Goal: Transaction & Acquisition: Purchase product/service

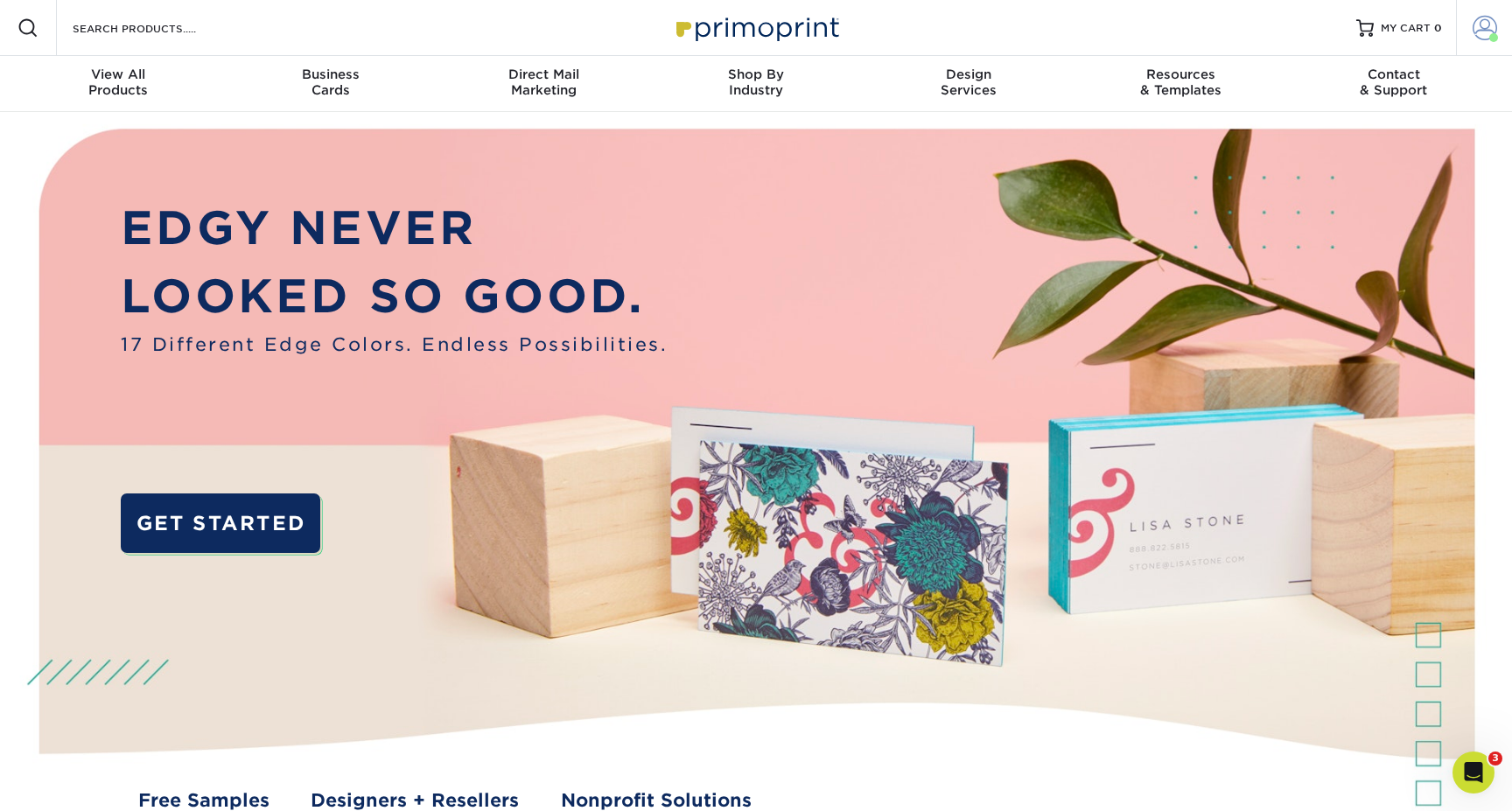
click at [1485, 35] on span at bounding box center [1484, 28] width 24 height 24
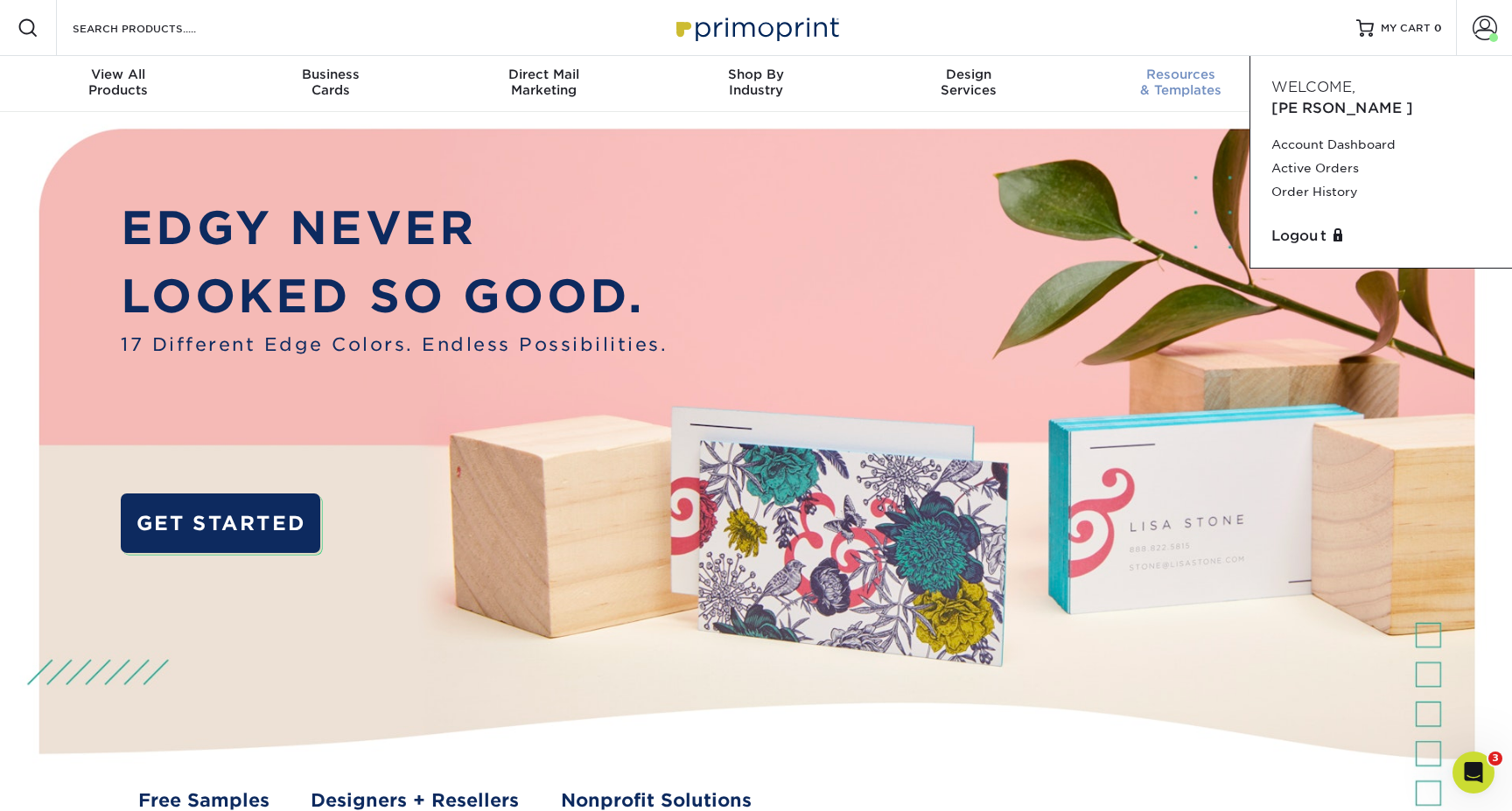
click at [1162, 79] on span "Resources" at bounding box center [1181, 74] width 213 height 16
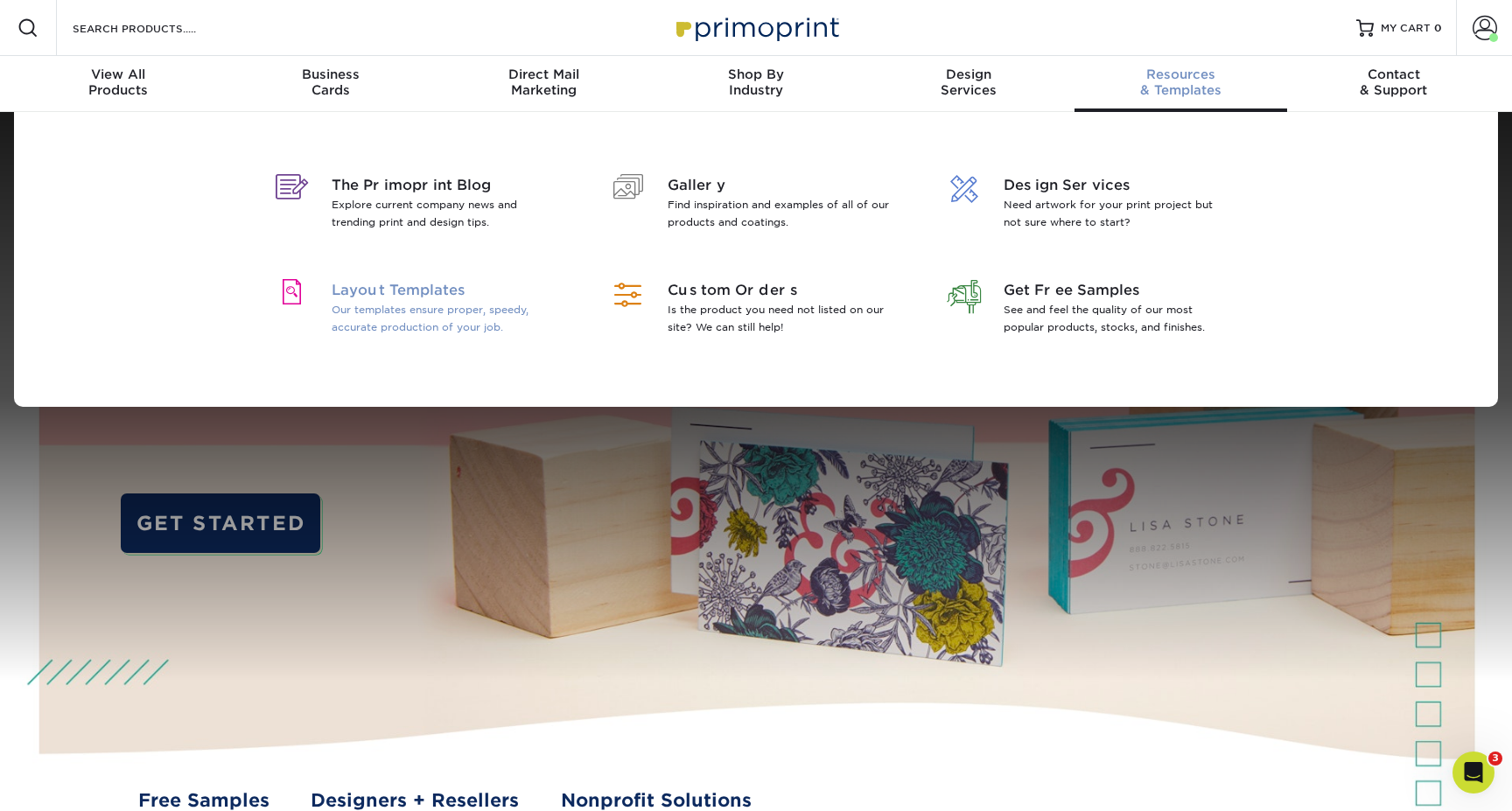
click at [539, 305] on p "Our templates ensure proper, speedy, accurate production of your job." at bounding box center [445, 318] width 227 height 35
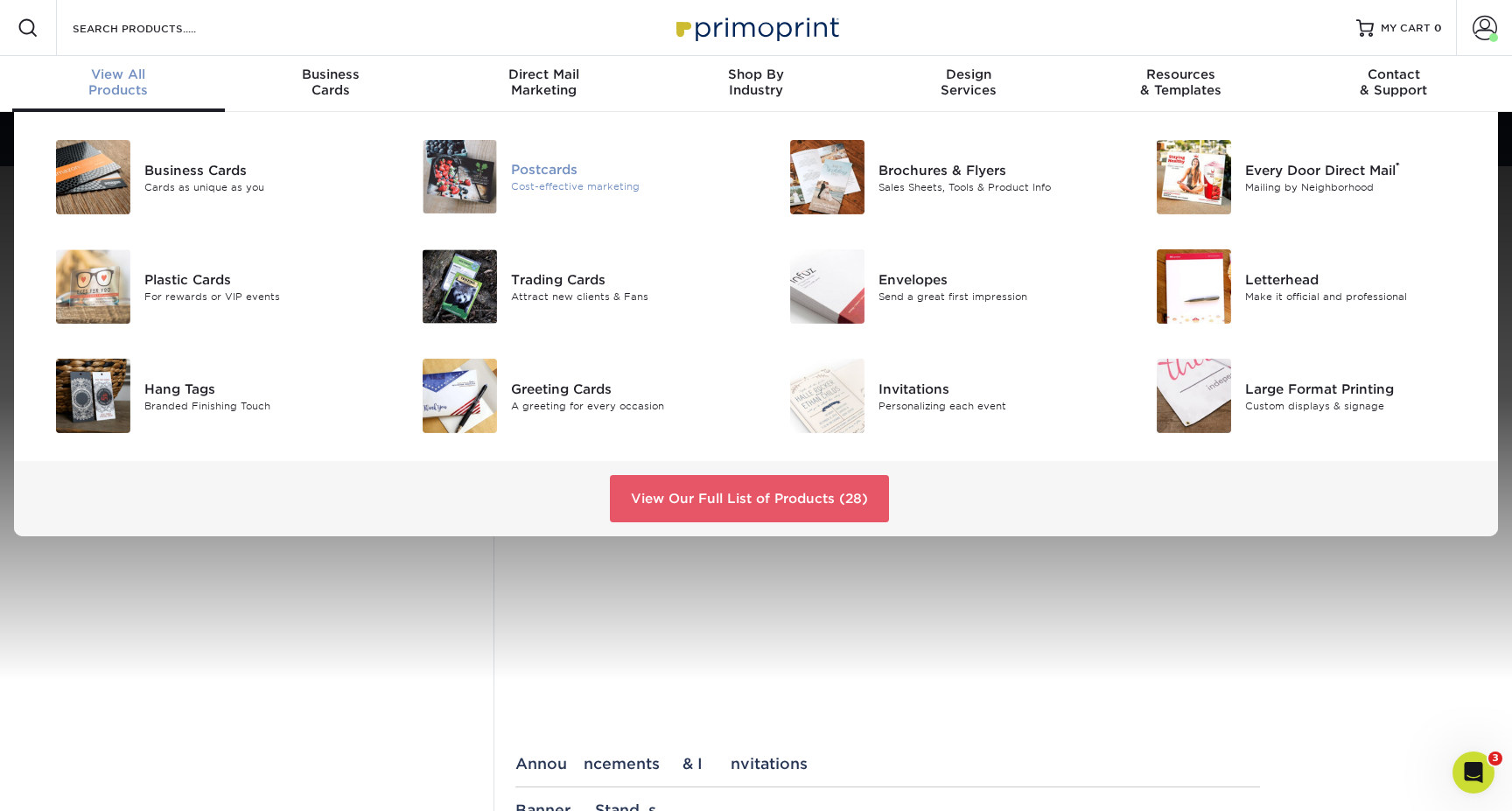
click at [555, 198] on div "Postcards Cost-effective marketing" at bounding box center [633, 177] width 245 height 73
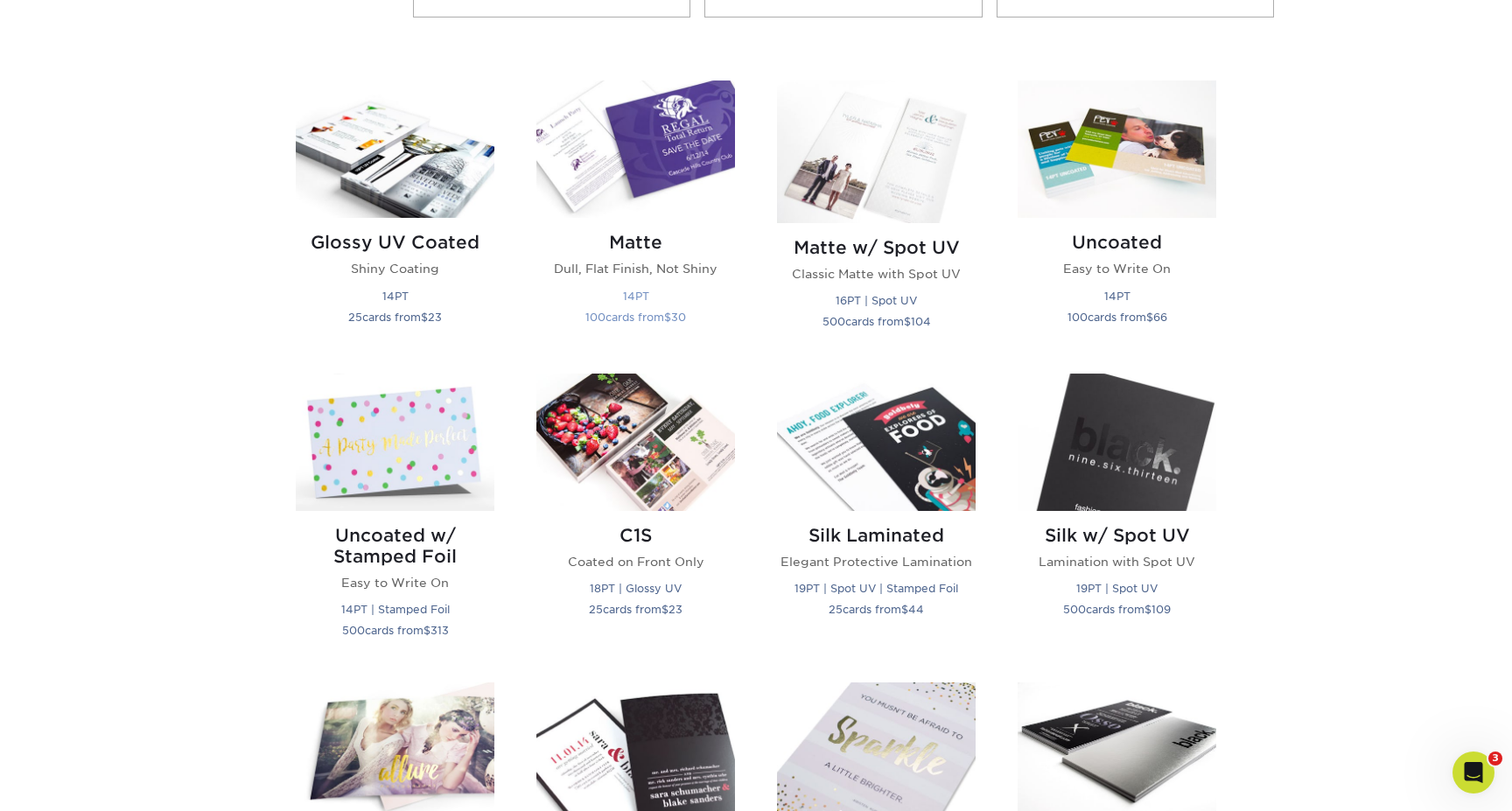
scroll to position [806, 0]
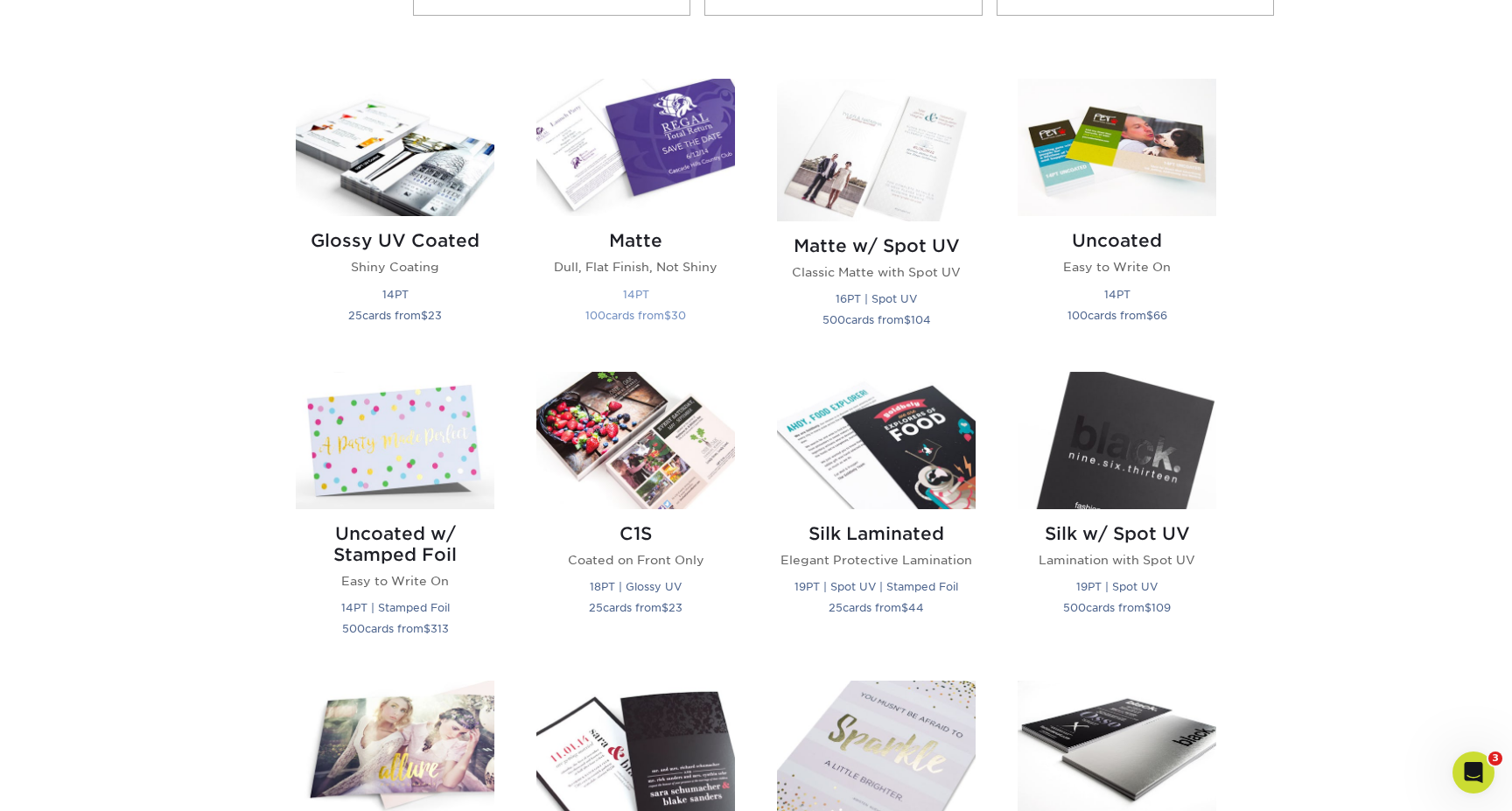
click at [635, 240] on h2 "Matte" at bounding box center [636, 241] width 198 height 21
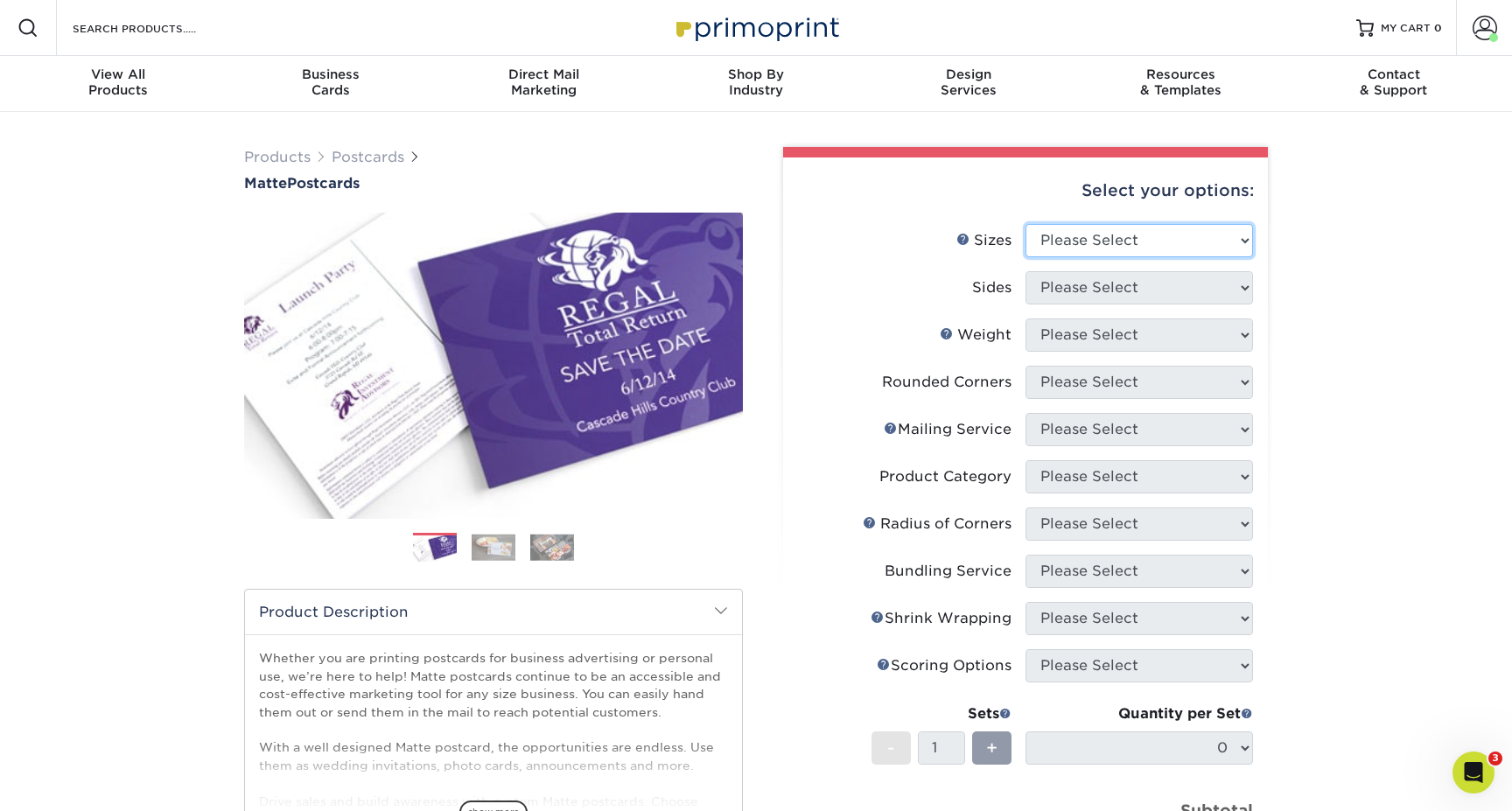
click at [1132, 251] on select "Please Select 1.5" x 7" 2" x 4" 2" x 6" 2" x 7" 2" x 8" 2.12" x 5.5" 2.125" x 5…" at bounding box center [1139, 240] width 228 height 33
select select "4.25x6.00"
click at [1025, 224] on select "Please Select 1.5" x 7" 2" x 4" 2" x 6" 2" x 7" 2" x 8" 2.12" x 5.5" 2.125" x 5…" at bounding box center [1139, 240] width 228 height 33
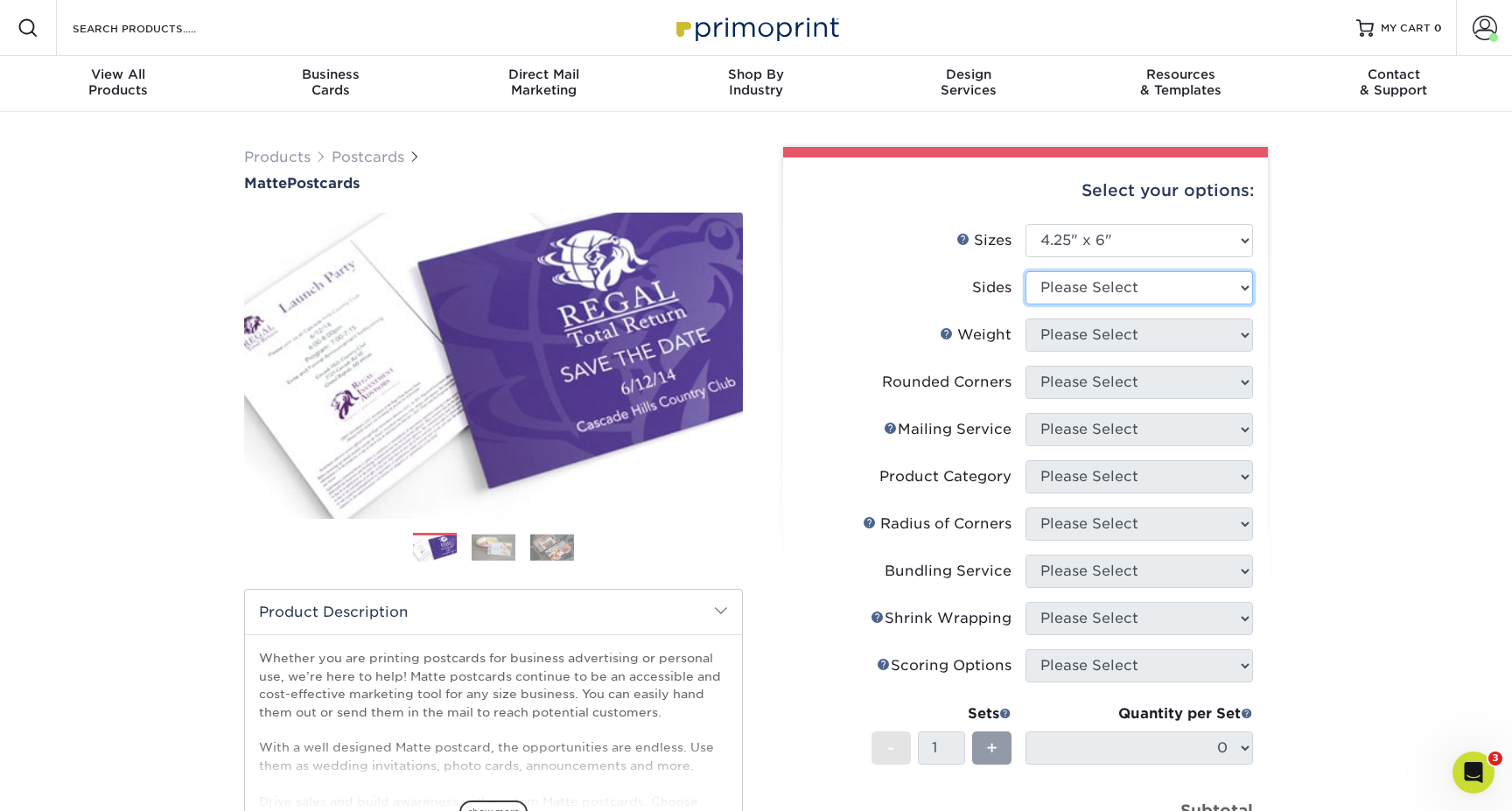
click at [1164, 284] on select "Please Select Print Both Sides Print Front Only" at bounding box center [1139, 288] width 228 height 33
select select "13abbda7-1d64-4f25-8bb2-c179b224825d"
click at [1025, 272] on select "Please Select Print Both Sides Print Front Only" at bounding box center [1139, 288] width 228 height 33
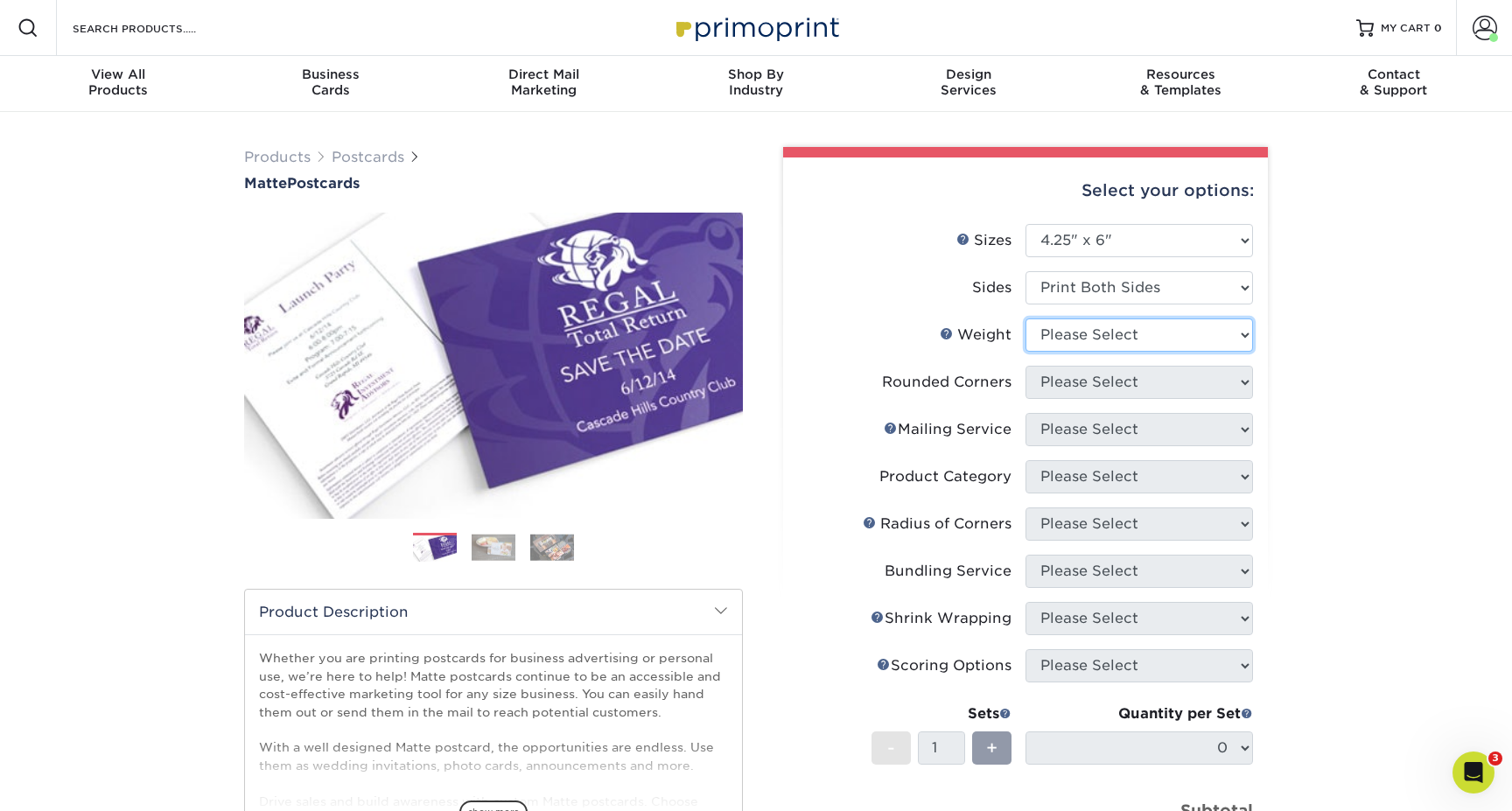
click at [1115, 339] on select "Please Select 14PT 16PT" at bounding box center [1139, 335] width 228 height 33
select select "16PT"
click at [1025, 319] on select "Please Select 14PT 16PT" at bounding box center [1139, 335] width 228 height 33
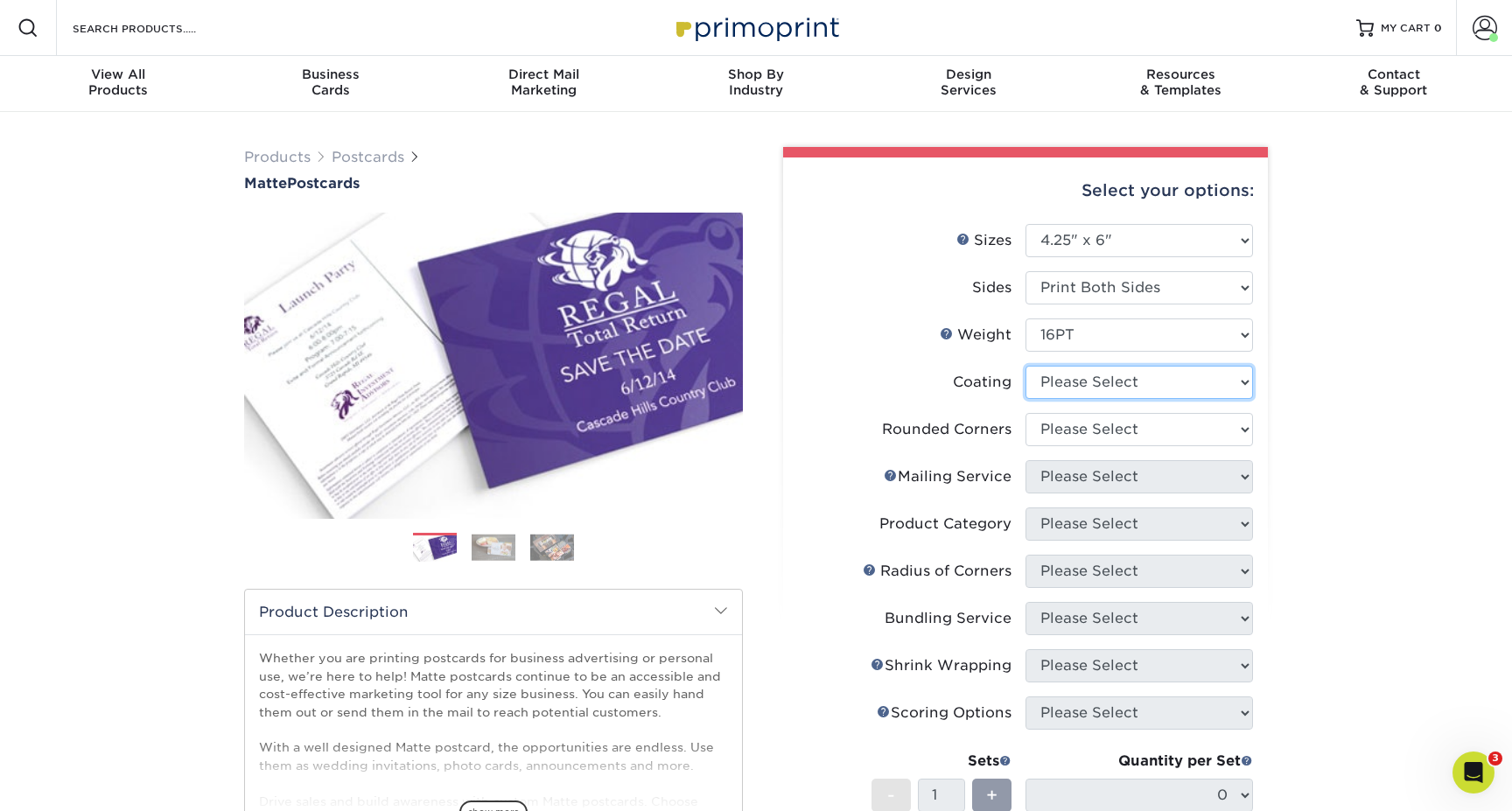
click at [1092, 383] on select at bounding box center [1139, 382] width 228 height 33
select select "121bb7b5-3b4d-429f-bd8d-bbf80e953313"
click at [1025, 366] on select at bounding box center [1139, 382] width 228 height 33
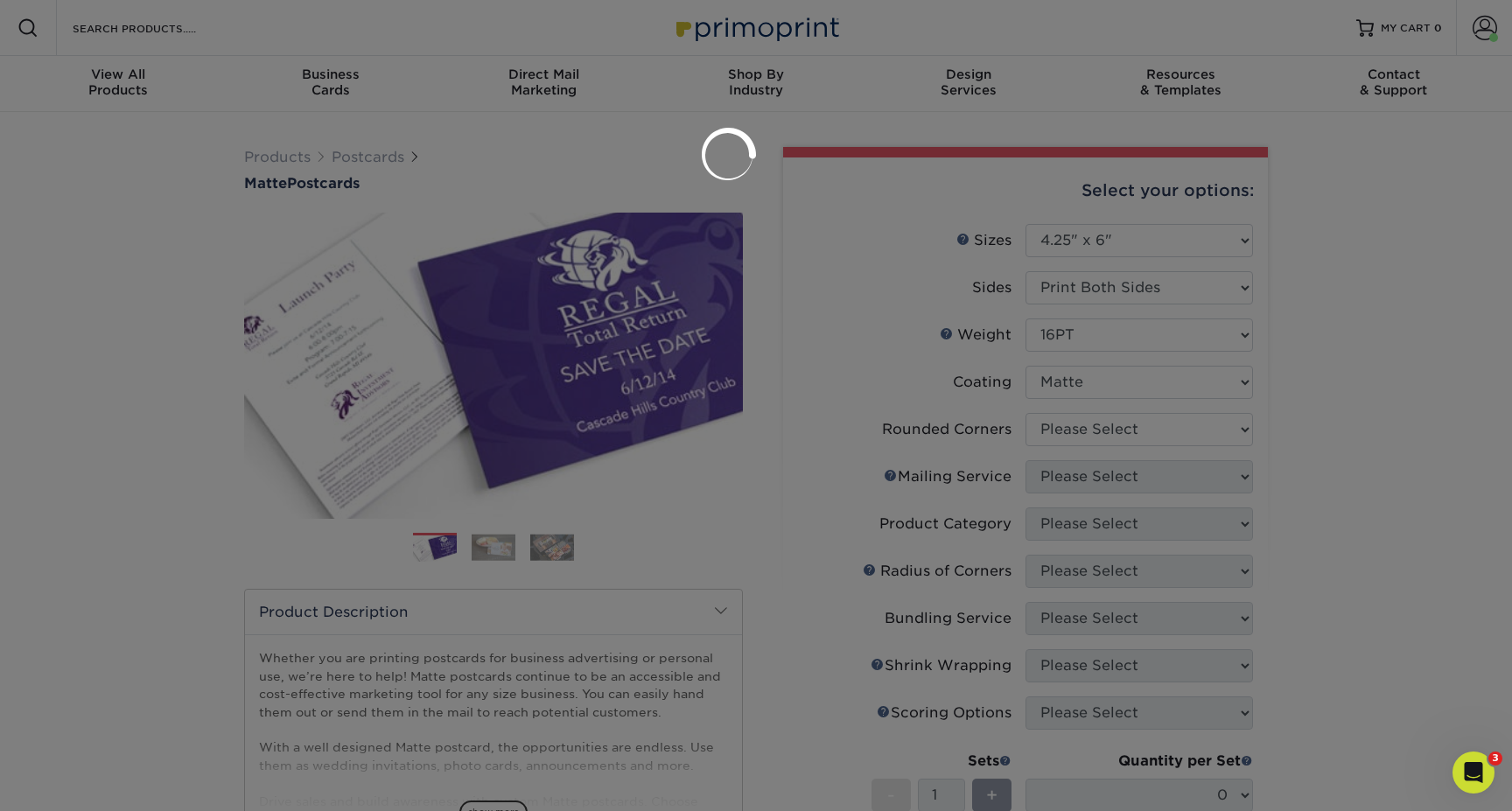
click at [1068, 431] on div at bounding box center [756, 406] width 1512 height 811
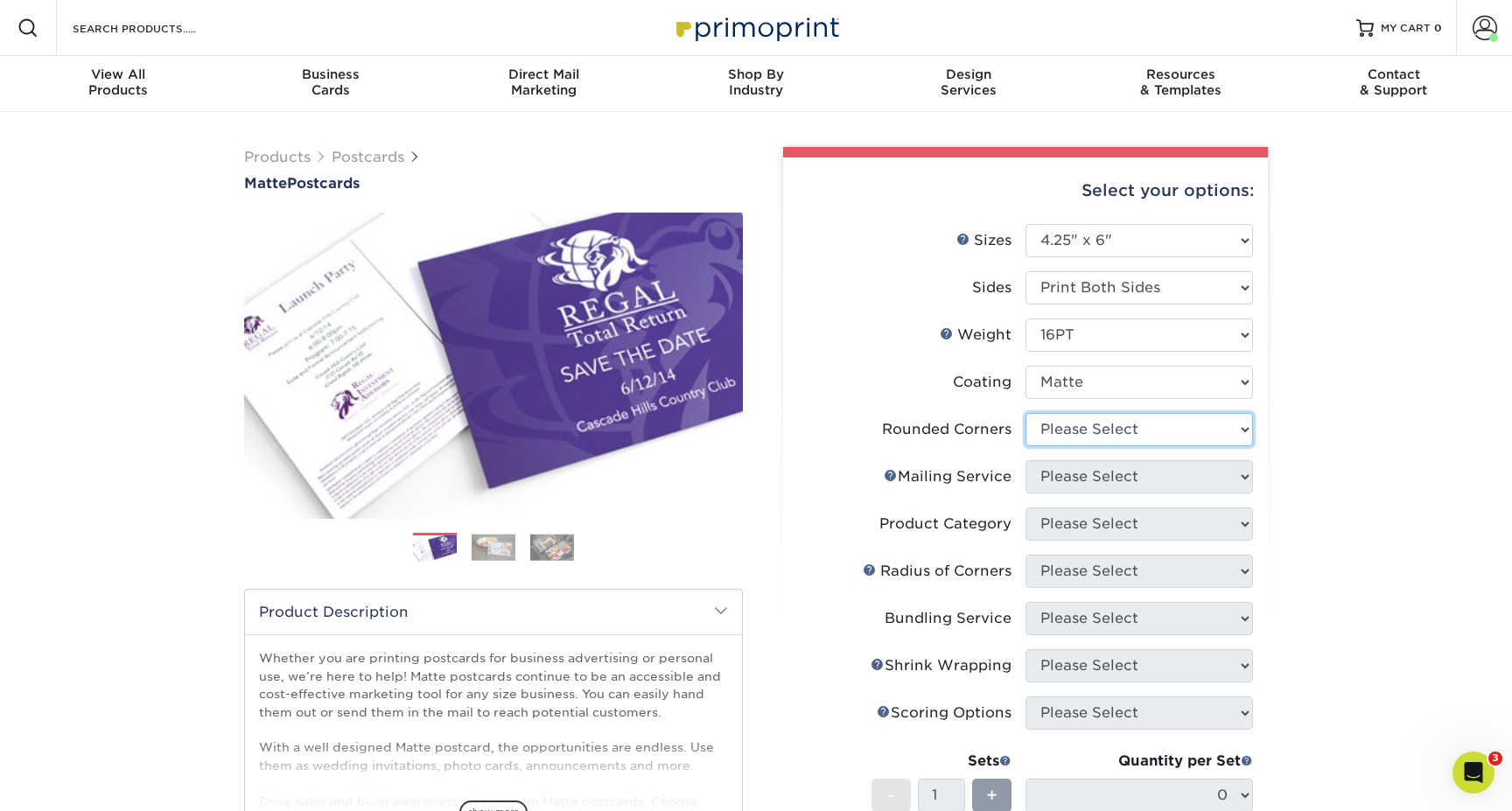
click at [1065, 430] on select "Please Select Yes - Round 4 Corners No" at bounding box center [1139, 430] width 228 height 33
select select "0"
click at [1025, 414] on select "Please Select Yes - Round 4 Corners No" at bounding box center [1139, 430] width 228 height 33
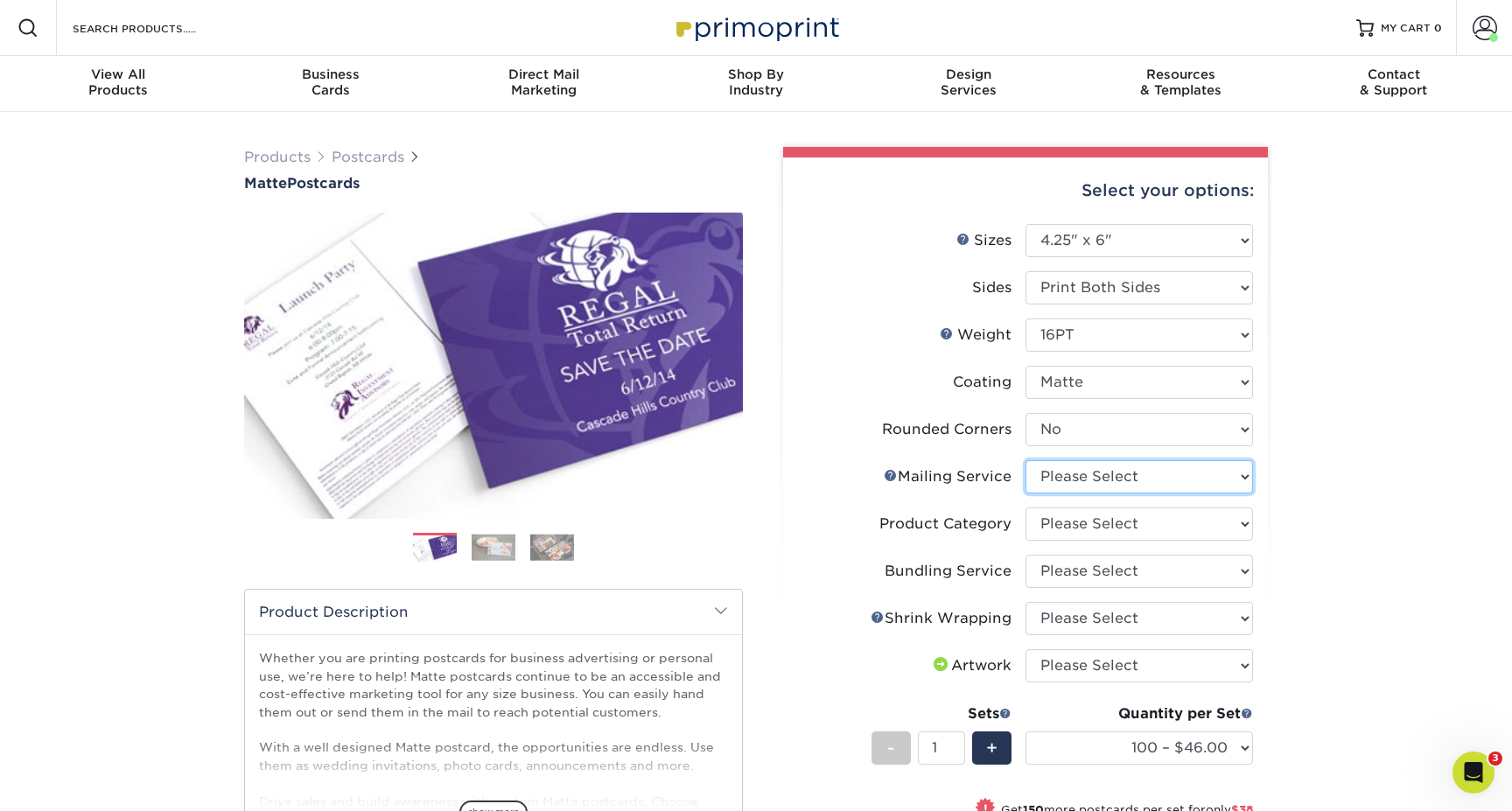
click at [1049, 472] on select "Please Select No Direct Mailing Service No, I will mail/stamp/imprint Direct Ma…" at bounding box center [1139, 476] width 228 height 33
select select "3359c49b-ecae-4694-8901-edec09a31a0d"
click at [1025, 460] on select "Please Select No Direct Mailing Service No, I will mail/stamp/imprint Direct Ma…" at bounding box center [1139, 476] width 228 height 33
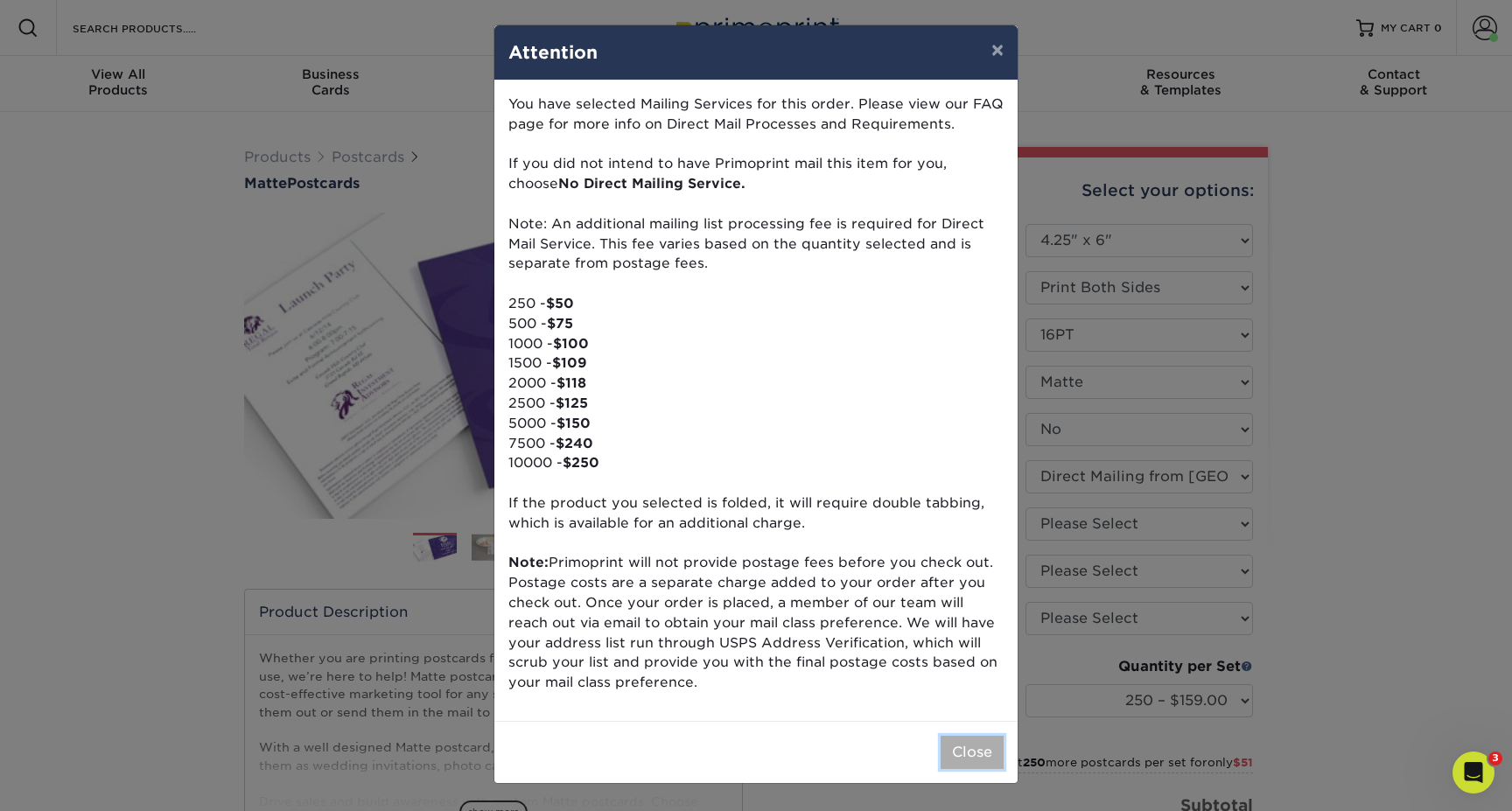
click at [974, 764] on button "Close" at bounding box center [972, 752] width 63 height 33
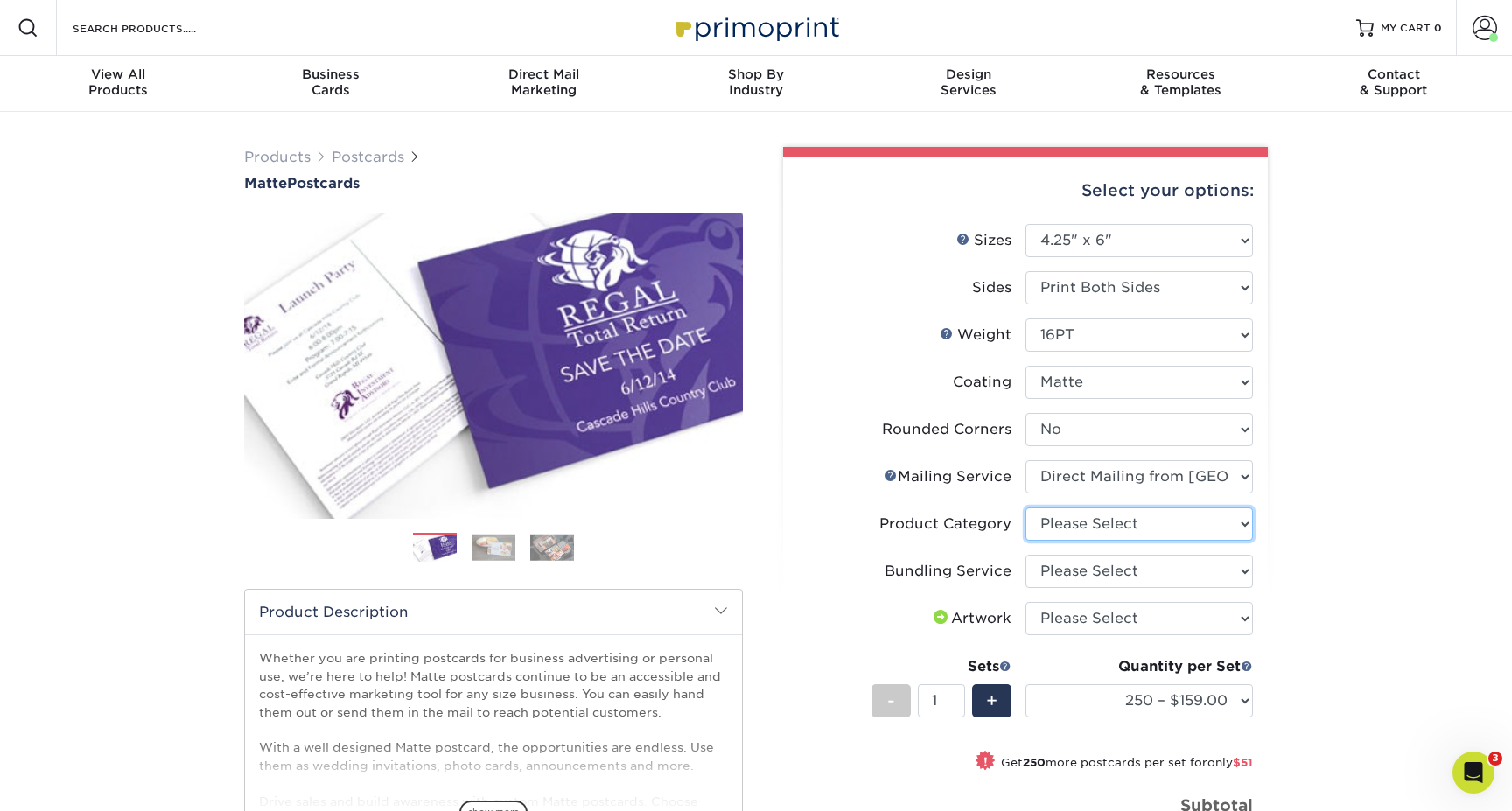
click at [1092, 514] on select "Please Select Postcards" at bounding box center [1139, 523] width 228 height 33
select select "9b7272e0-d6c8-4c3c-8e97-d3a1bcdab858"
click at [1025, 507] on select "Please Select Postcards" at bounding box center [1139, 523] width 228 height 33
click at [1063, 573] on select "Please Select No Bundling Services Yes, Bundles of 50 (+2 Days) Yes, Bundles of…" at bounding box center [1139, 571] width 228 height 33
select select "58689abb-25c0-461c-a4c3-a80b627d6649"
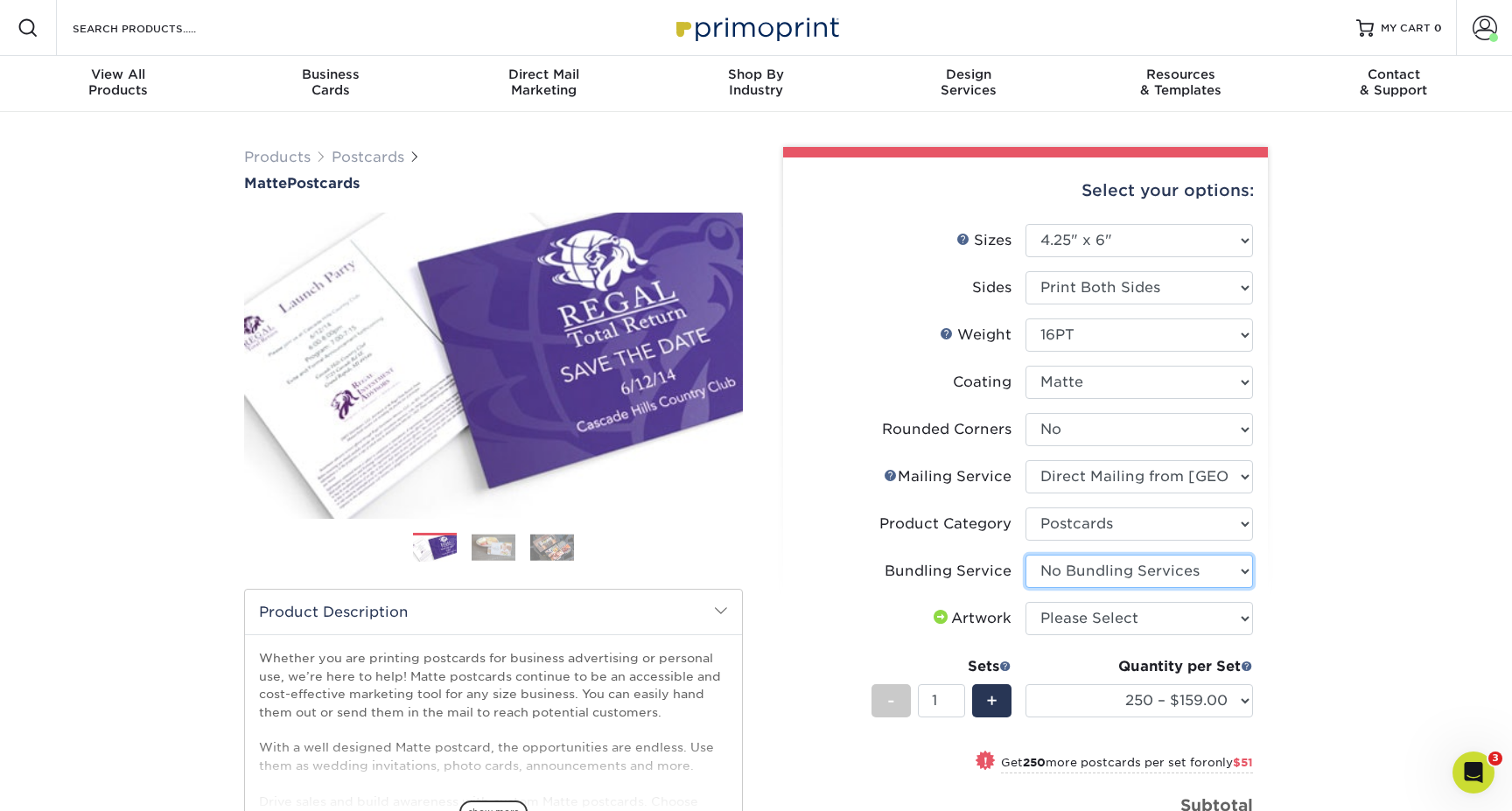
click at [1025, 555] on select "Please Select No Bundling Services Yes, Bundles of 50 (+2 Days) Yes, Bundles of…" at bounding box center [1139, 571] width 228 height 33
click at [1070, 610] on select "Please Select I will upload files I need a design - $150" at bounding box center [1139, 618] width 228 height 33
select select "upload"
click at [1025, 602] on select "Please Select I will upload files I need a design - $150" at bounding box center [1139, 618] width 228 height 33
click at [893, 477] on link "Mailing Service Help" at bounding box center [891, 475] width 14 height 14
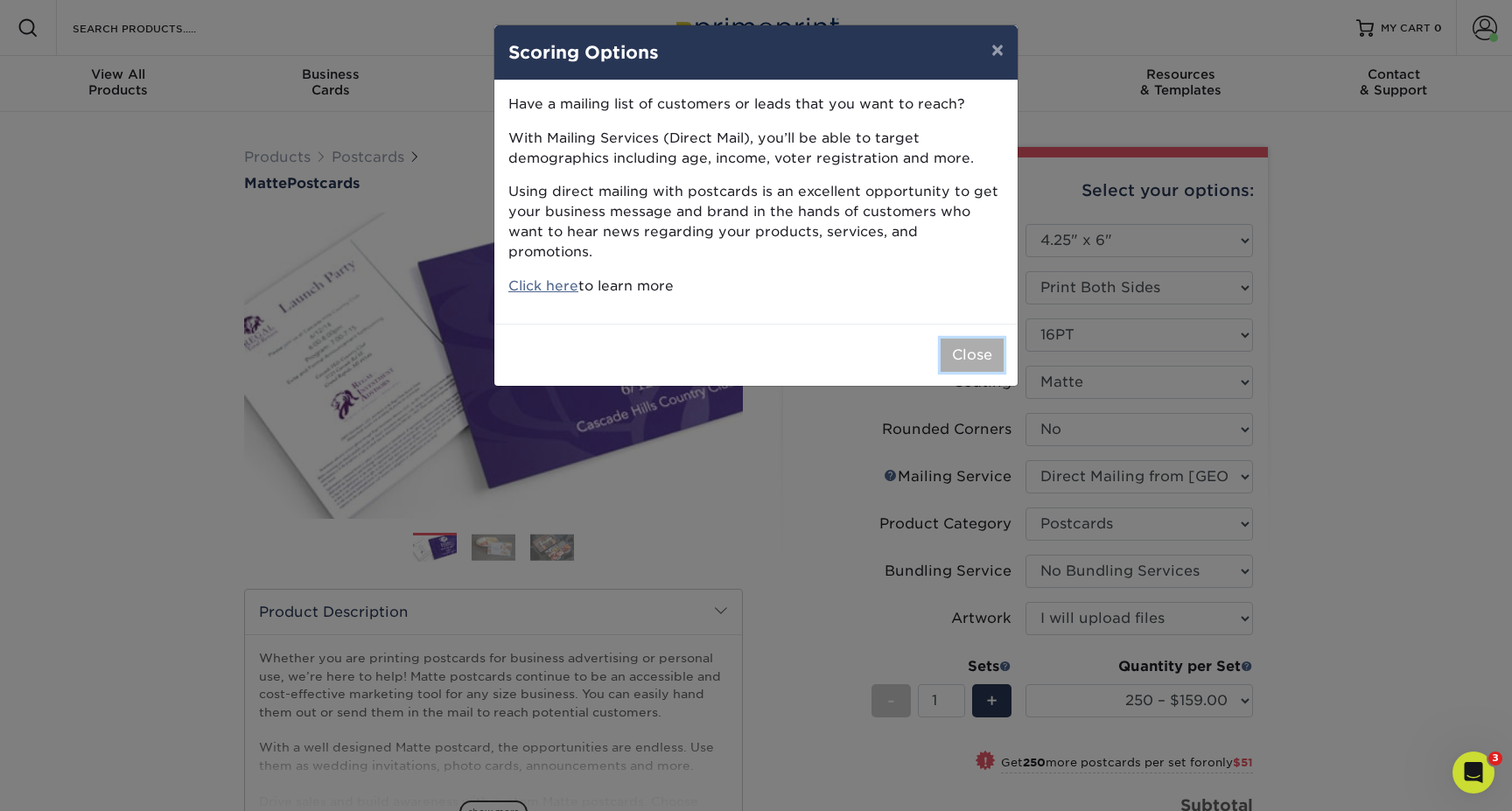
click at [971, 339] on button "Close" at bounding box center [972, 355] width 63 height 33
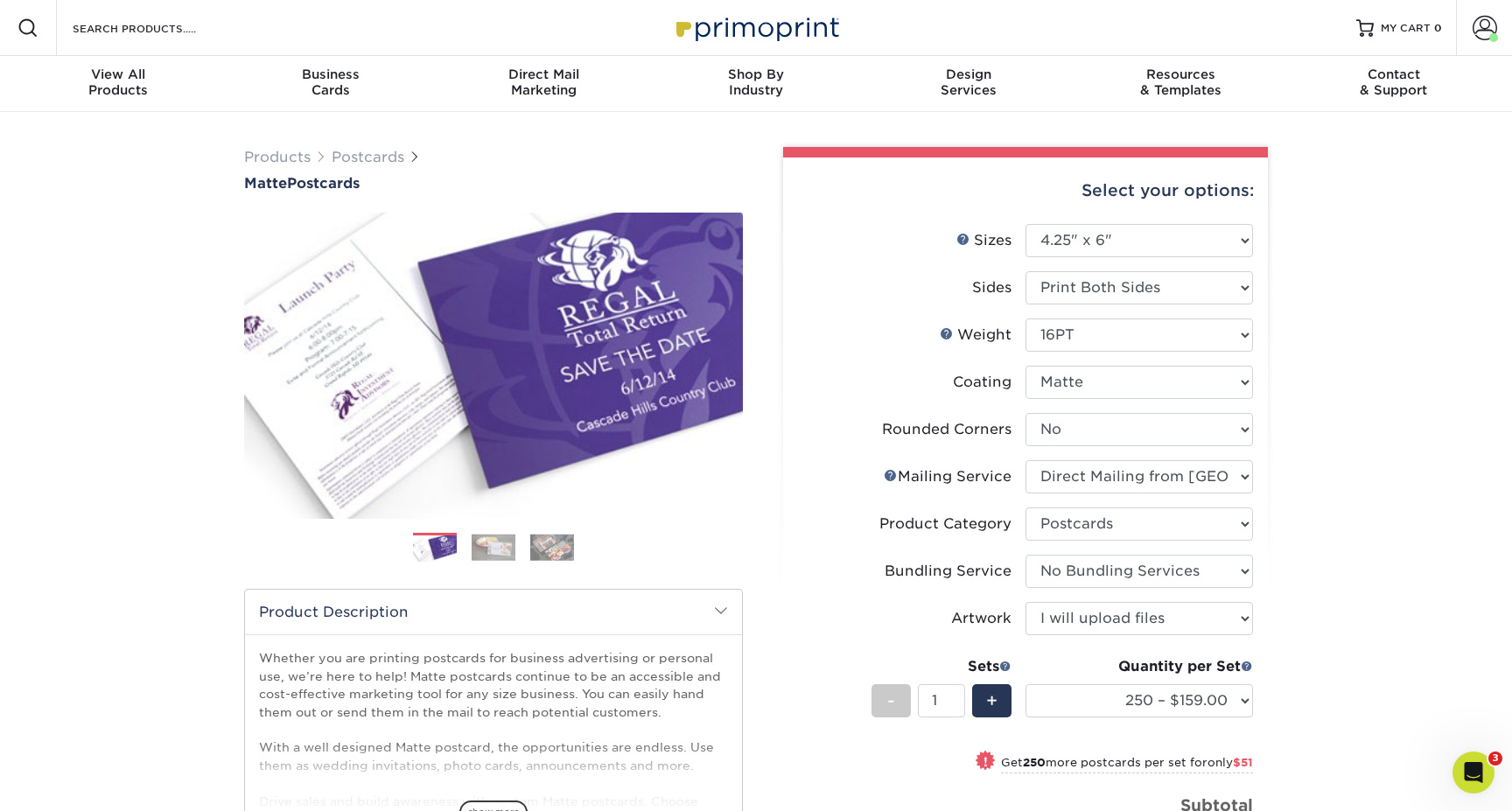
click at [1368, 553] on div "Products Postcards Matte Postcards Next $" at bounding box center [756, 623] width 1512 height 1022
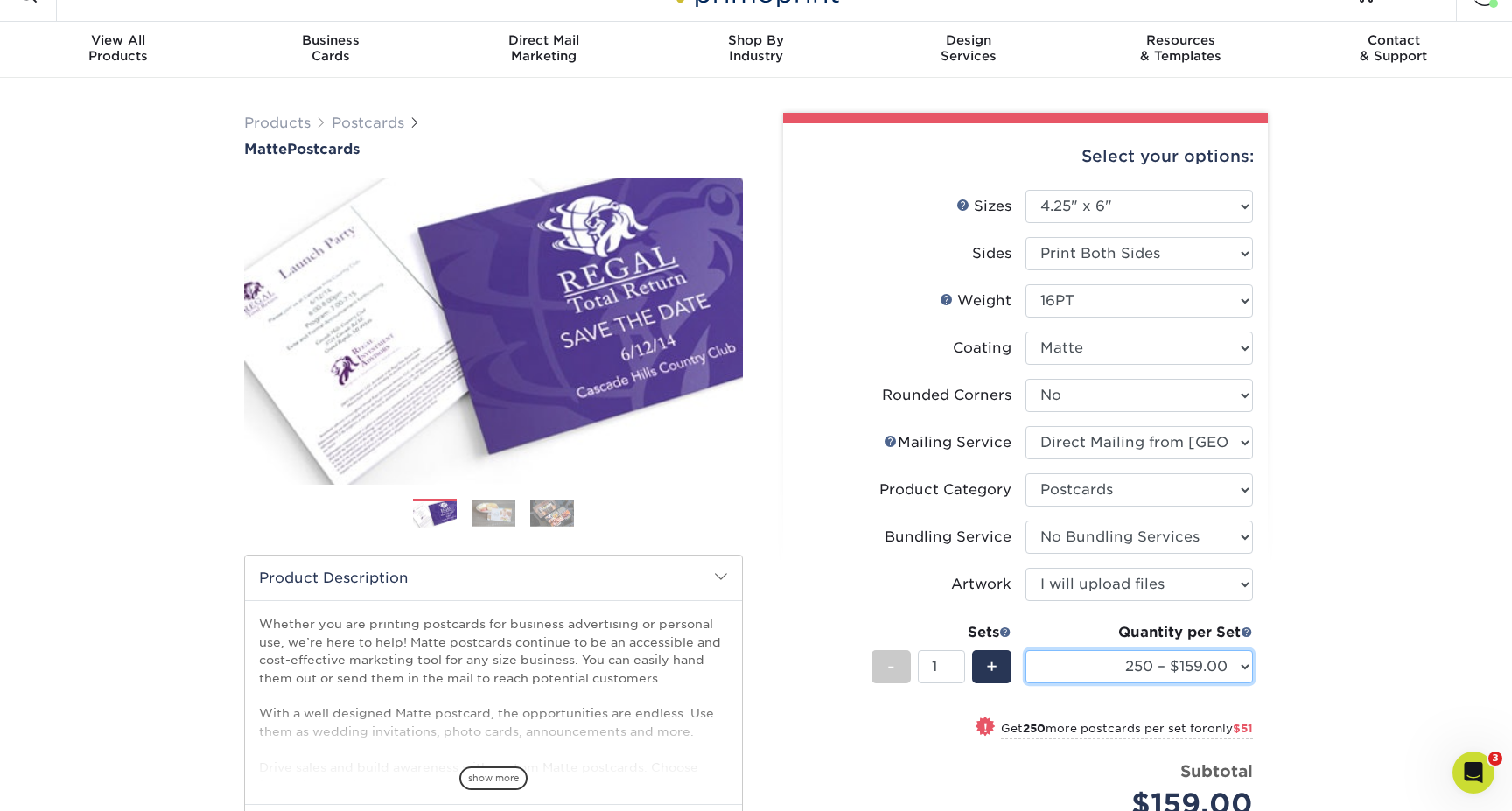
click at [1234, 668] on select "250 – $159.00 500 – $210.00 1000 – $293.00 2500 – $458.00 5000 – $616.00 10000 …" at bounding box center [1139, 666] width 228 height 33
select select "500 – $210.00"
click at [1025, 650] on select "250 – $159.00 500 – $210.00 1000 – $293.00 2500 – $458.00 5000 – $616.00 10000 …" at bounding box center [1139, 666] width 228 height 33
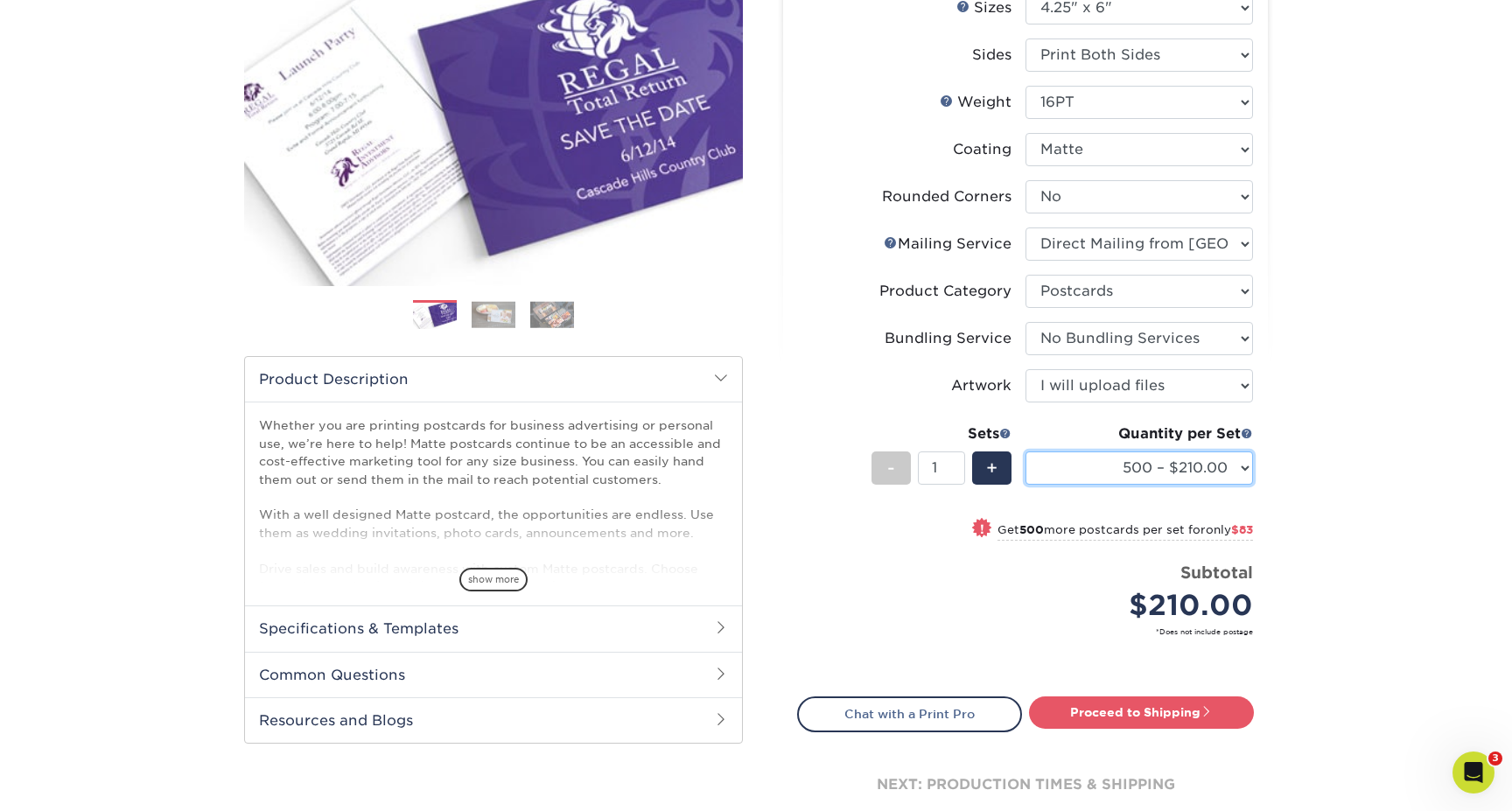
scroll to position [236, 0]
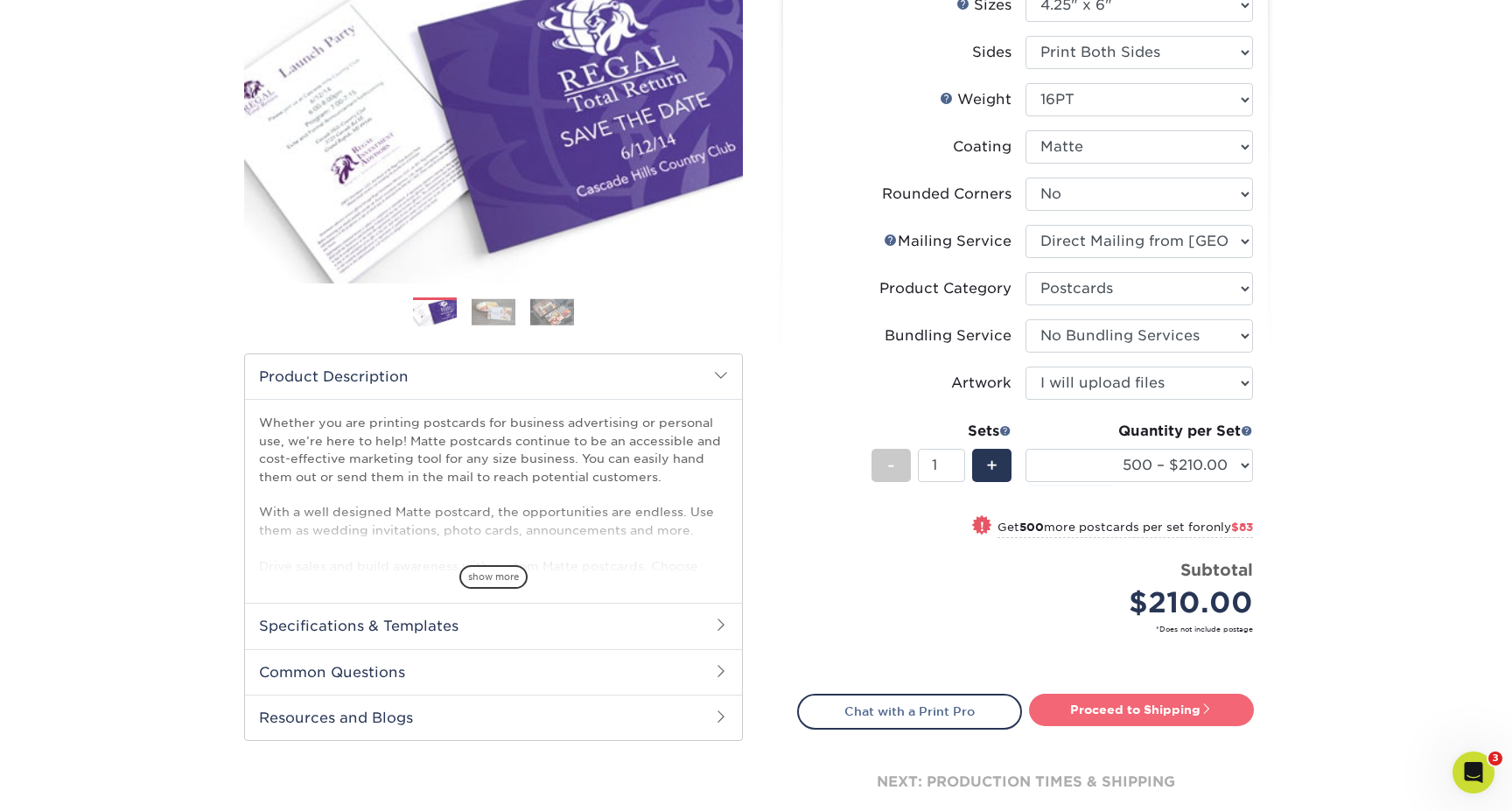
click at [1136, 712] on link "Proceed to Shipping" at bounding box center [1141, 709] width 225 height 31
type input "Set 1"
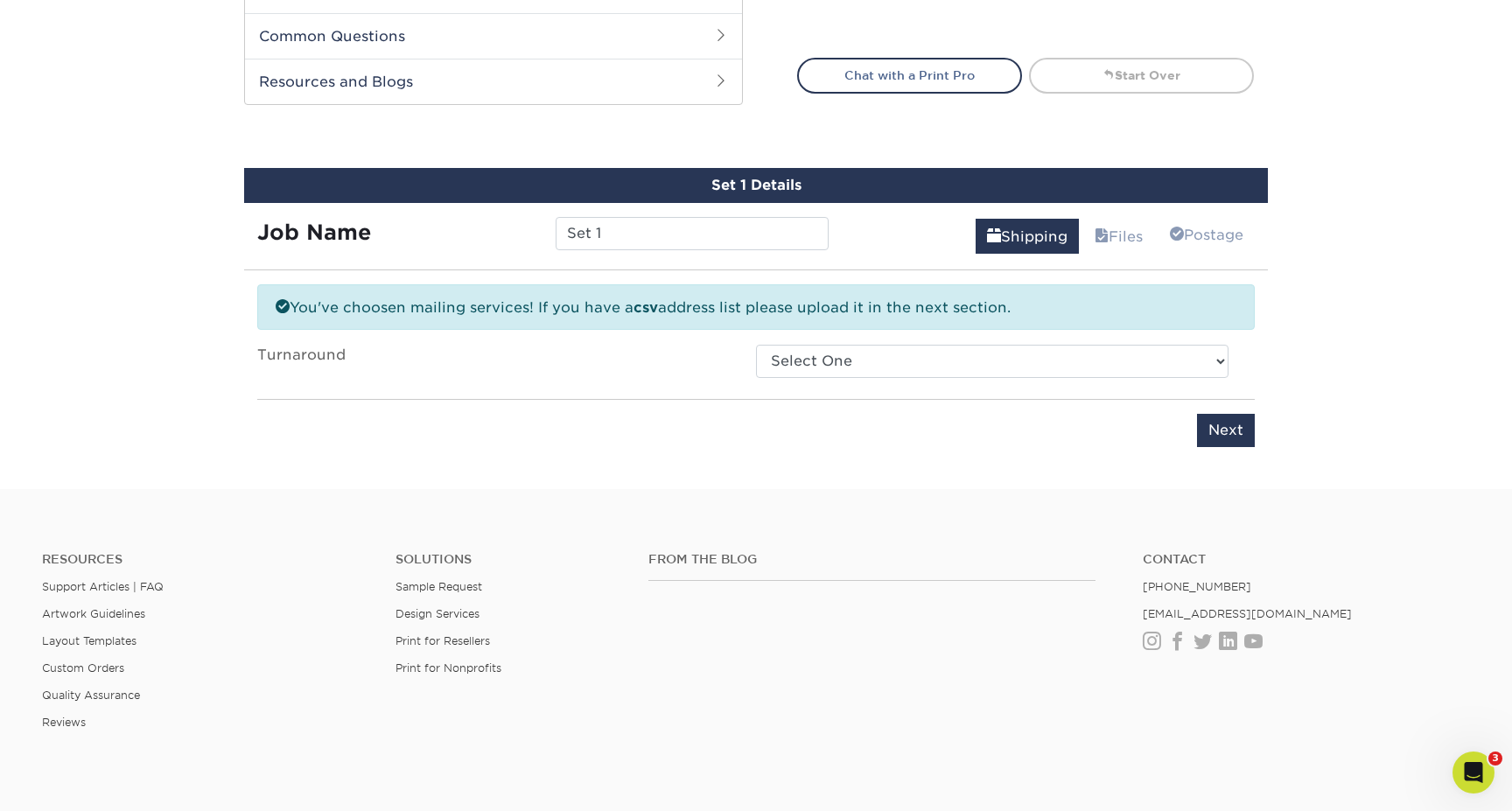
scroll to position [858, 0]
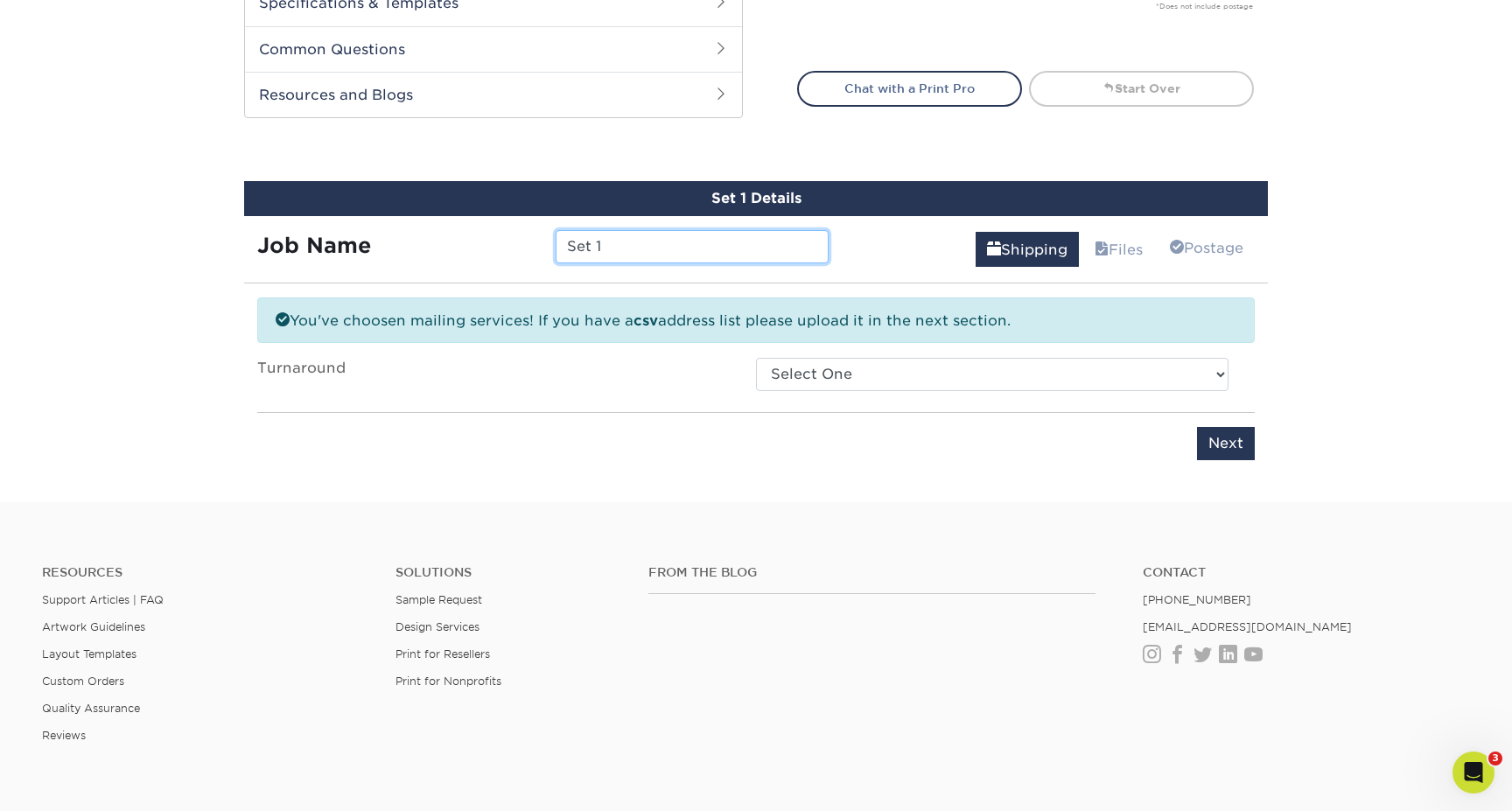
click at [713, 239] on input "Set 1" at bounding box center [691, 247] width 272 height 33
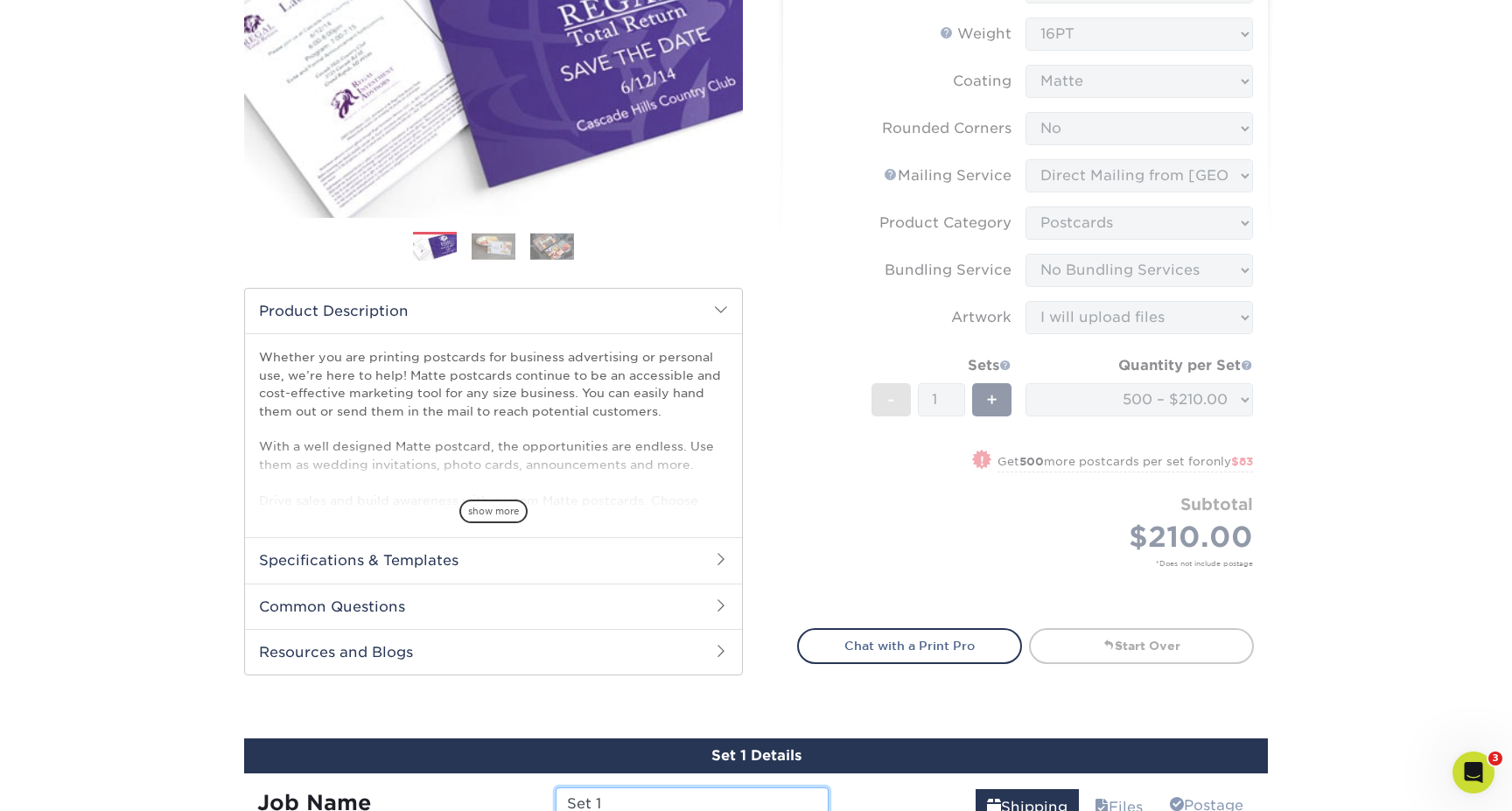
scroll to position [347, 0]
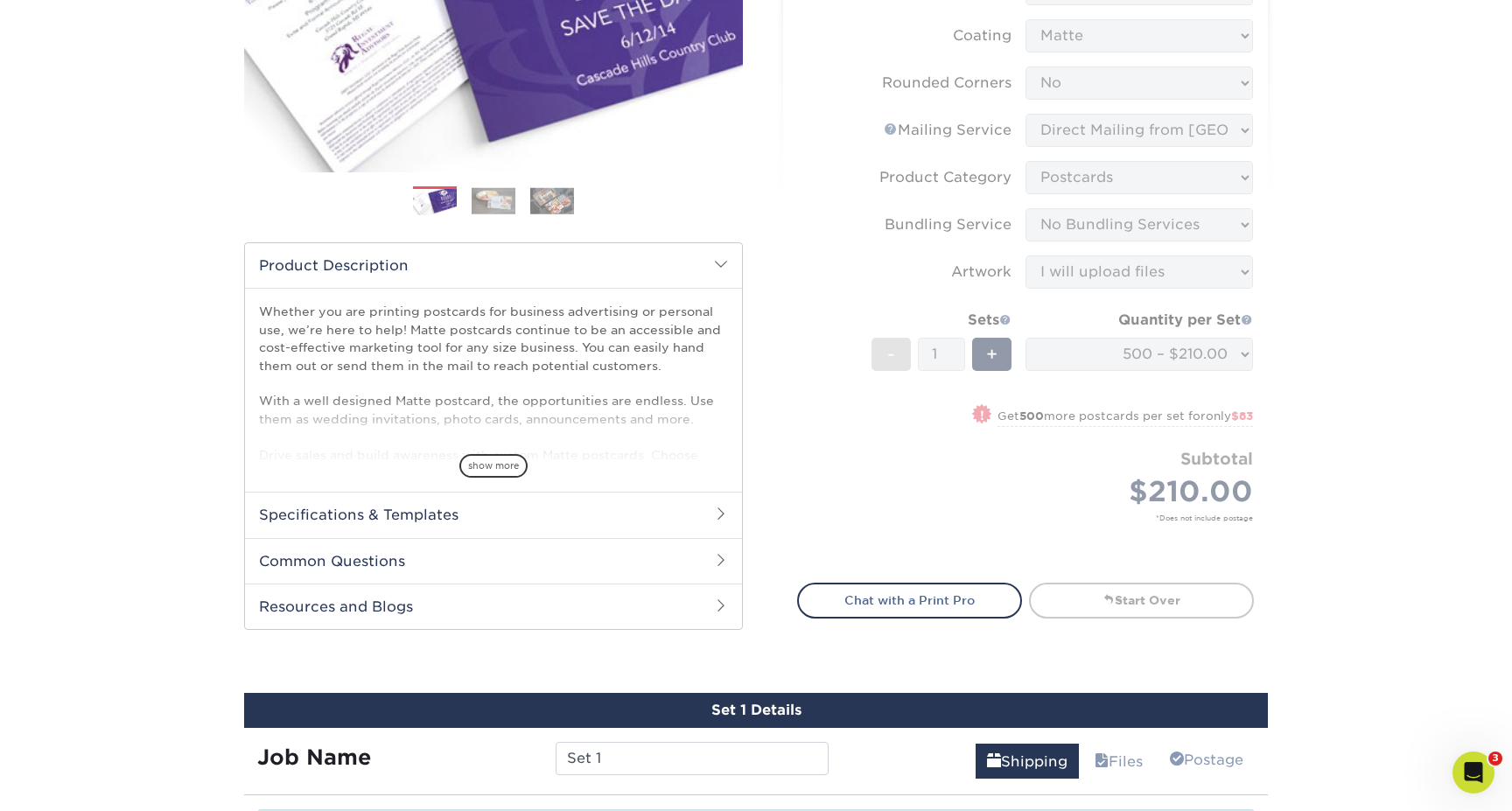
click at [487, 504] on h2 "Specifications & Templates" at bounding box center [493, 514] width 497 height 46
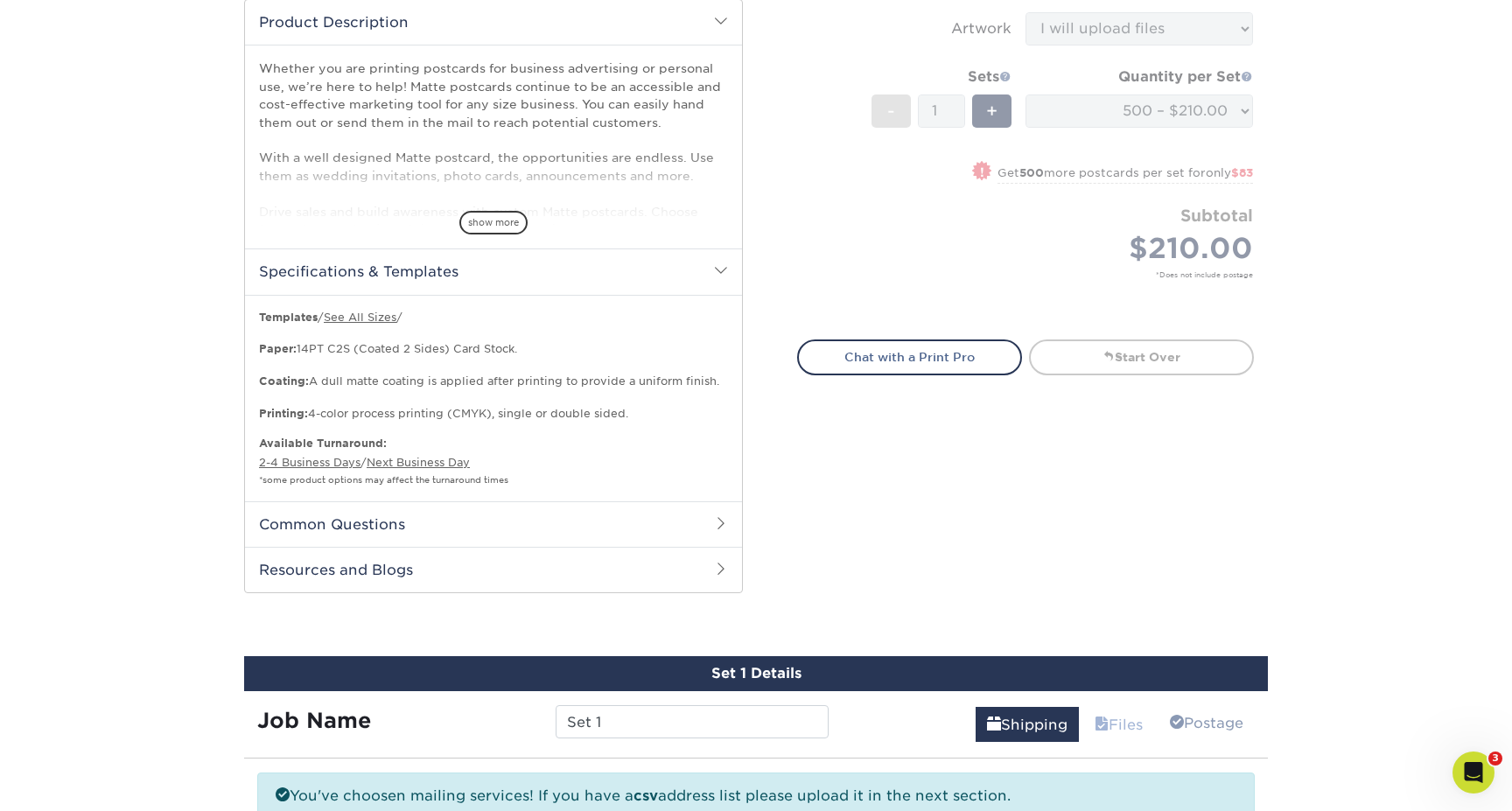
scroll to position [352, 0]
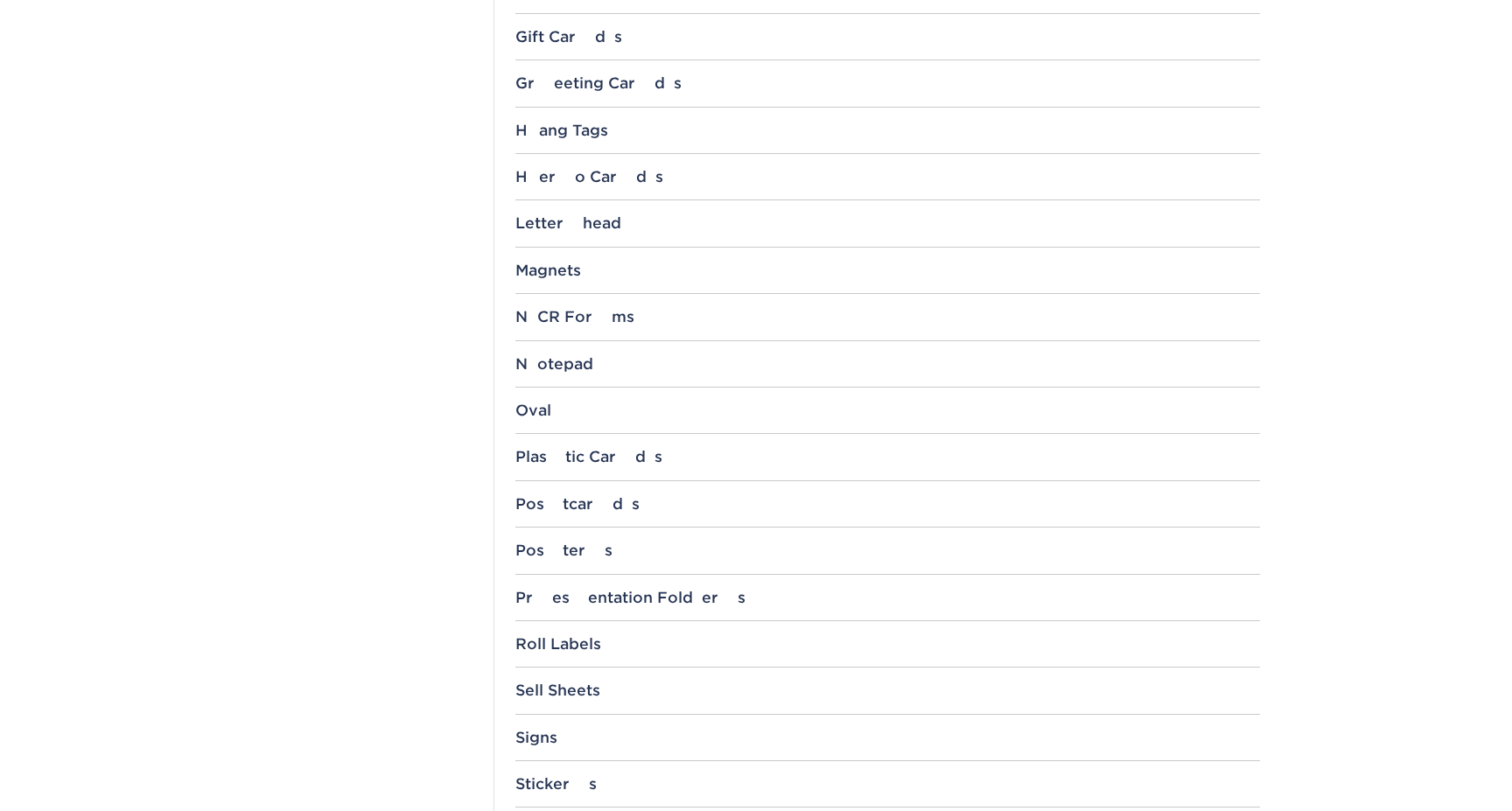
scroll to position [1452, 0]
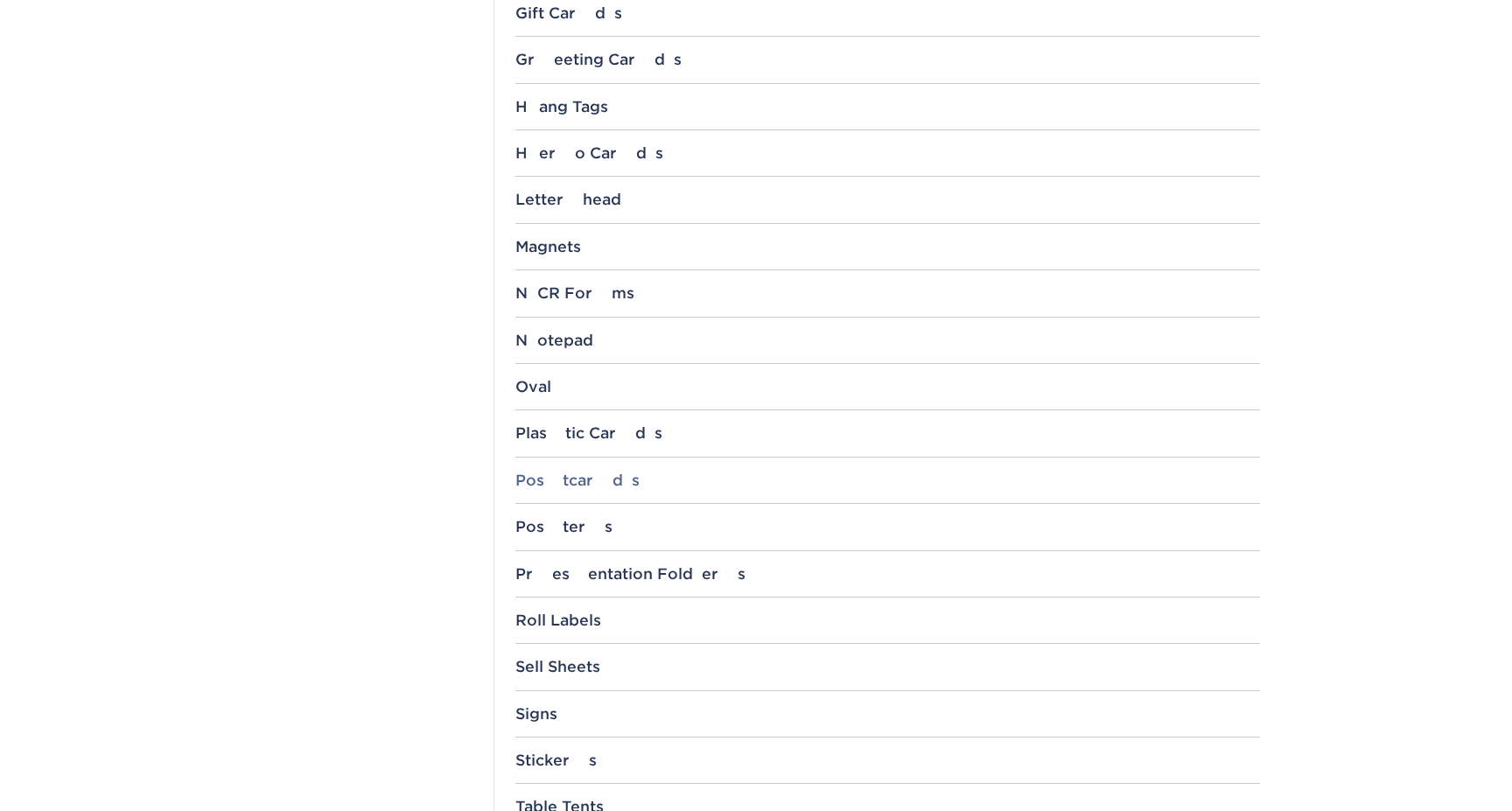
click at [631, 480] on div "Postcards" at bounding box center [888, 481] width 745 height 18
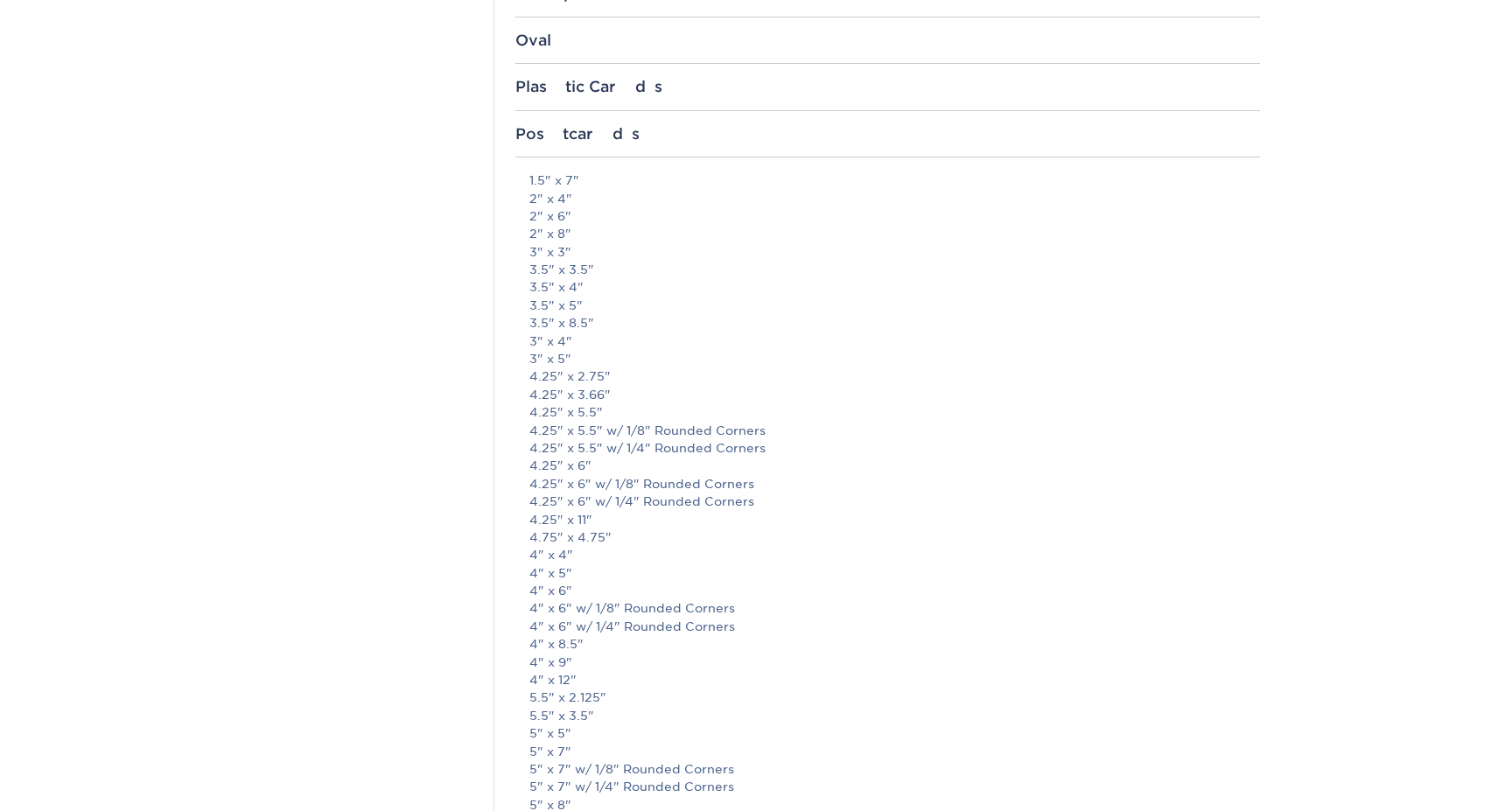
scroll to position [1793, 0]
click at [571, 477] on link "4.25" x 6"" at bounding box center [561, 472] width 63 height 14
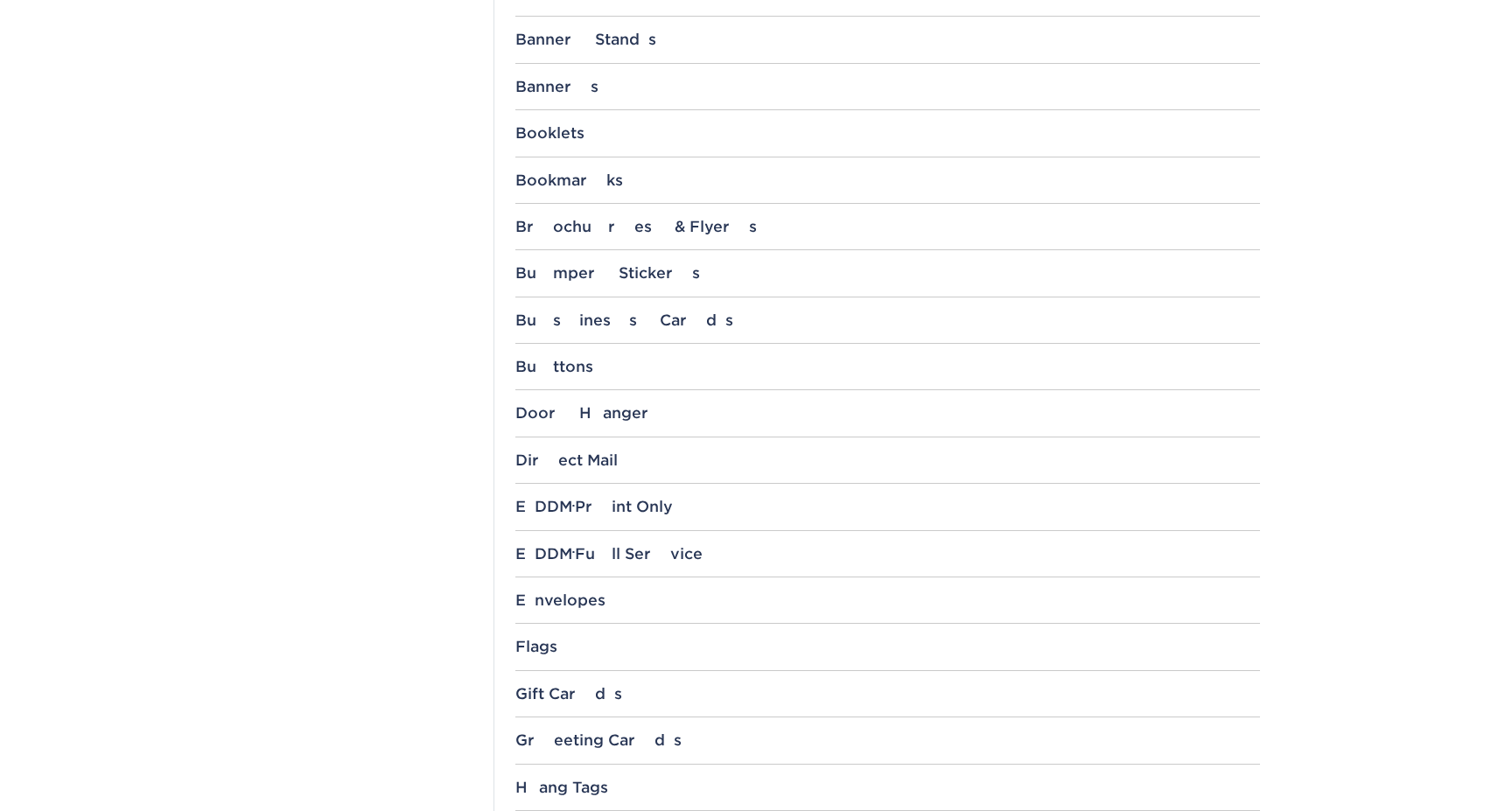
scroll to position [773, 0]
click at [606, 461] on div "Direct Mail" at bounding box center [888, 459] width 745 height 18
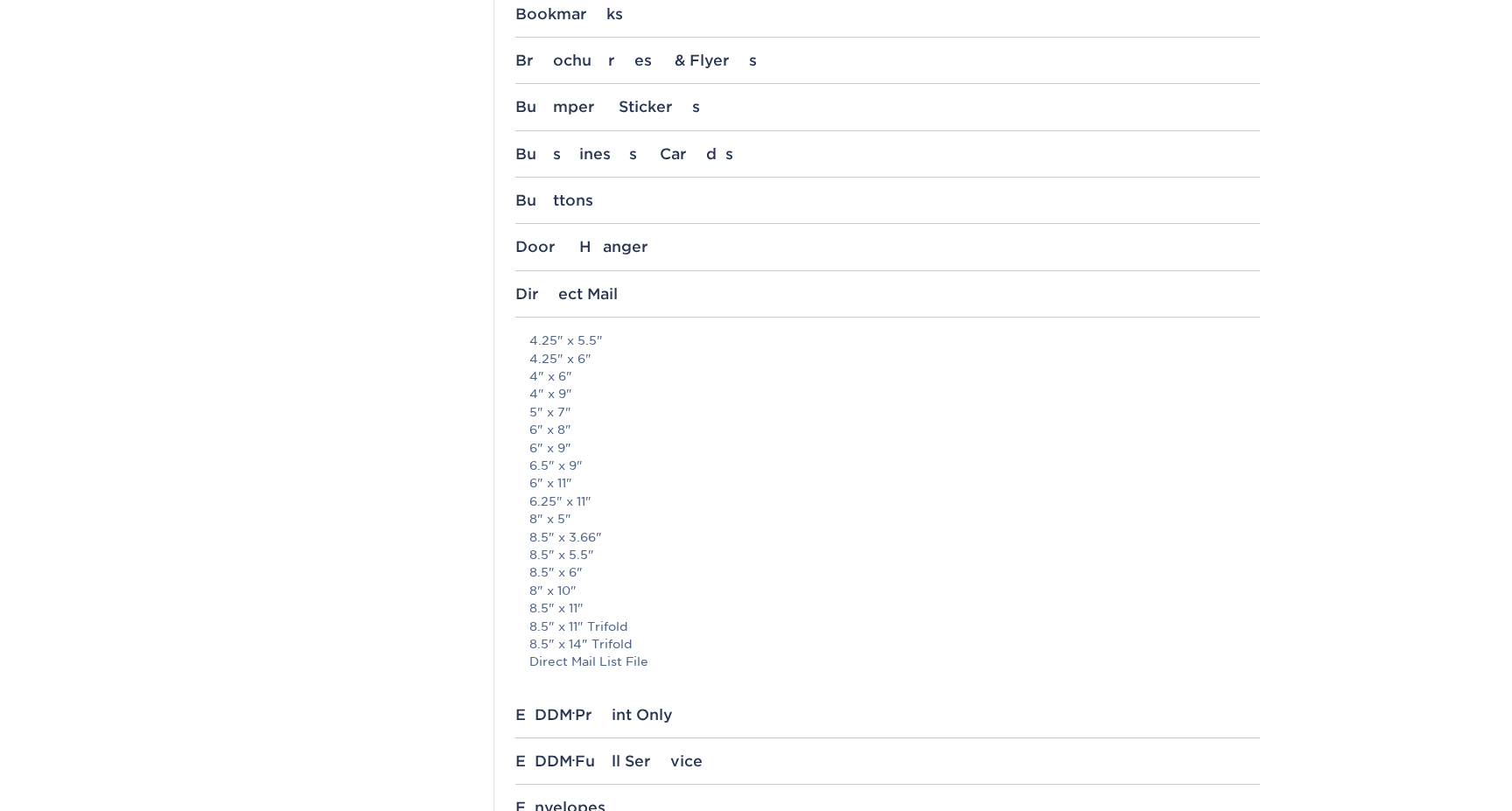
scroll to position [945, 0]
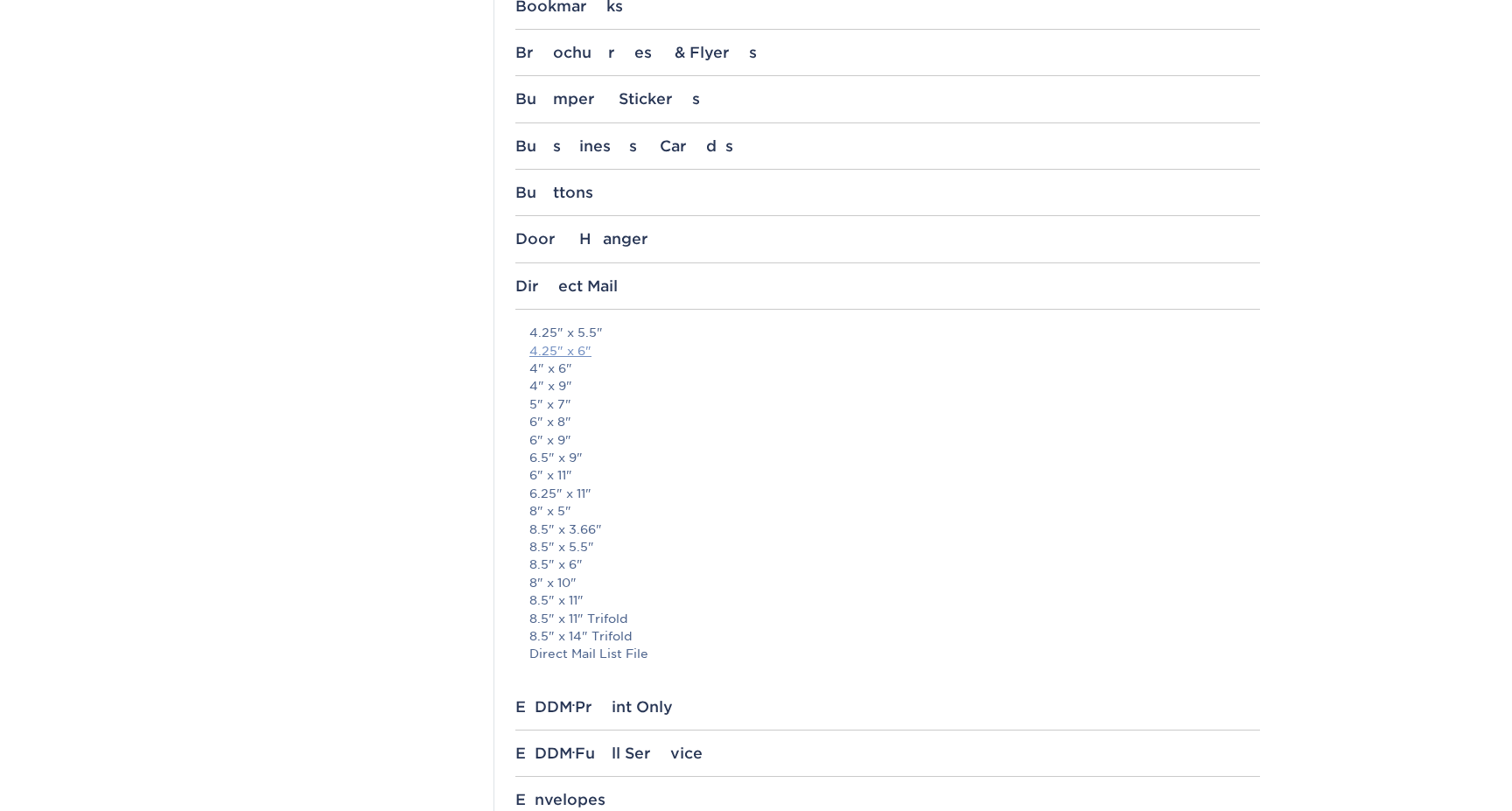
click at [566, 349] on link "4.25" x 6"" at bounding box center [561, 351] width 63 height 14
click at [588, 329] on link "4.25" x 5.5"" at bounding box center [566, 333] width 73 height 14
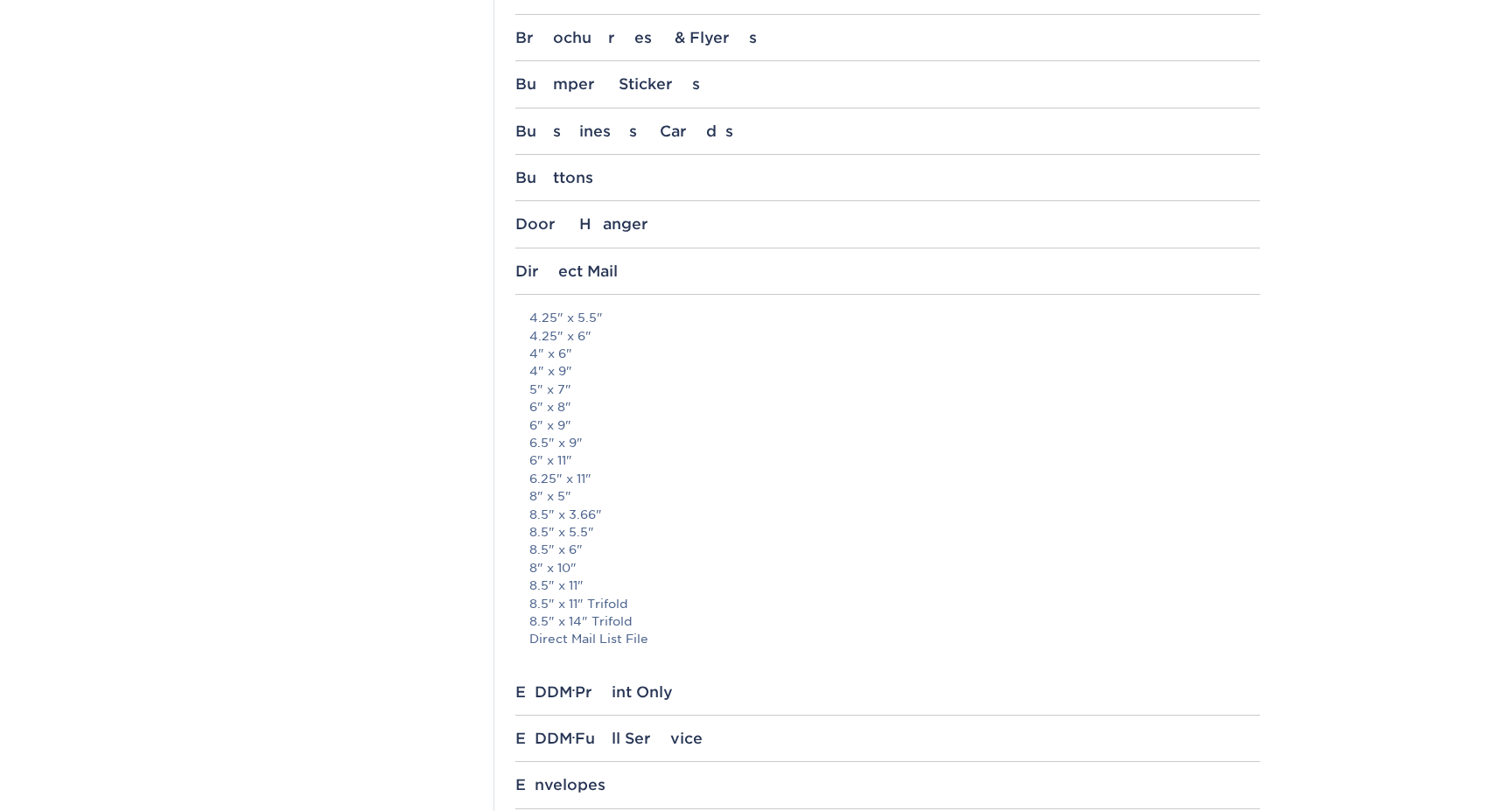
scroll to position [963, 0]
click at [564, 319] on link "4.25" x 5.5"" at bounding box center [566, 315] width 73 height 14
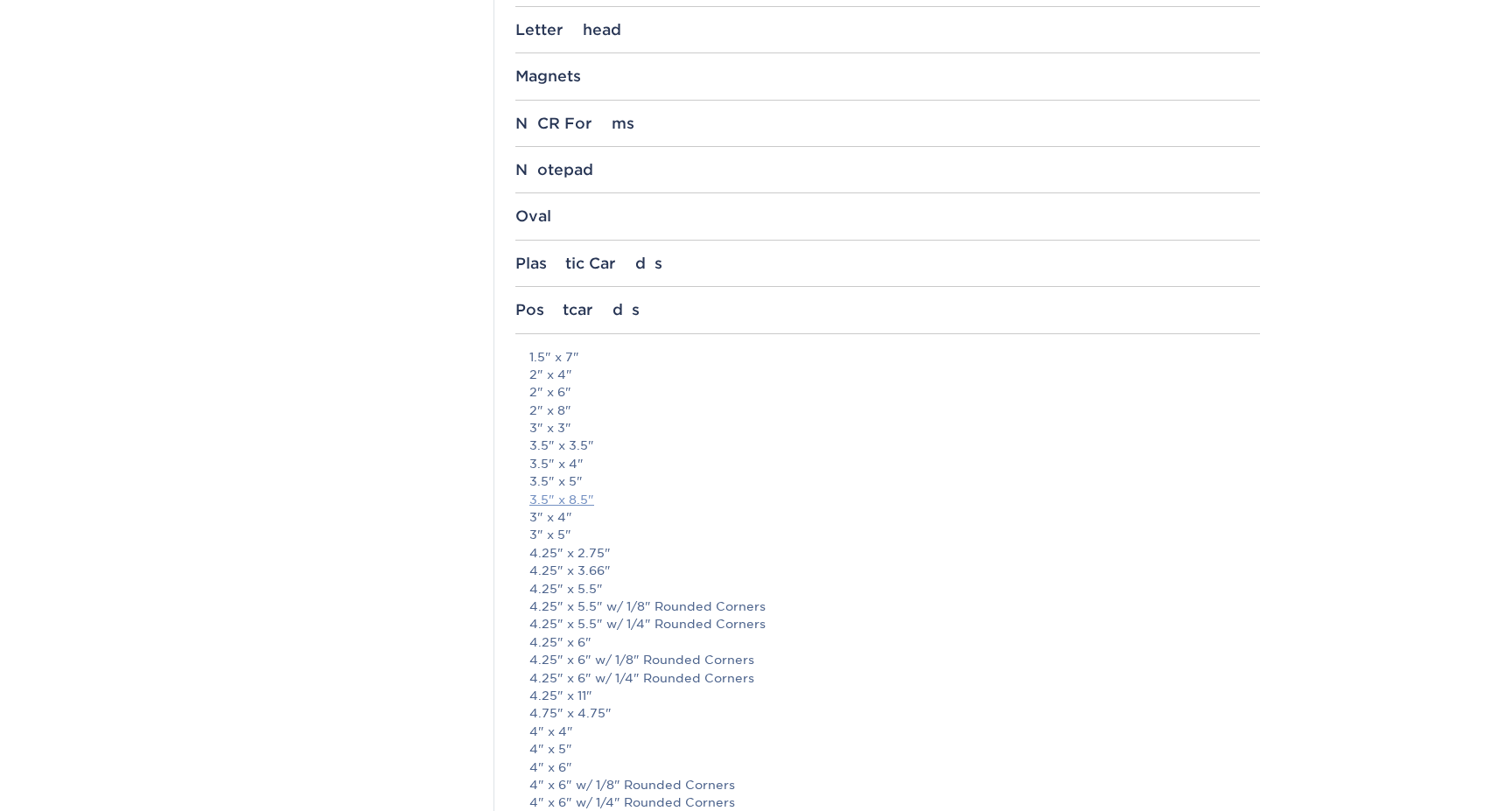
scroll to position [2003, 0]
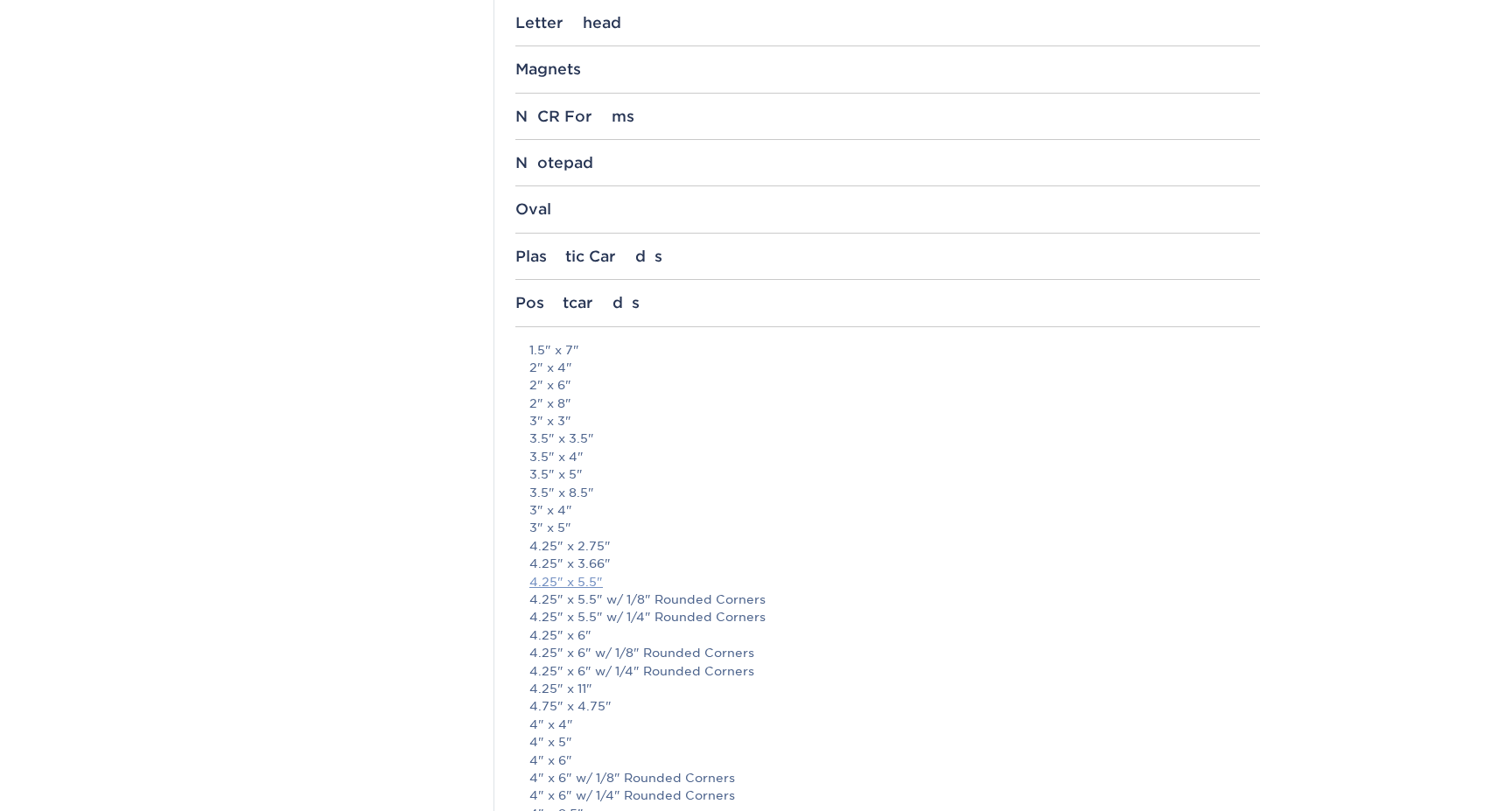
click at [586, 580] on link "4.25" x 5.5"" at bounding box center [566, 582] width 73 height 14
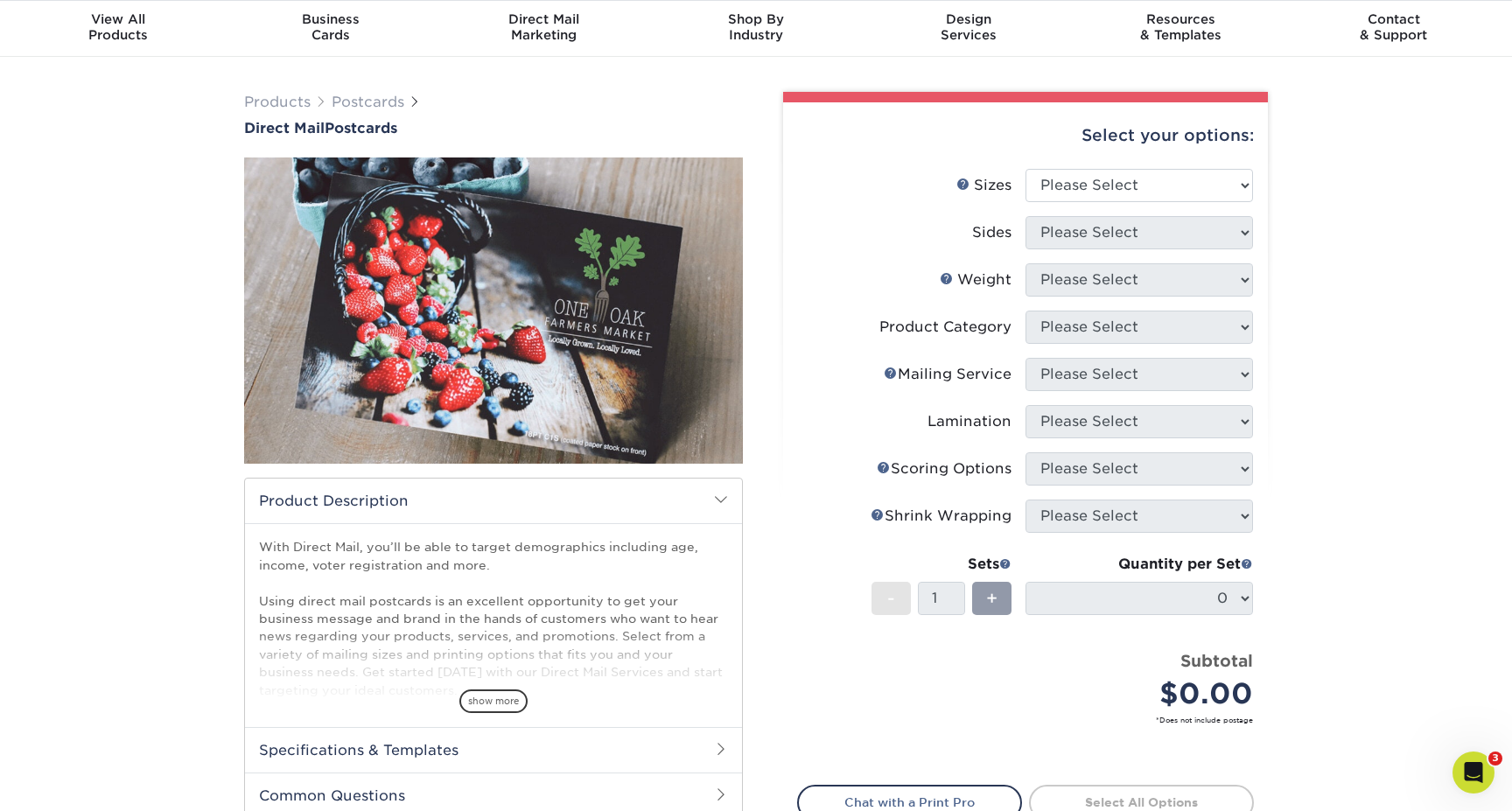
scroll to position [42, 0]
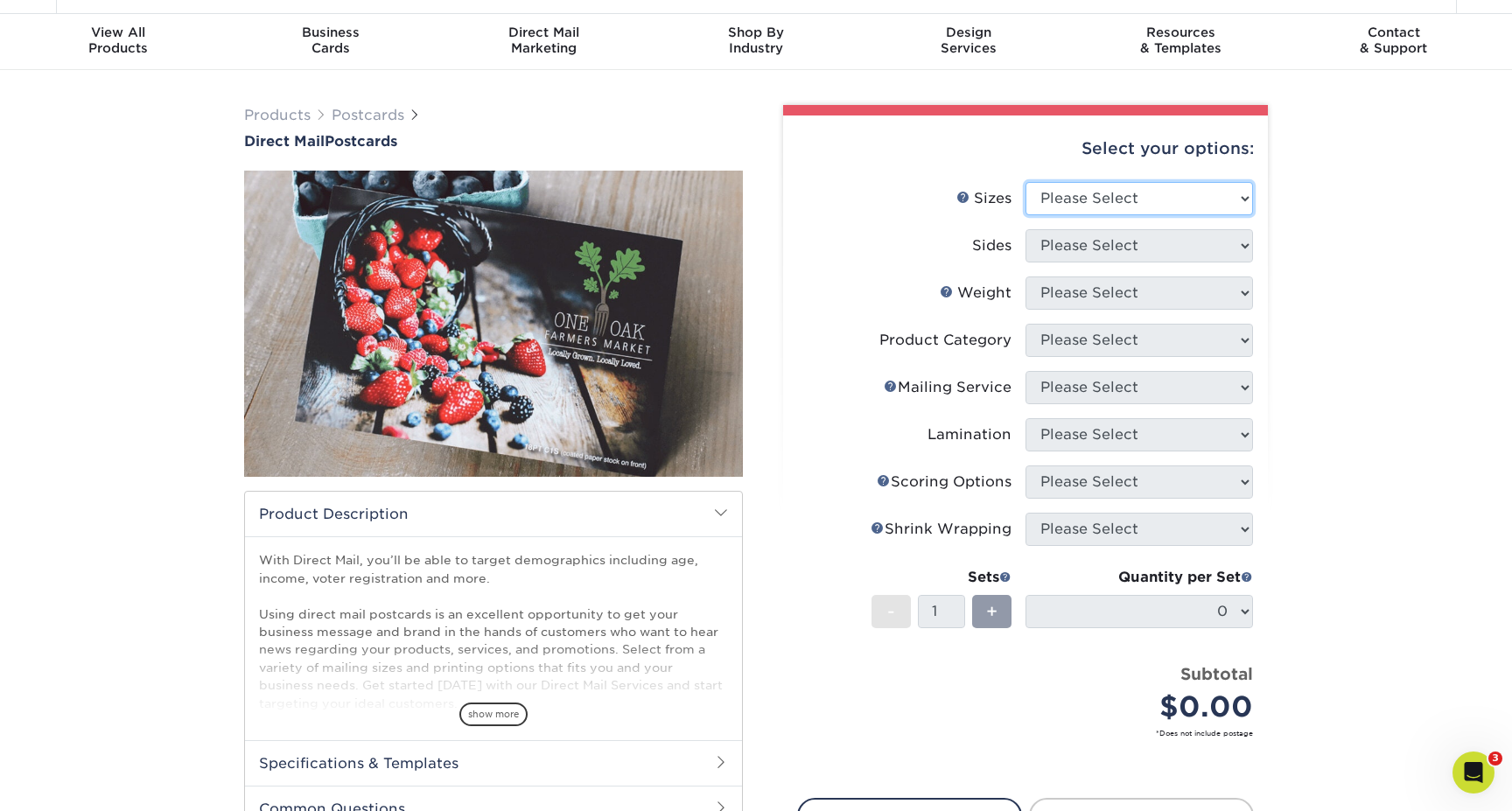
click at [1108, 192] on select "Please Select 1.5" x 7" 2" x 4" 2" x 6" 2" x 7" 2" x 8" 2.12" x 5.5" 2.12" x 5.…" at bounding box center [1139, 198] width 228 height 33
select select "4.25x6.00"
click at [1025, 182] on select "Please Select 1.5" x 7" 2" x 4" 2" x 6" 2" x 7" 2" x 8" 2.12" x 5.5" 2.12" x 5.…" at bounding box center [1139, 198] width 228 height 33
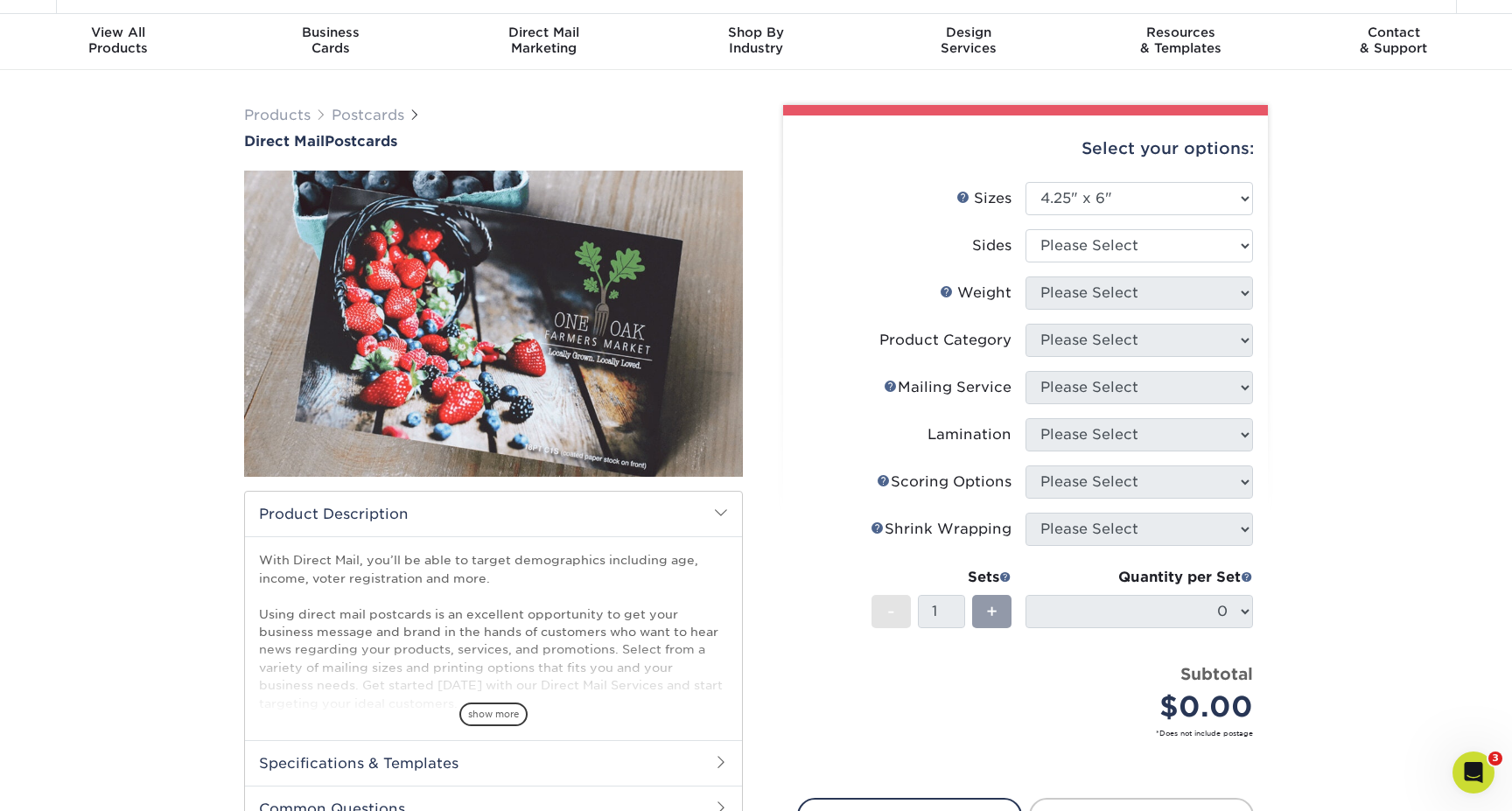
click at [1137, 262] on li "Sides Please Select Print Both Sides Print Front Only" at bounding box center [1026, 253] width 455 height 47
click at [1133, 247] on select "Please Select Print Both Sides Print Front Only" at bounding box center [1139, 246] width 228 height 33
select select "13abbda7-1d64-4f25-8bb2-c179b224825d"
click at [1025, 230] on select "Please Select Print Both Sides Print Front Only" at bounding box center [1139, 246] width 228 height 33
click at [1104, 292] on select "Please Select" at bounding box center [1139, 293] width 228 height 33
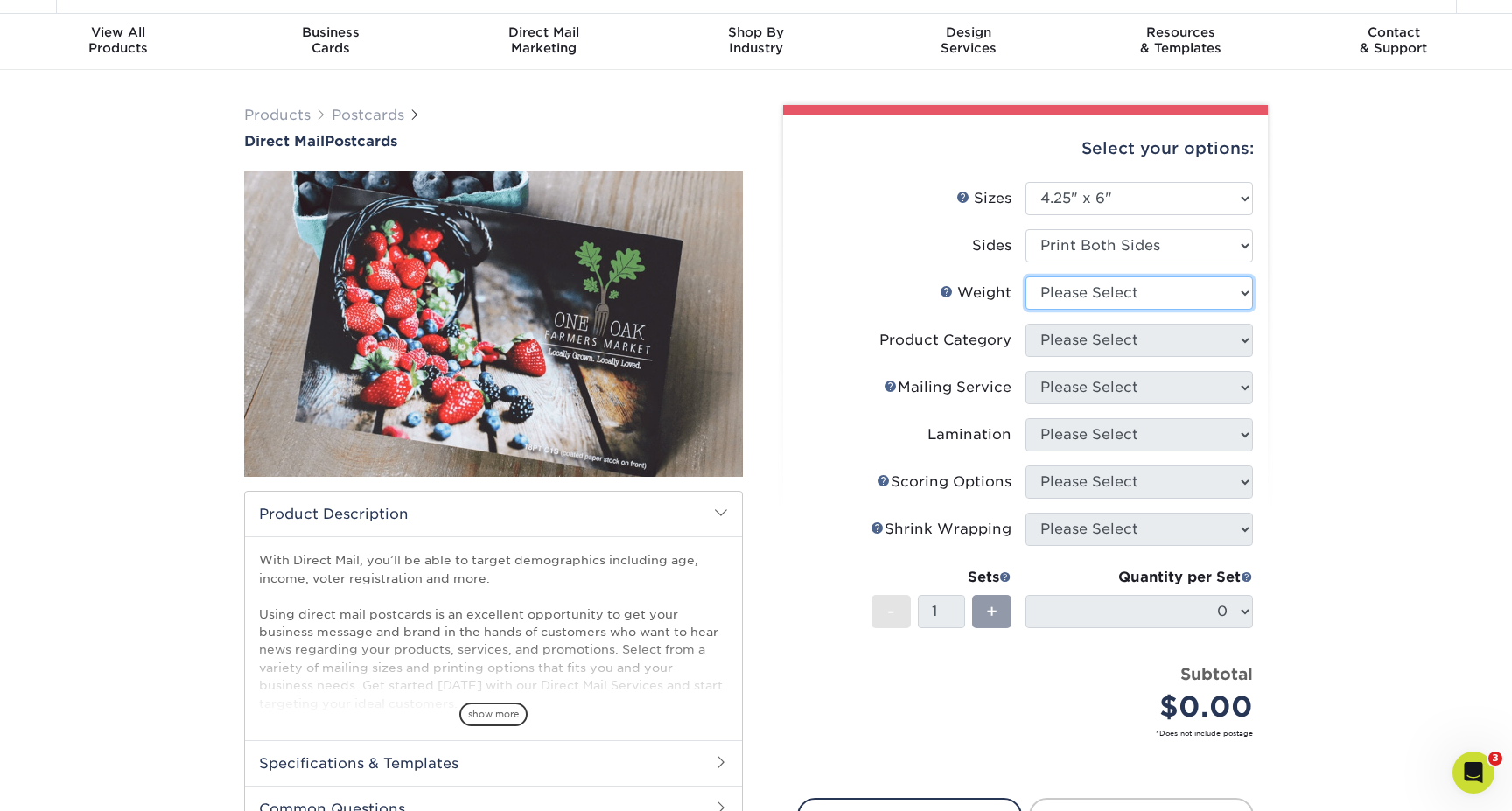
select select "16PT"
click at [1025, 277] on select "Please Select 16PT 14PT 14PT Uncoated 100LB" at bounding box center [1139, 293] width 228 height 33
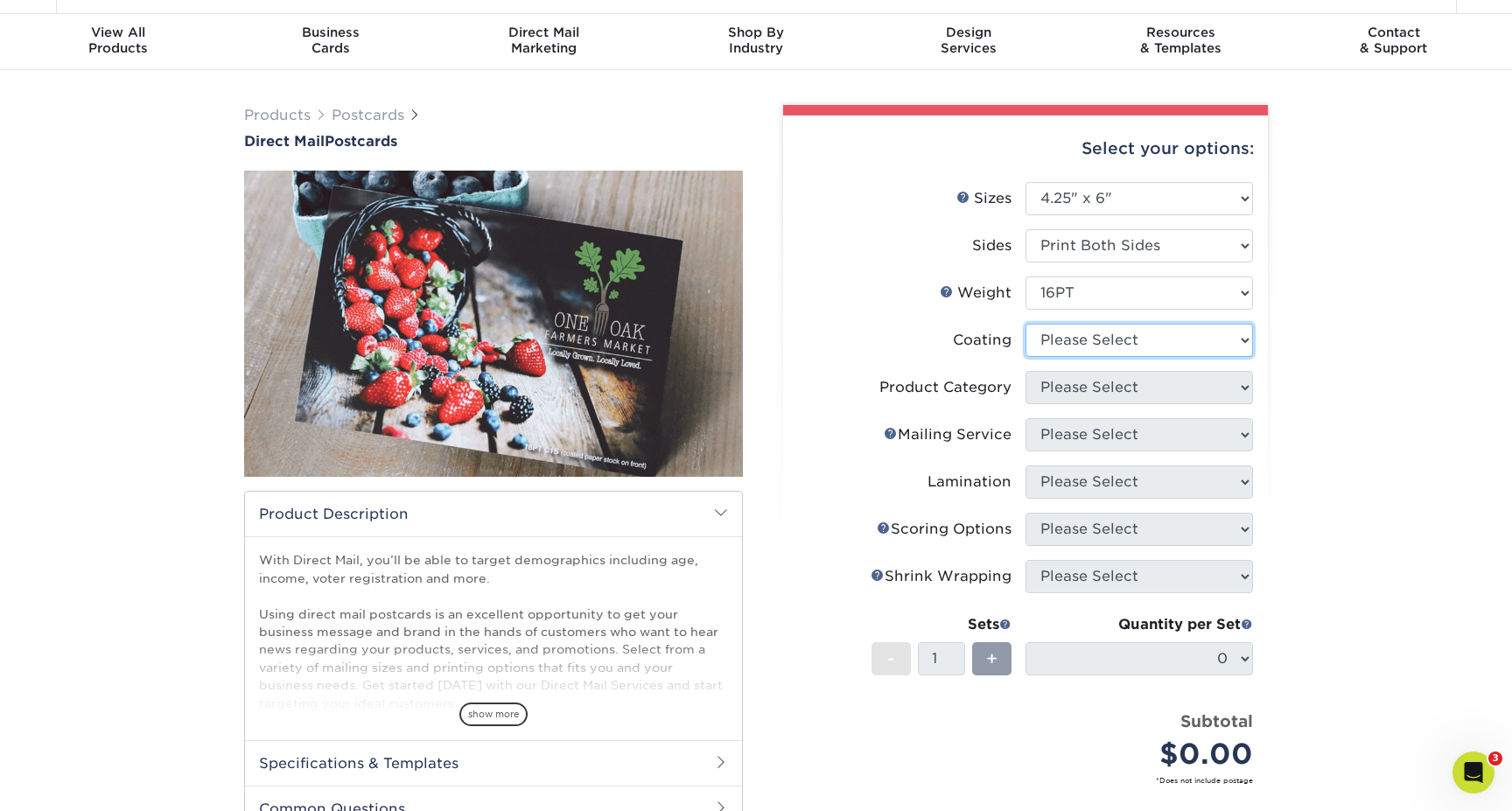
click at [1071, 344] on select at bounding box center [1139, 340] width 228 height 33
select select "121bb7b5-3b4d-429f-bd8d-bbf80e953313"
click at [1025, 324] on select at bounding box center [1139, 340] width 228 height 33
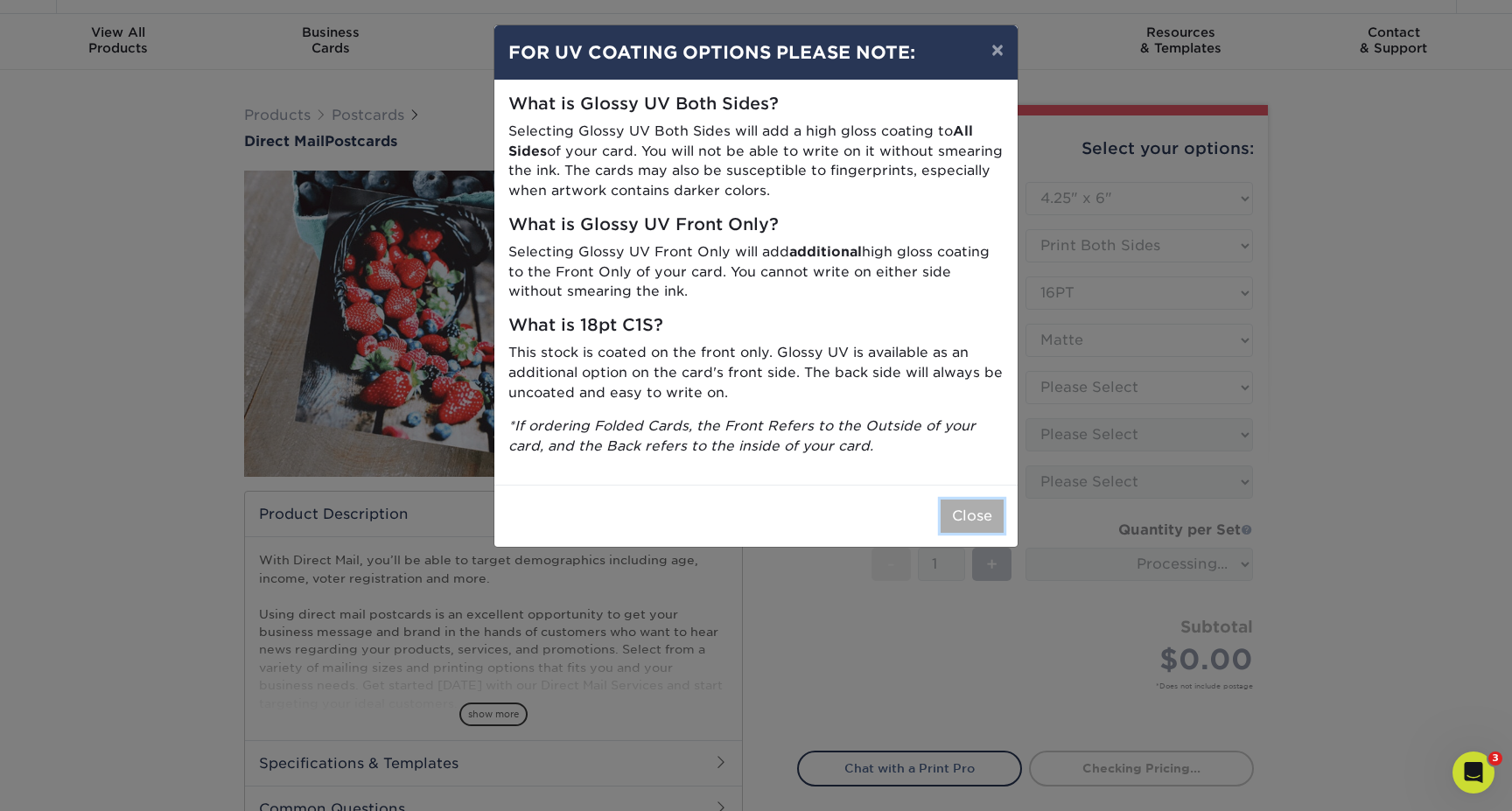
click at [970, 508] on button "Close" at bounding box center [972, 516] width 63 height 33
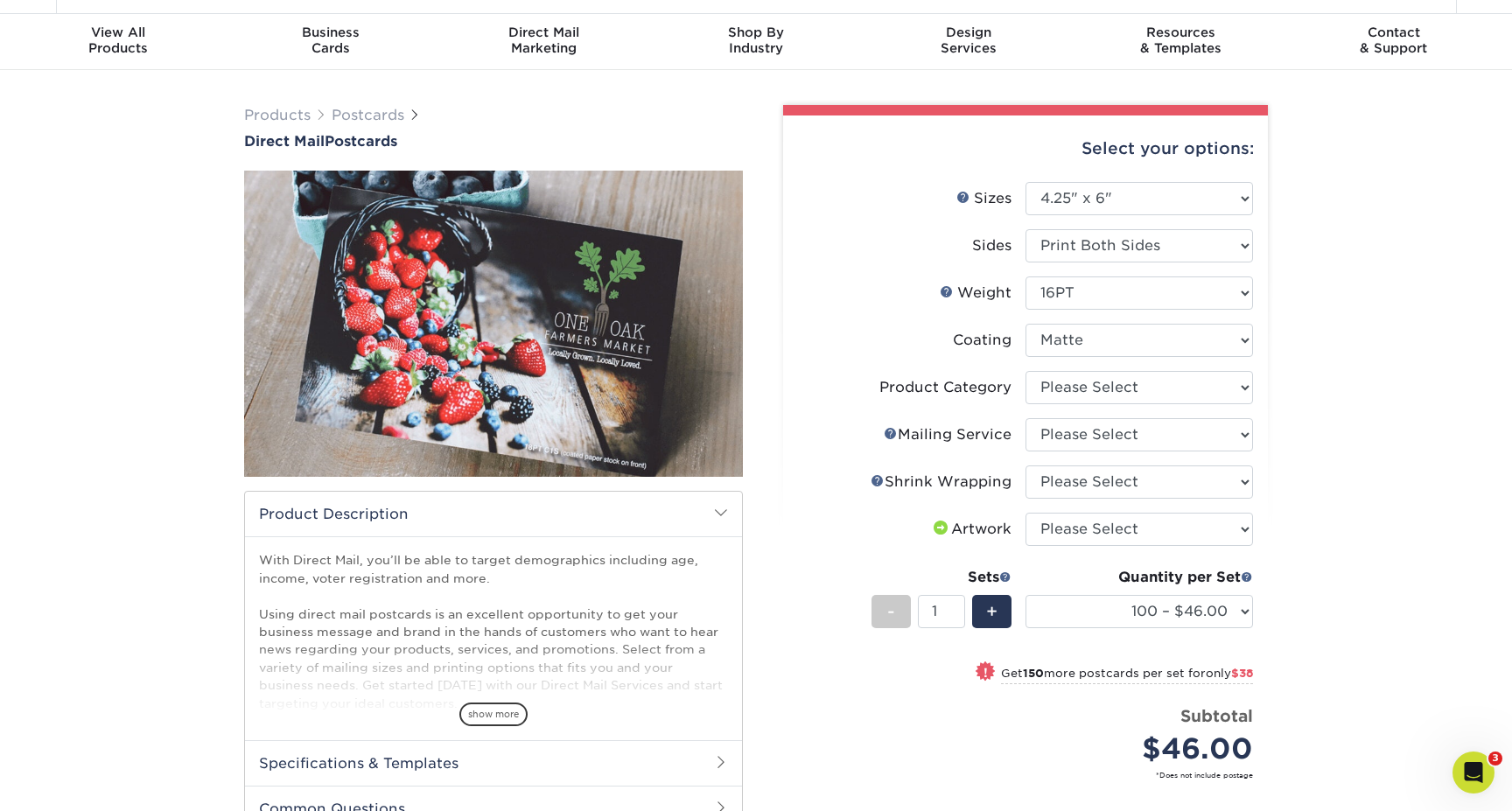
scroll to position [109, 0]
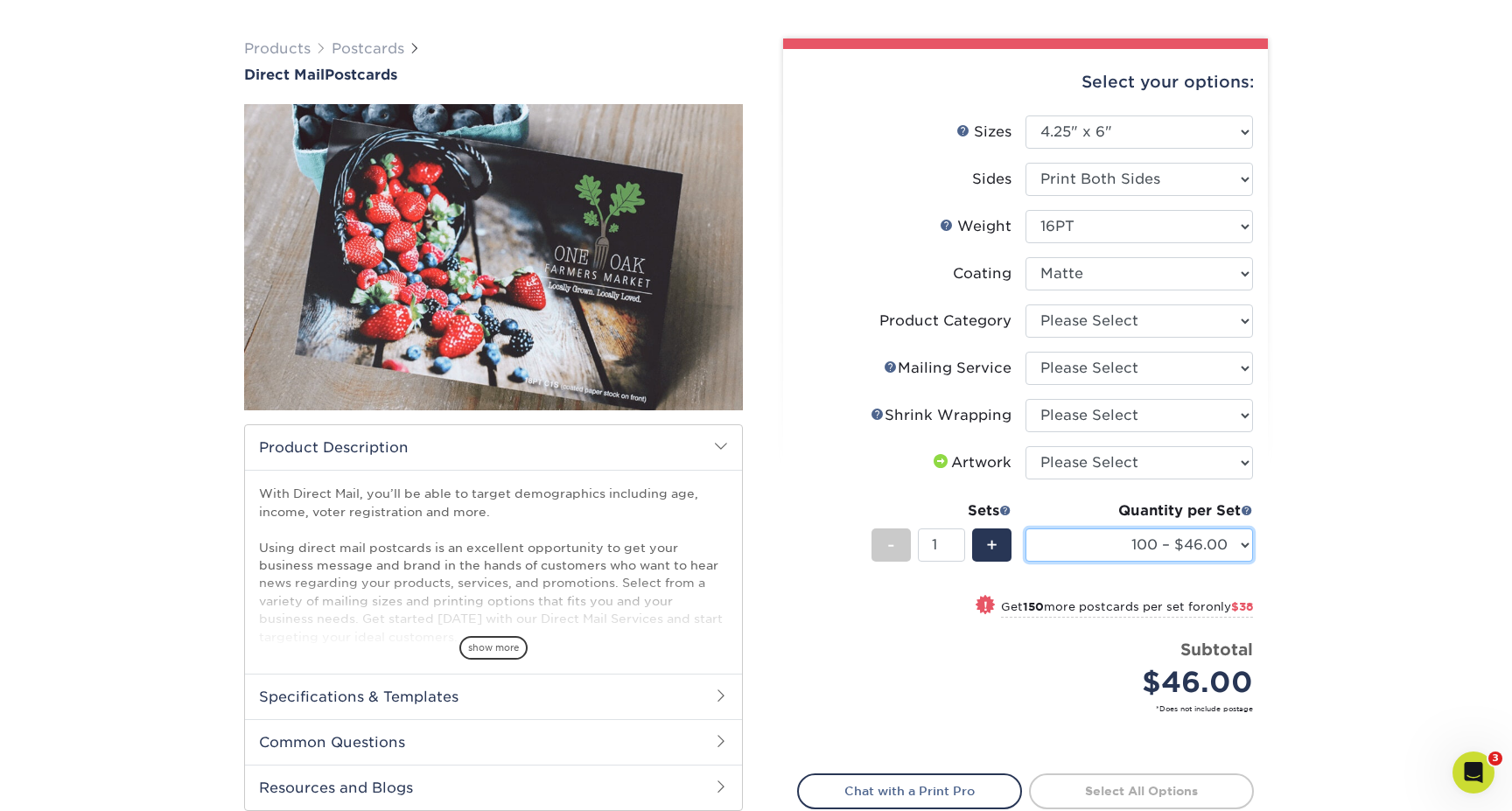
click at [1110, 546] on select "100 – $46.00 250 – $84.00 500 – $100.00 1000 – $113.00 2500 – $234.00 5000 – $3…" at bounding box center [1139, 545] width 228 height 33
select select "500 – $100.00"
click at [1025, 529] on select "100 – $46.00 250 – $84.00 500 – $100.00 1000 – $113.00 2500 – $234.00 5000 – $3…" at bounding box center [1139, 545] width 228 height 33
click at [1132, 320] on select "Please Select Postcards" at bounding box center [1139, 321] width 228 height 33
select select "9b7272e0-d6c8-4c3c-8e97-d3a1bcdab858"
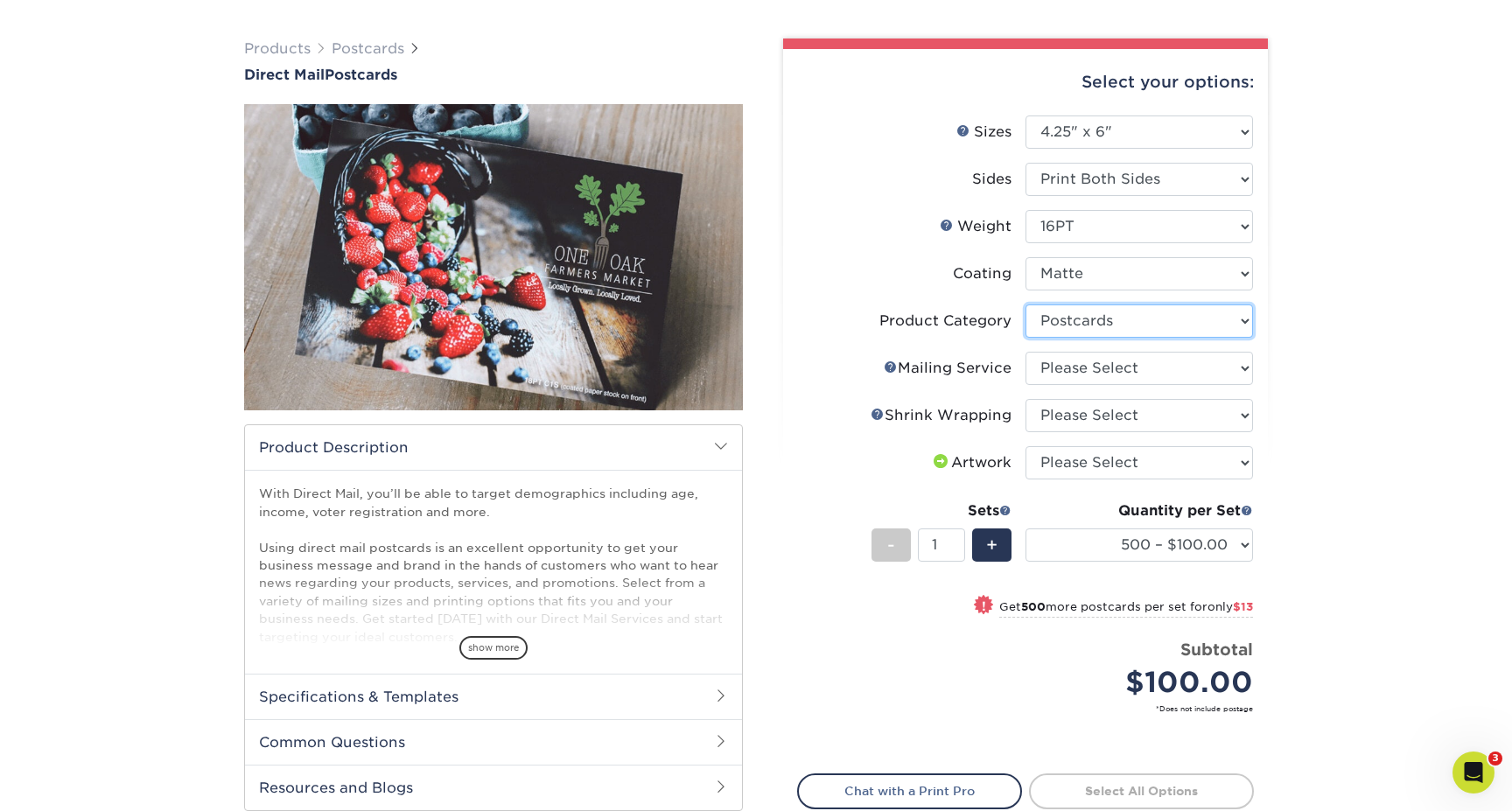
click at [1025, 305] on select "Please Select Postcards" at bounding box center [1139, 321] width 228 height 33
click at [1103, 370] on select "Please Select No Direct Mailing Service No, I will mail/stamp/imprint Direct Ma…" at bounding box center [1139, 368] width 228 height 33
select select "3359c49b-ecae-4694-8901-edec09a31a0d"
click at [1025, 352] on select "Please Select No Direct Mailing Service No, I will mail/stamp/imprint Direct Ma…" at bounding box center [1139, 368] width 228 height 33
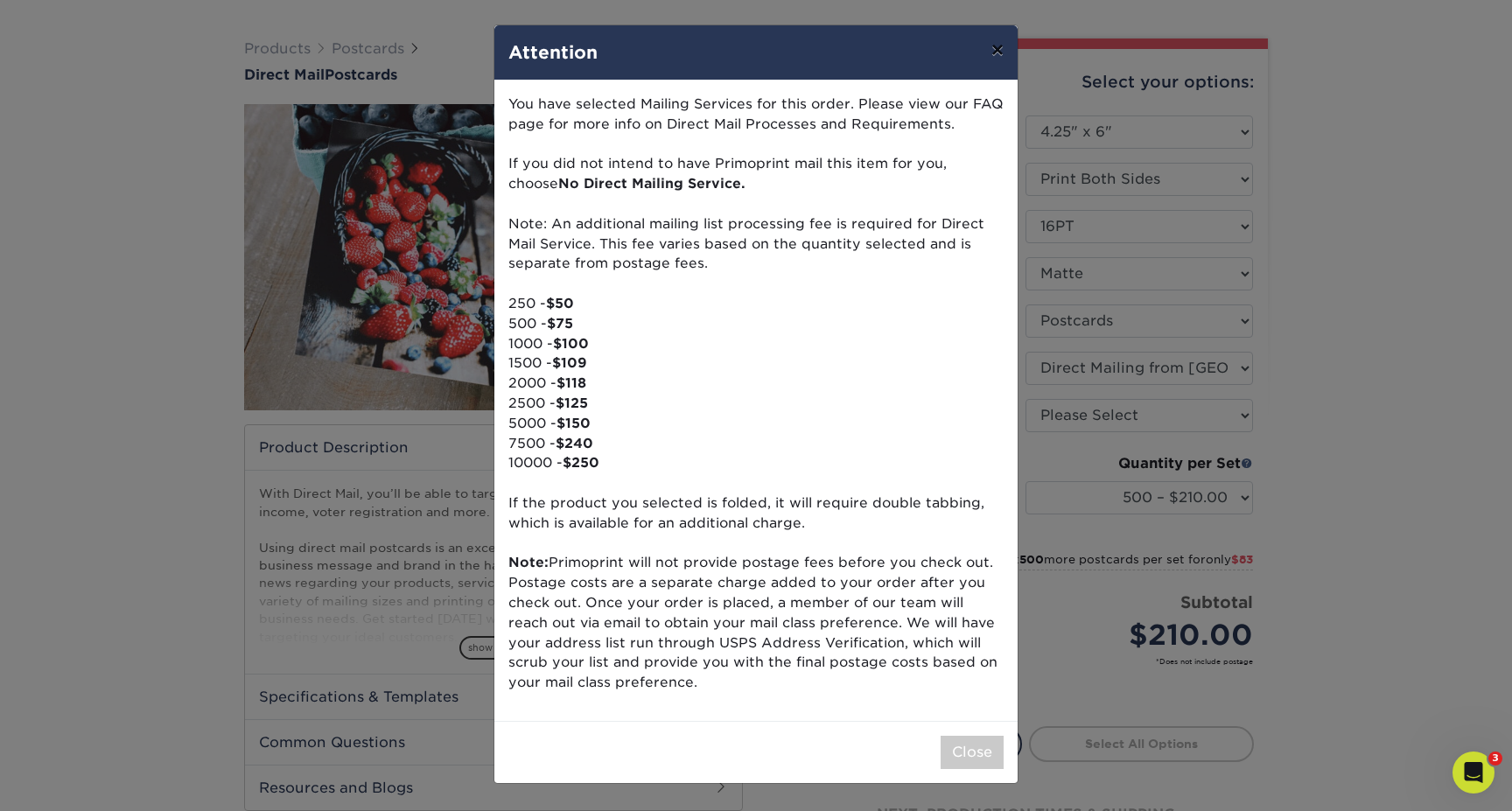
click at [993, 47] on button "×" at bounding box center [998, 49] width 40 height 49
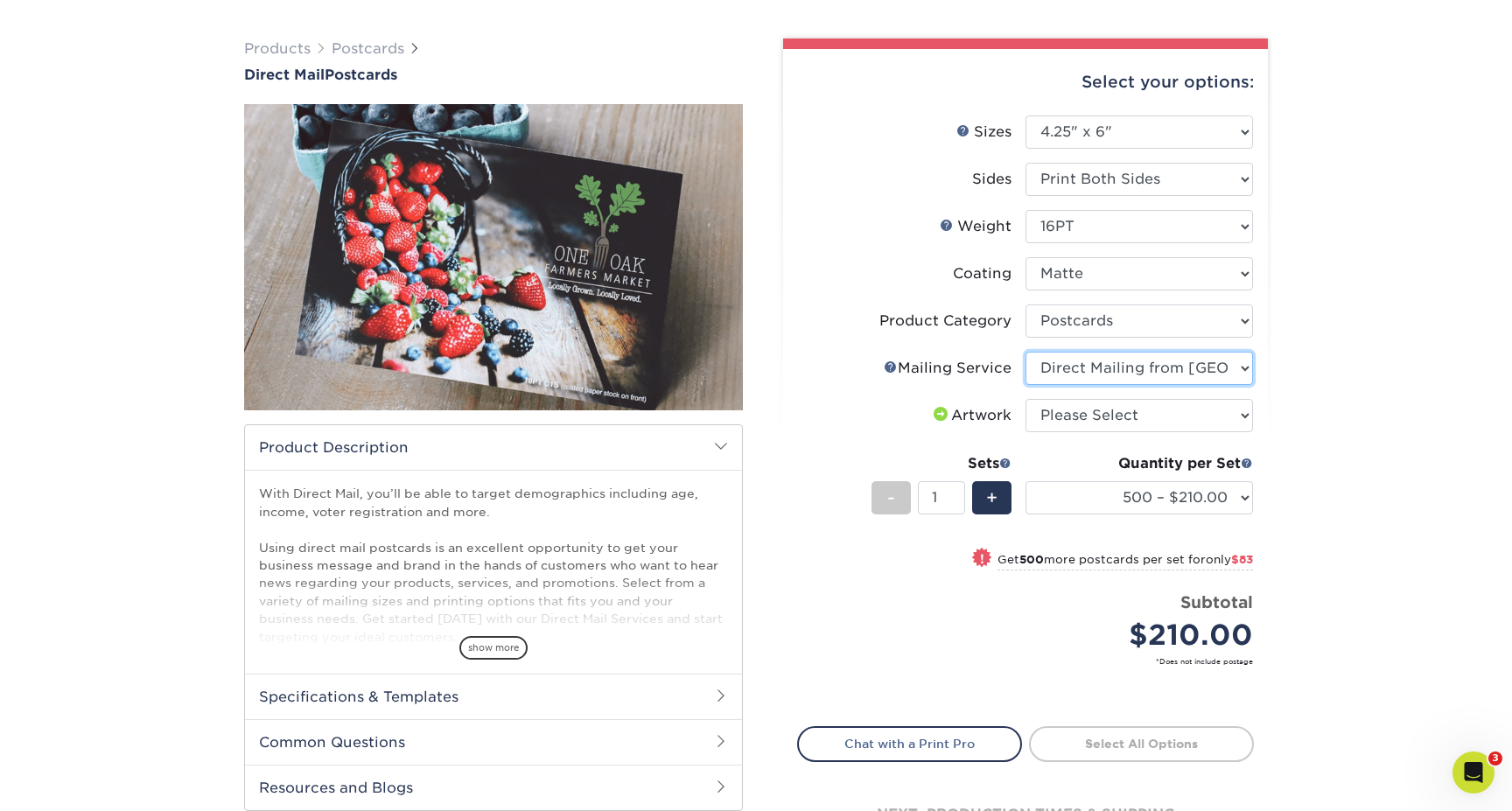
click at [1058, 369] on select "Please Select No Direct Mailing Service No, I will mail/stamp/imprint Direct Ma…" at bounding box center [1139, 368] width 228 height 33
click at [1061, 416] on select "Please Select I will upload files I need a design - $150" at bounding box center [1139, 415] width 228 height 33
select select "upload"
click at [1025, 399] on select "Please Select I will upload files I need a design - $150" at bounding box center [1139, 415] width 228 height 33
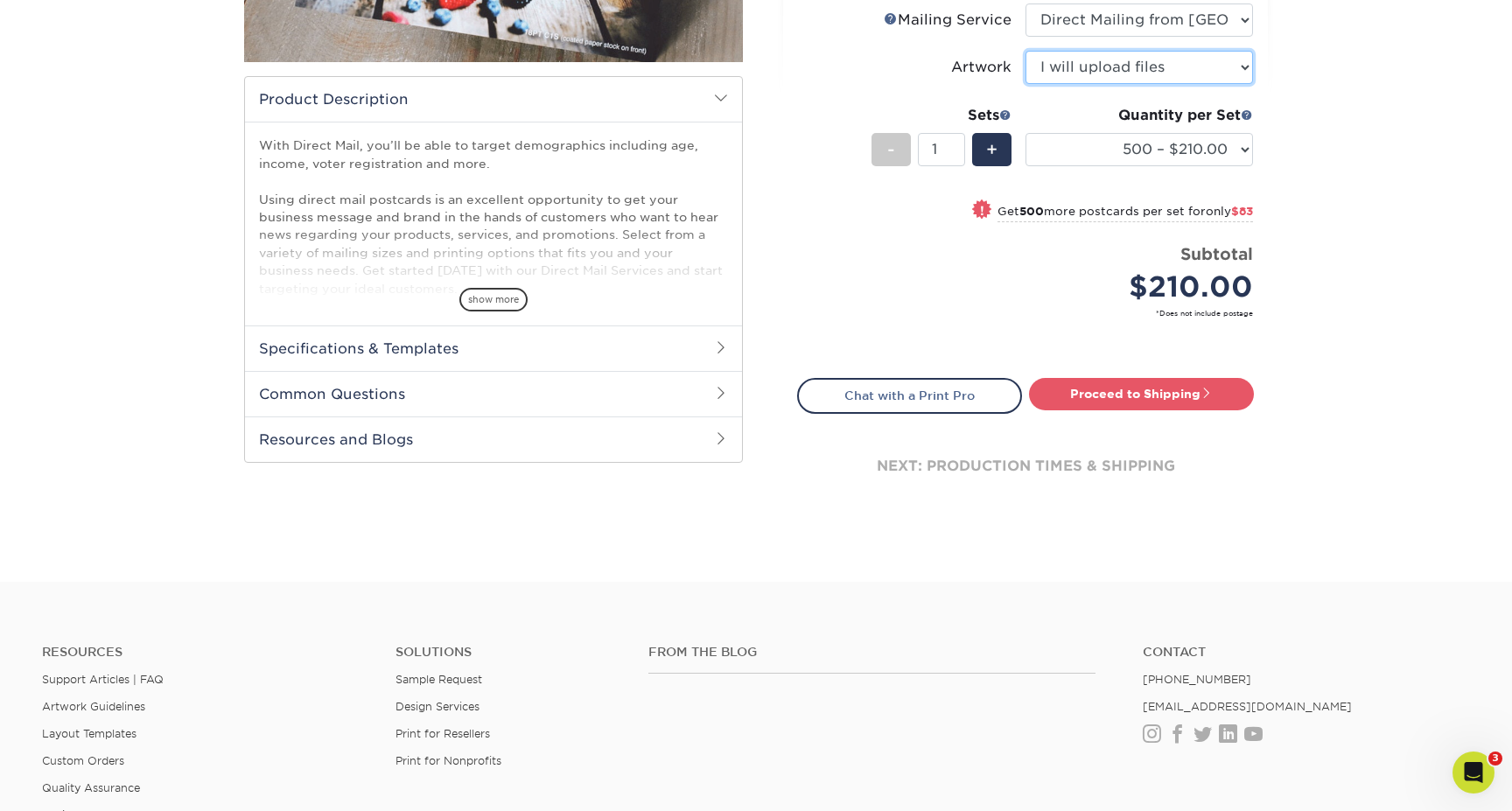
scroll to position [482, 0]
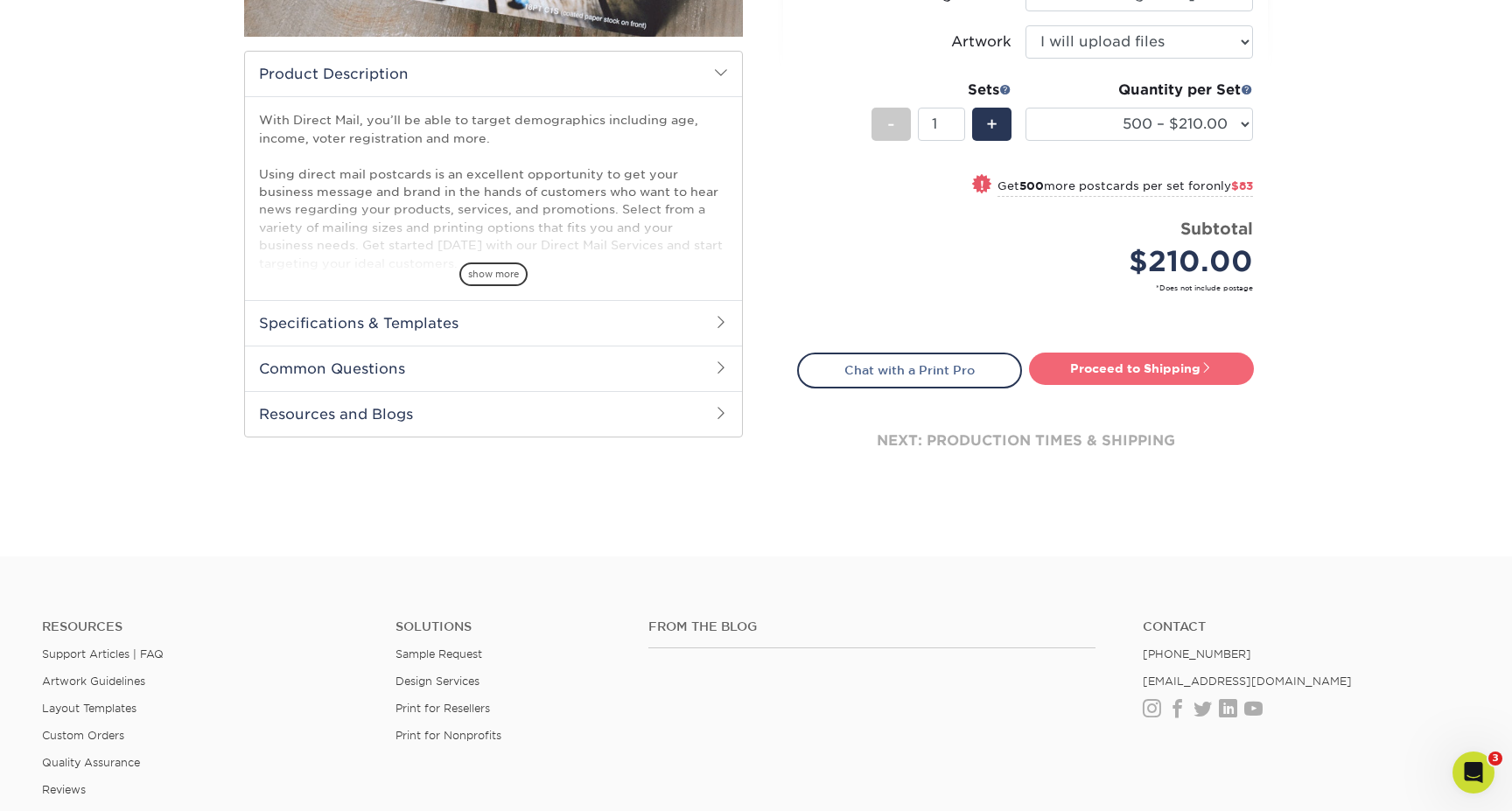
click at [1069, 371] on link "Proceed to Shipping" at bounding box center [1141, 368] width 225 height 31
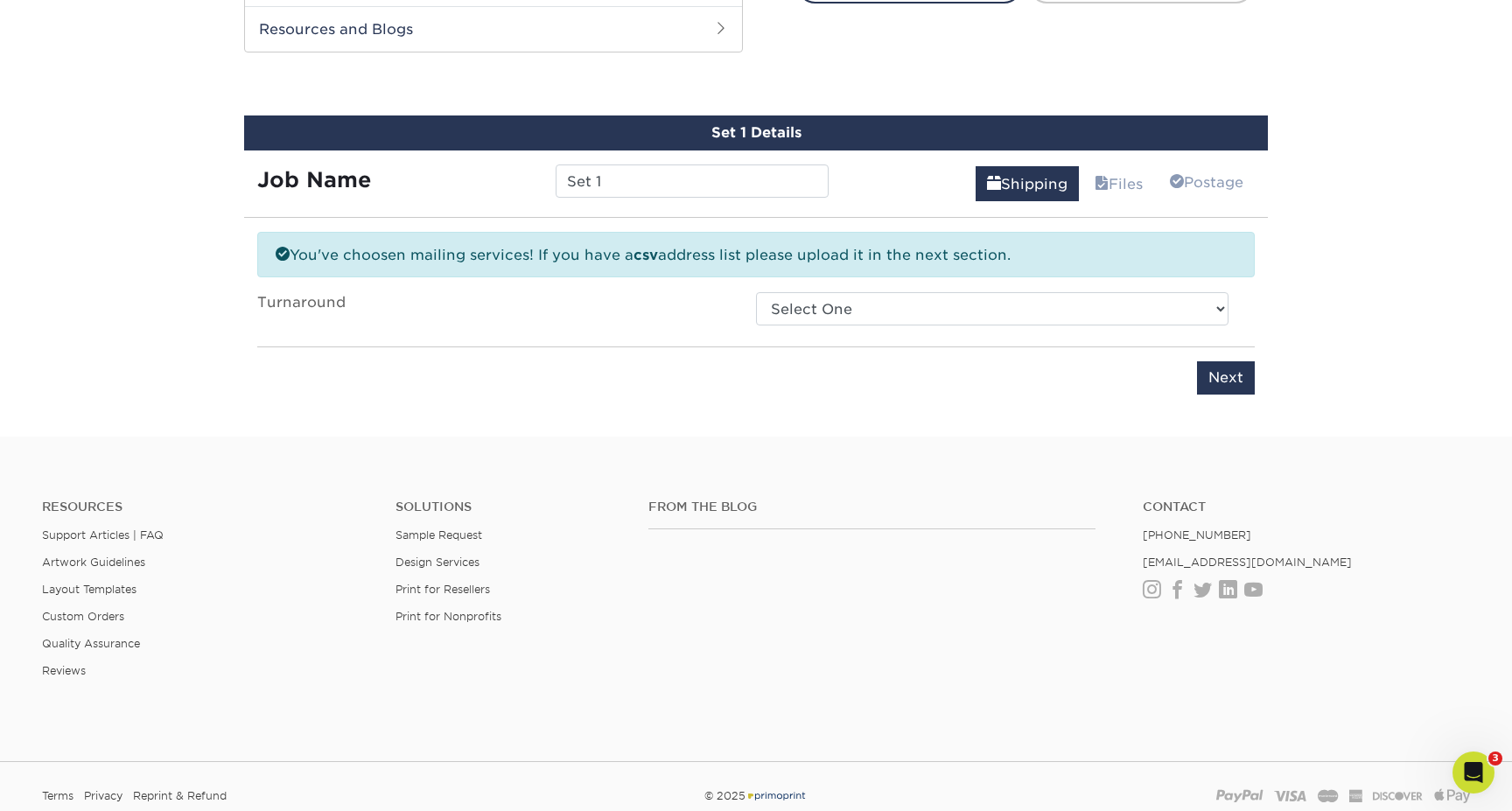
scroll to position [882, 0]
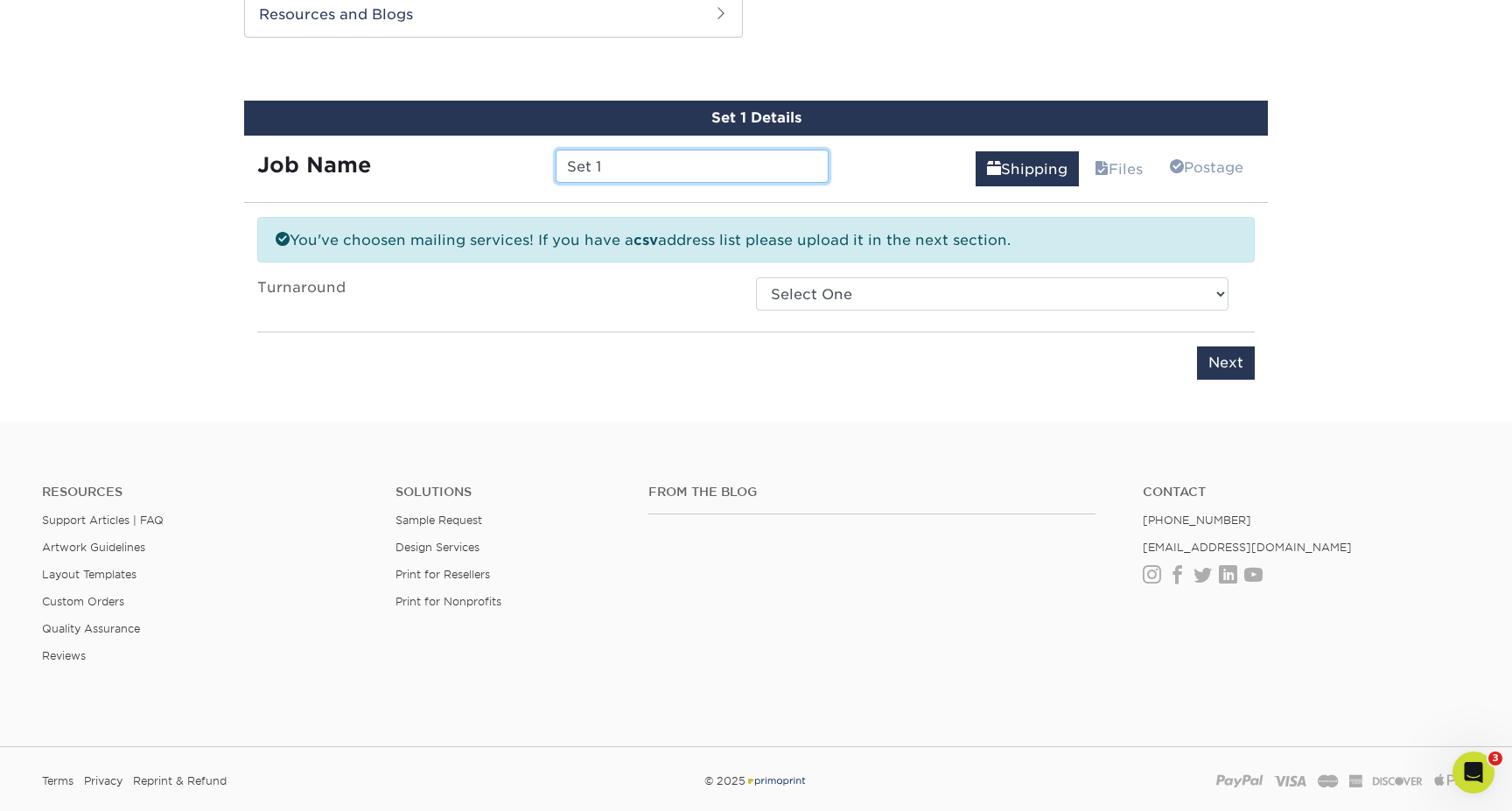
click at [708, 181] on input "Set 1" at bounding box center [691, 166] width 272 height 33
paste input "10/02/25"
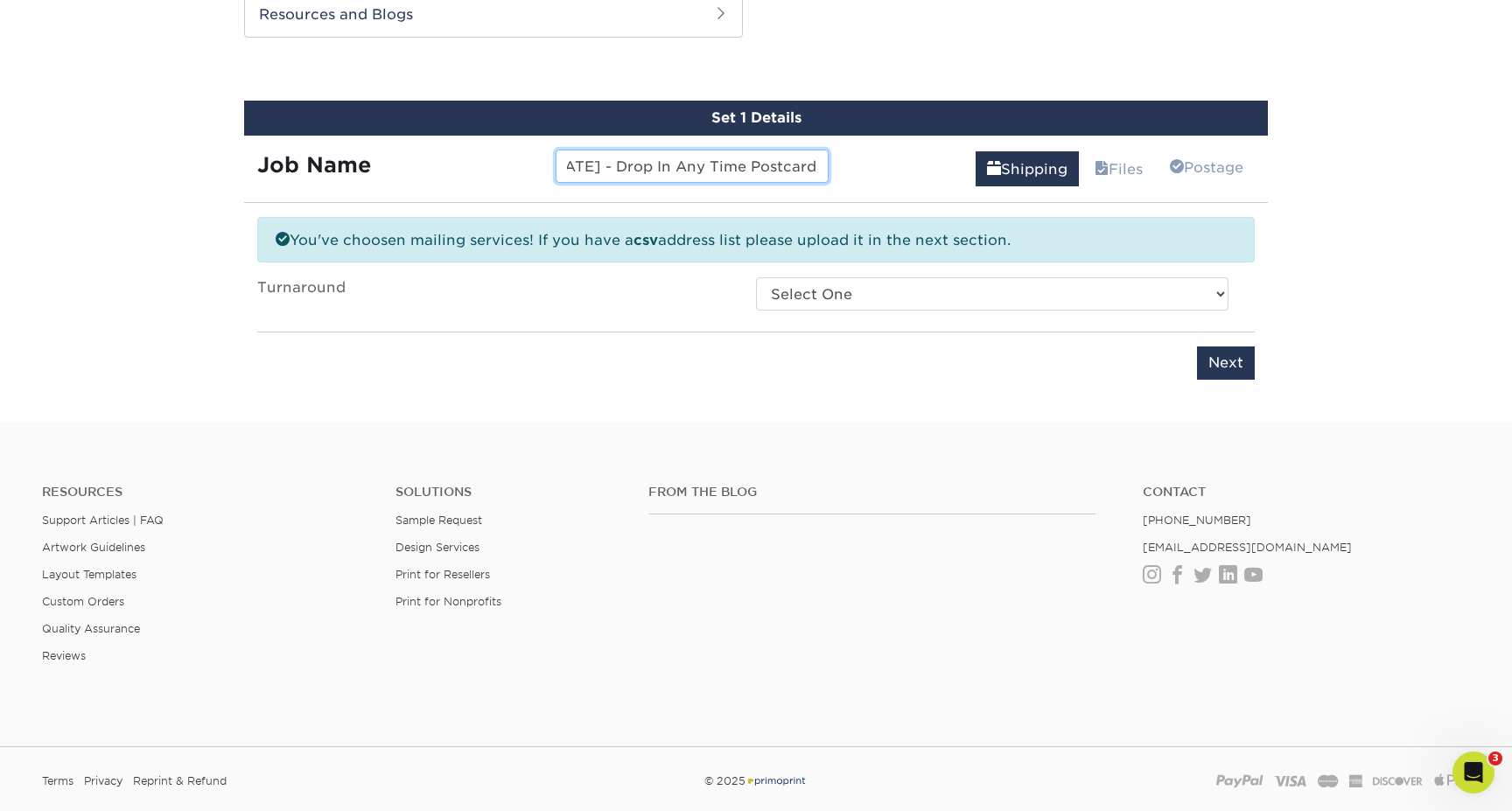
type input "[DATE] - Drop In Any Time Postcard"
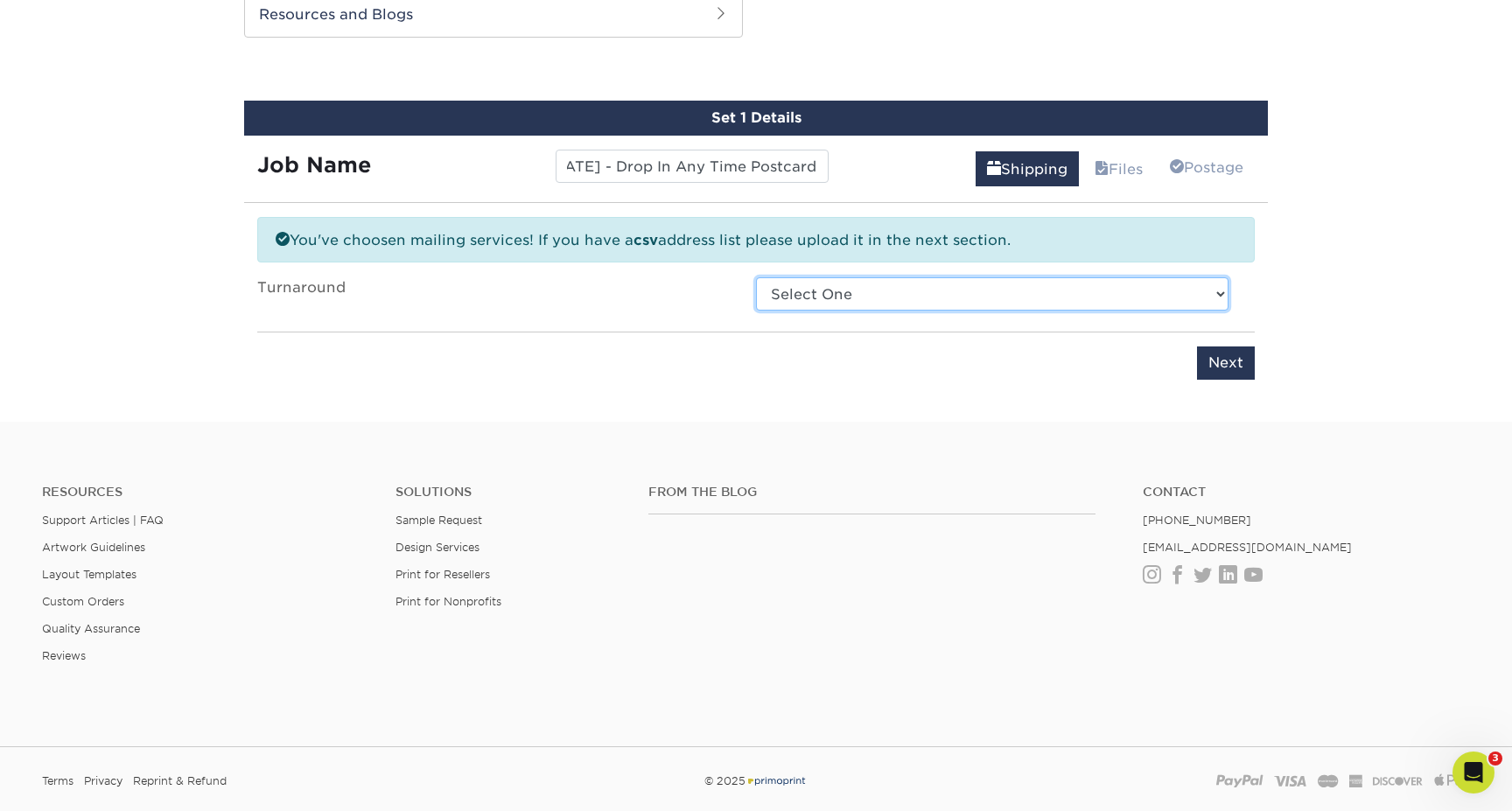
click at [1105, 283] on select "Select One 2-4 Business Days 2 Day Next Business Day" at bounding box center [992, 294] width 472 height 33
select select "c8b163b3-5ab1-4906-a3bd-78cbde6f336b"
click at [756, 278] on select "Select One 2-4 Business Days 2 Day Next Business Day" at bounding box center [992, 294] width 472 height 33
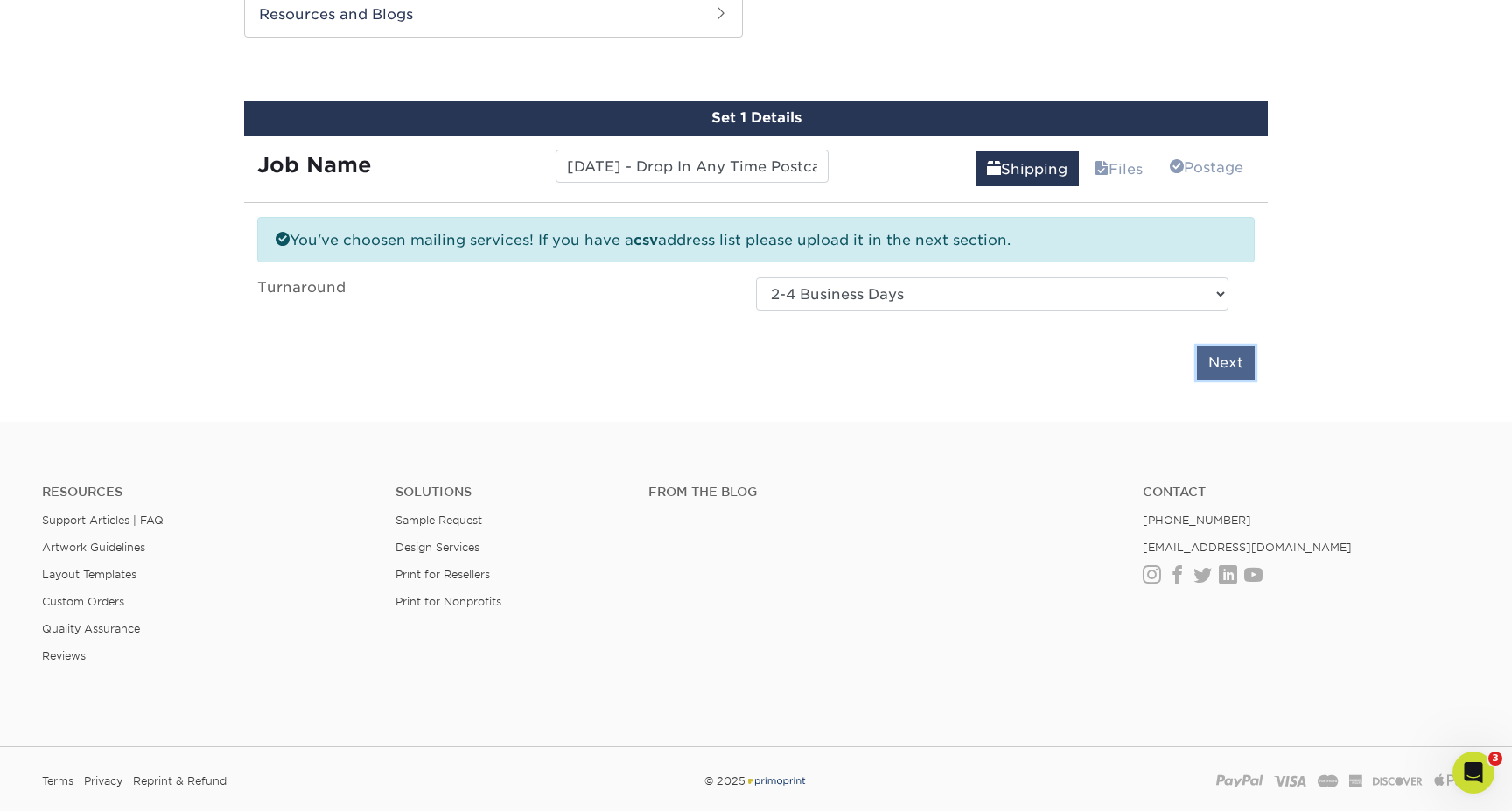
click at [1234, 363] on input "Next" at bounding box center [1225, 363] width 58 height 33
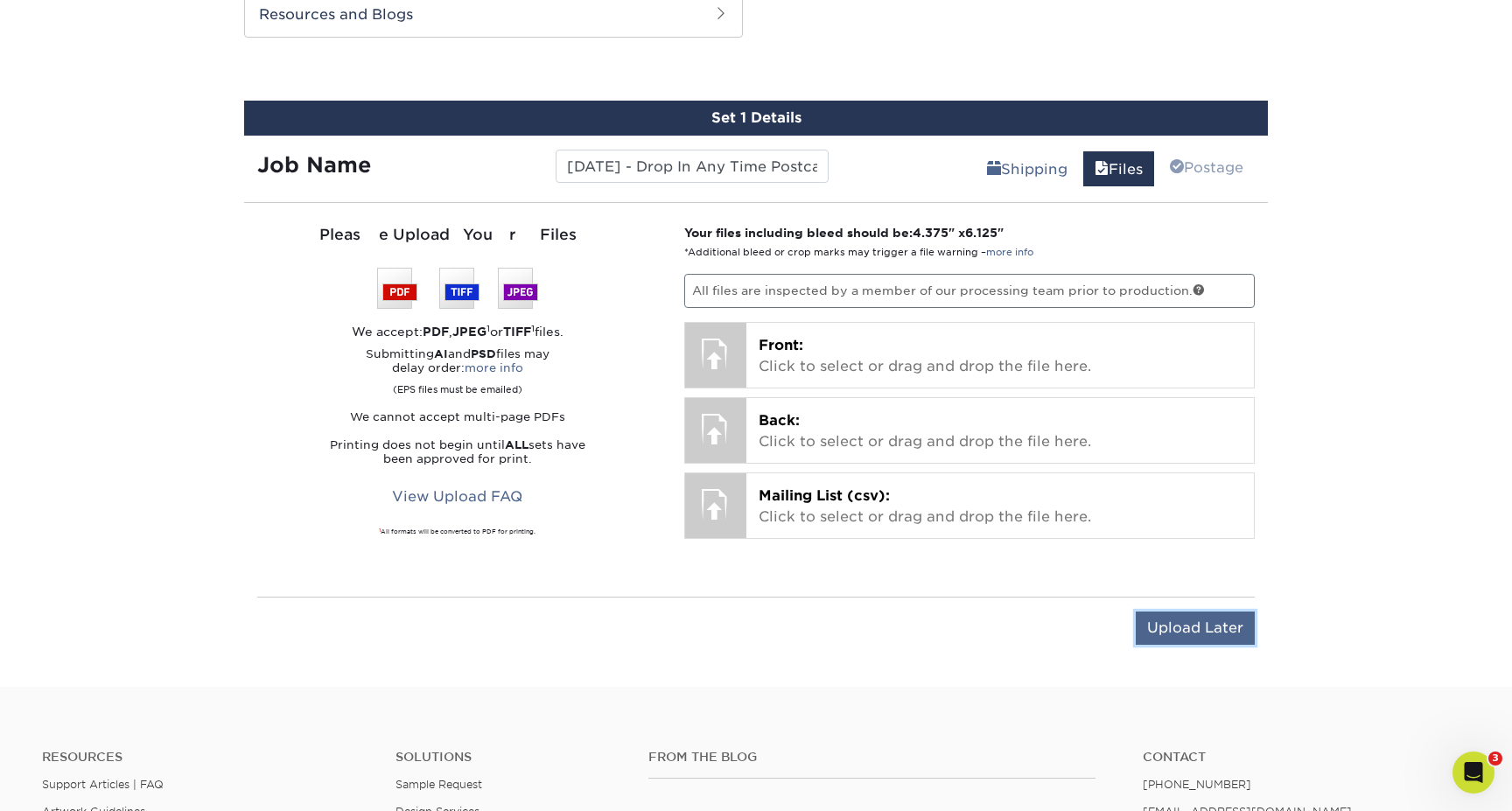
click at [1180, 623] on input "Upload Later" at bounding box center [1195, 628] width 119 height 33
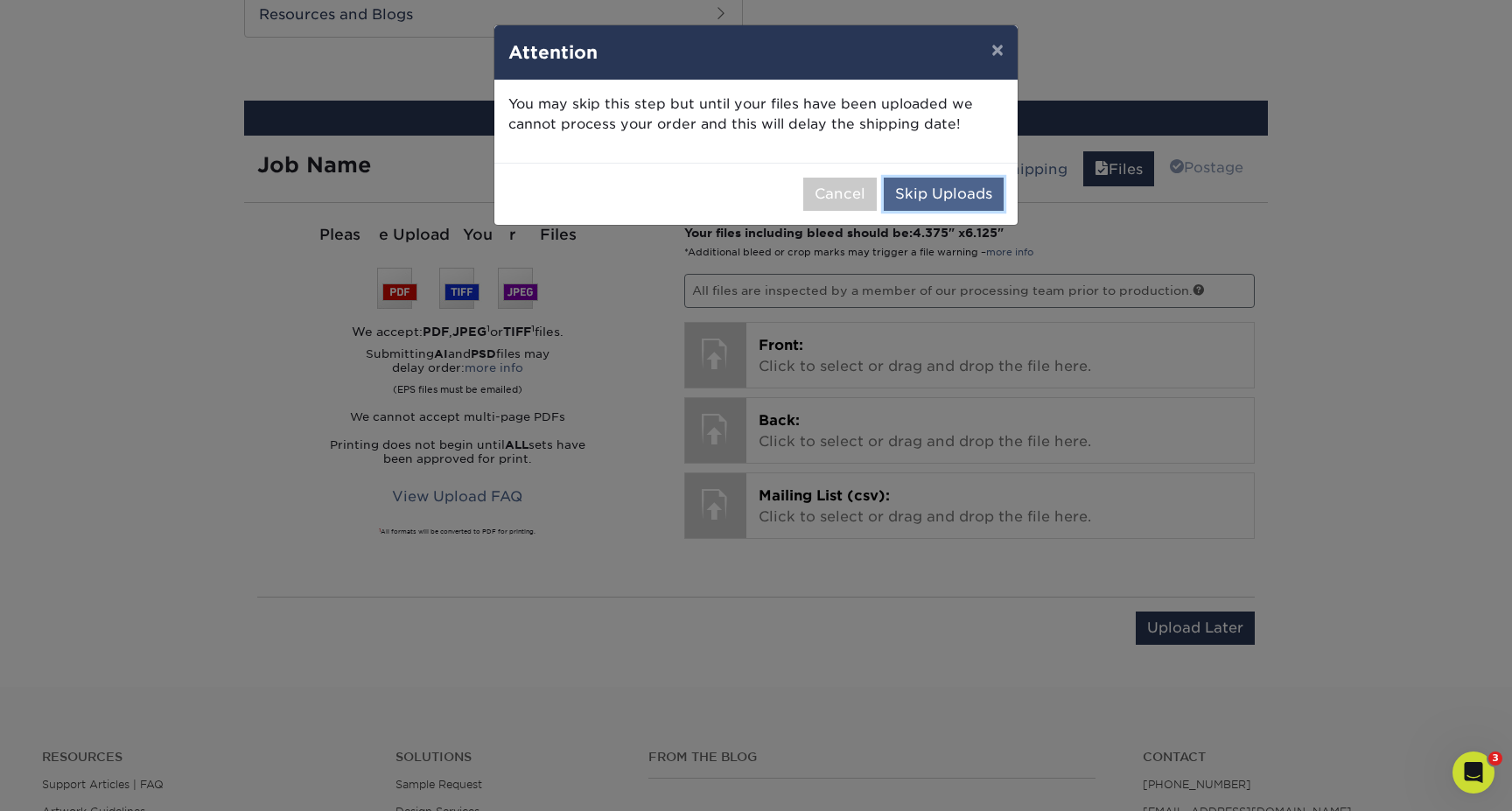
click at [973, 197] on button "Skip Uploads" at bounding box center [944, 194] width 120 height 33
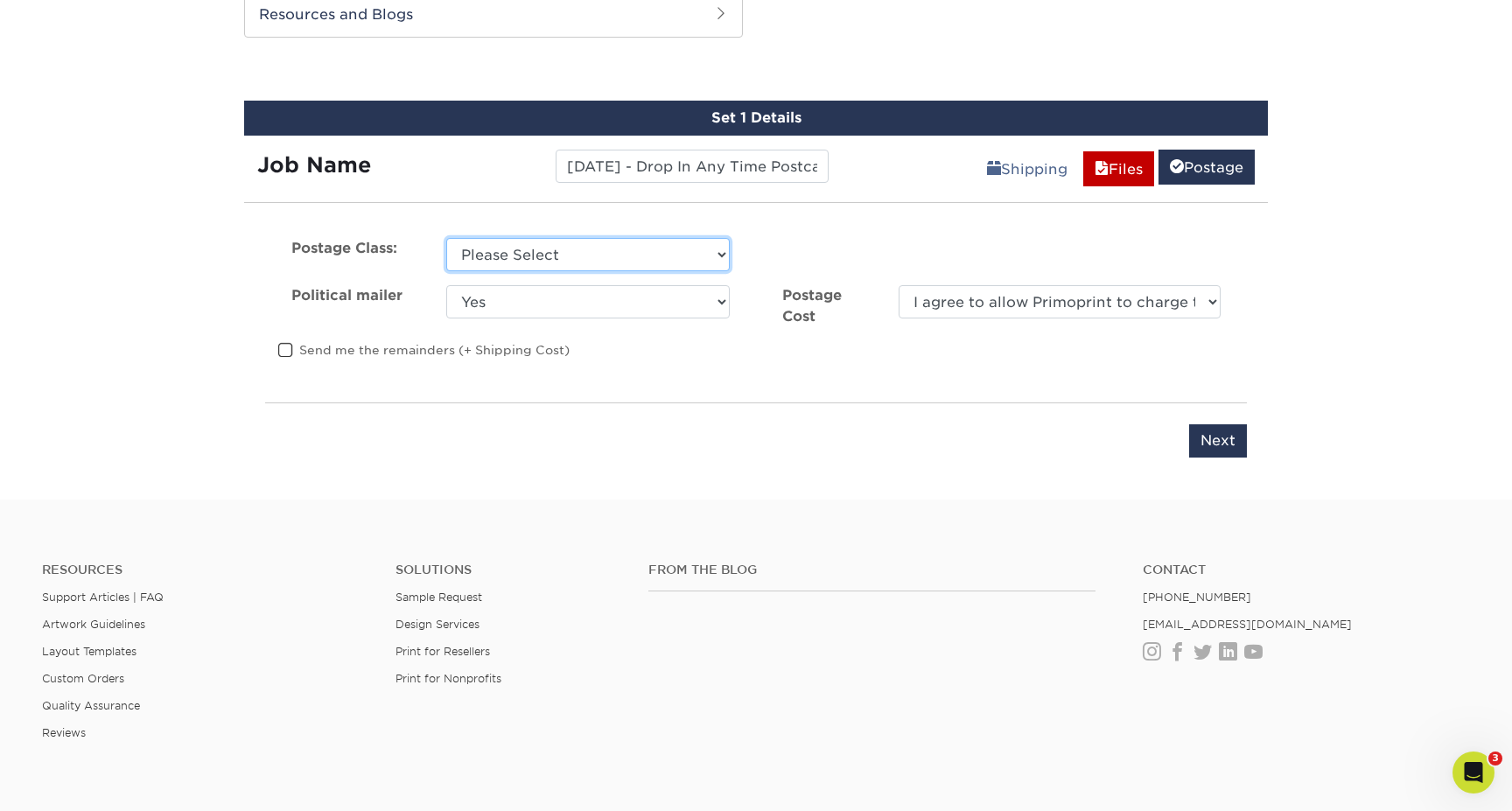
click at [618, 252] on select "Please Select First Class Standard Class Non Profit" at bounding box center [588, 255] width 283 height 33
select select "standard"
click at [447, 238] on select "Please Select First Class Standard Class Non Profit" at bounding box center [588, 255] width 283 height 33
click at [582, 303] on select "Yes No" at bounding box center [588, 301] width 283 height 33
select select "0"
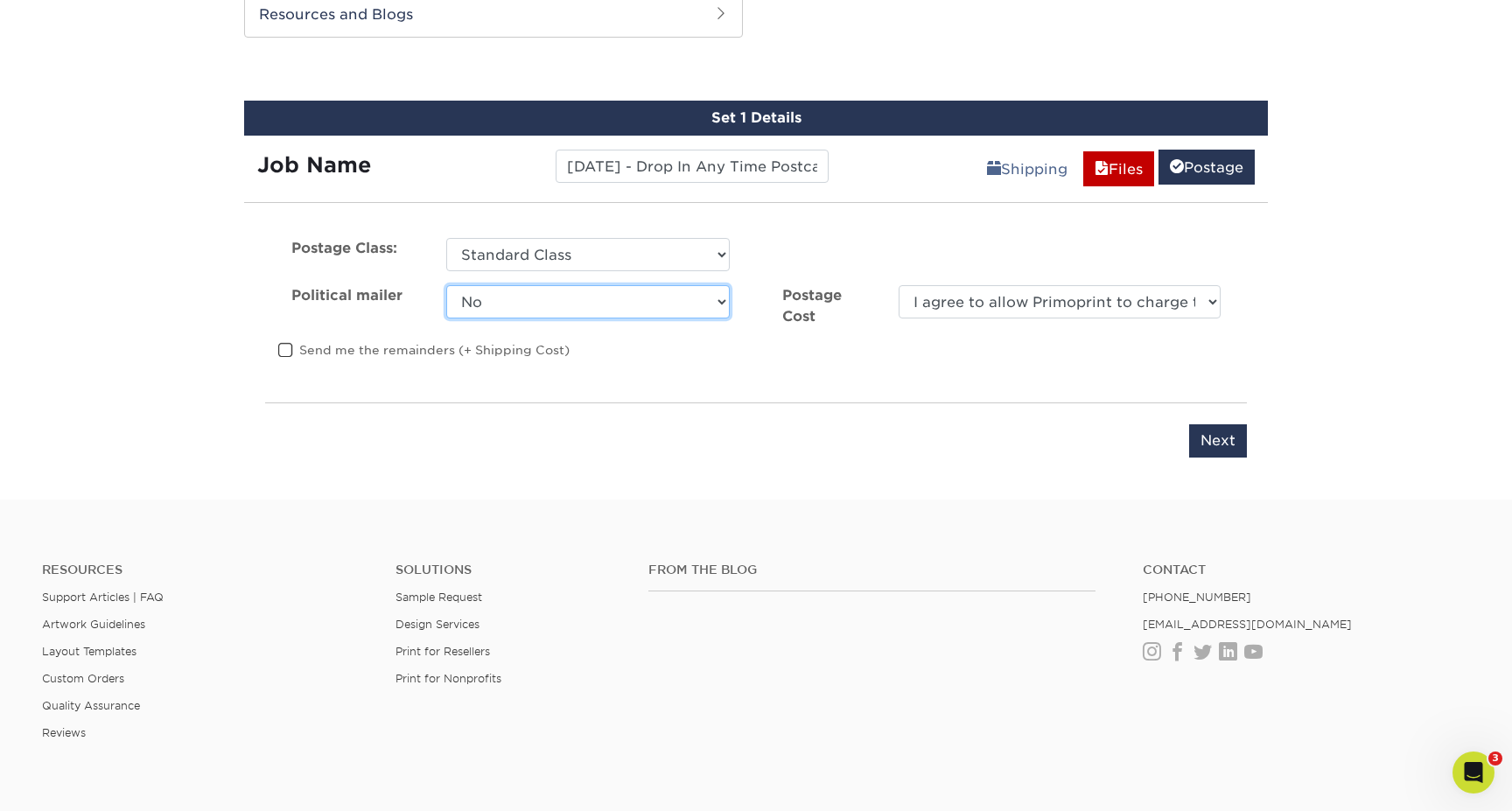
click at [447, 285] on select "Yes No" at bounding box center [588, 301] width 283 height 33
click at [283, 345] on span at bounding box center [286, 350] width 15 height 17
click at [0, 0] on input "Send me the remainders (+ Shipping Cost)" at bounding box center [0, 0] width 0 height 0
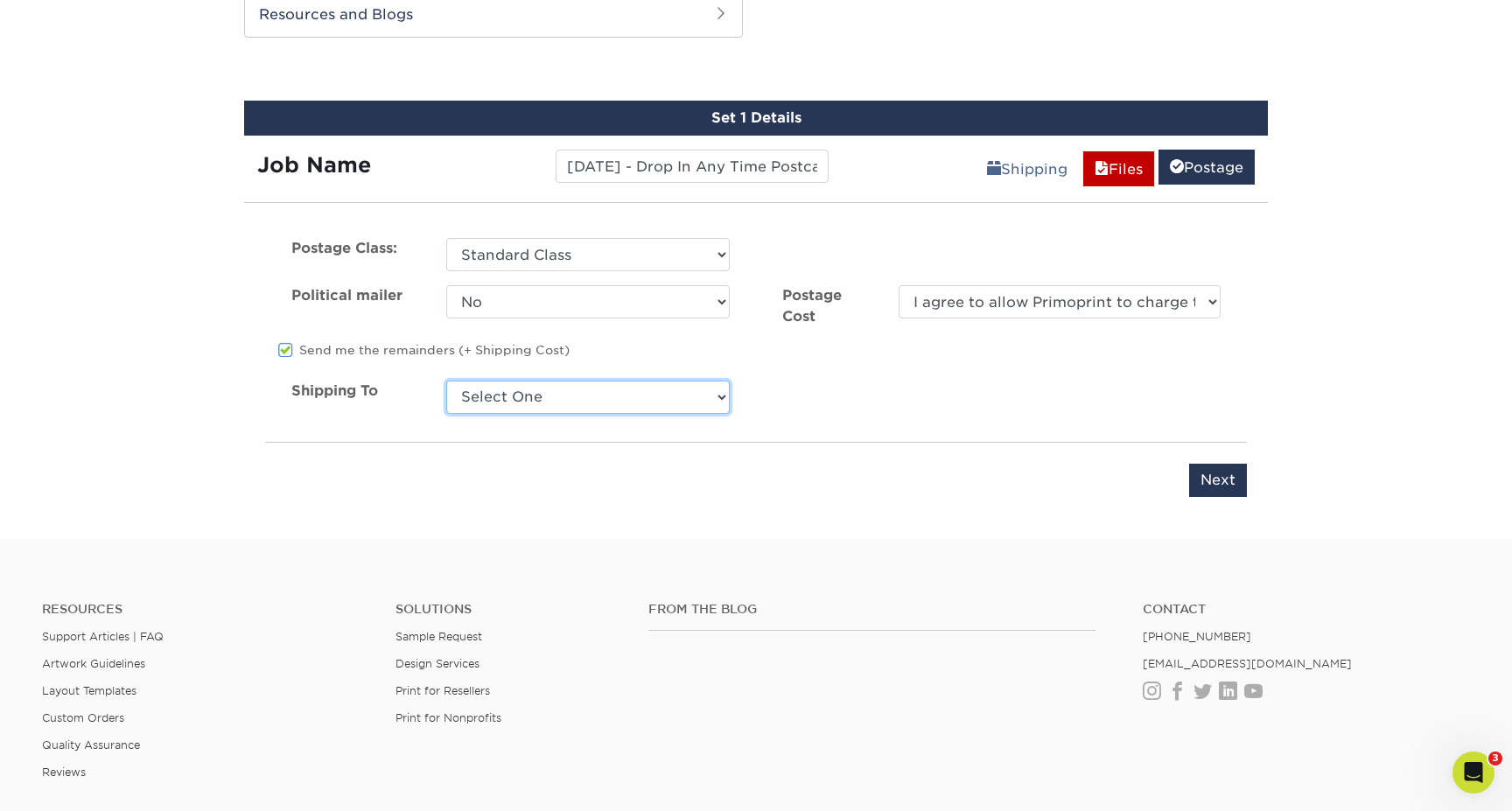
click at [472, 406] on select "Select One Caspers Service Company Caspers Service Company Caspers Service Comp…" at bounding box center [588, 397] width 283 height 33
select select "276293"
click at [447, 380] on select "Select One Caspers Service Company Caspers Service Company Caspers Service Comp…" at bounding box center [588, 397] width 283 height 33
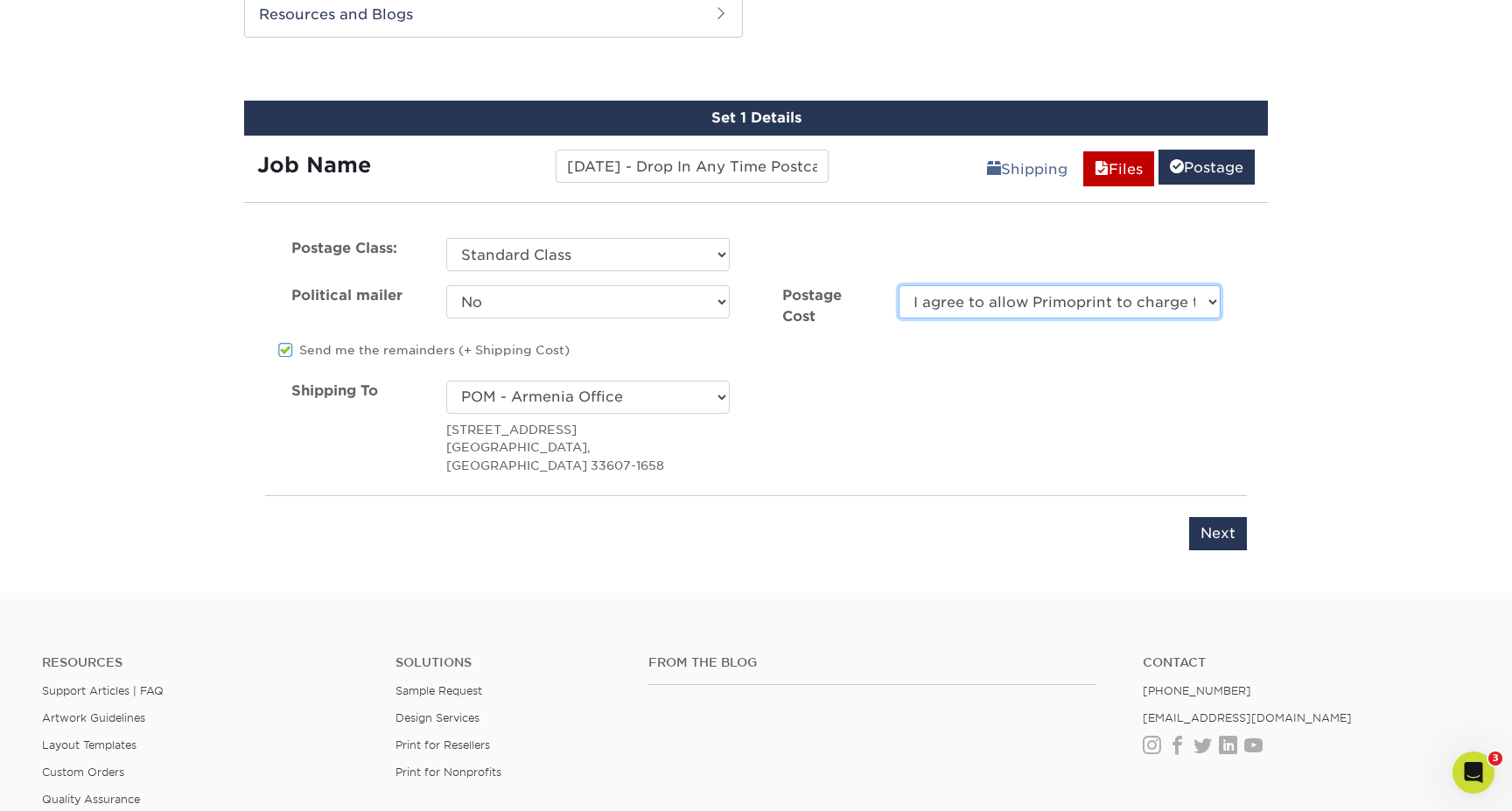
click at [965, 312] on select "I agree to allow Primoprint to charge the card on file for the final postage co…" at bounding box center [1059, 301] width 322 height 33
click at [898, 285] on select "I agree to allow Primoprint to charge the card on file for the final postage co…" at bounding box center [1059, 301] width 322 height 33
click at [898, 405] on div "Shipping To Select One Caspers Service Company Caspers Service Company Caspers …" at bounding box center [756, 427] width 1008 height 94
click at [1217, 517] on input "Next" at bounding box center [1218, 533] width 58 height 33
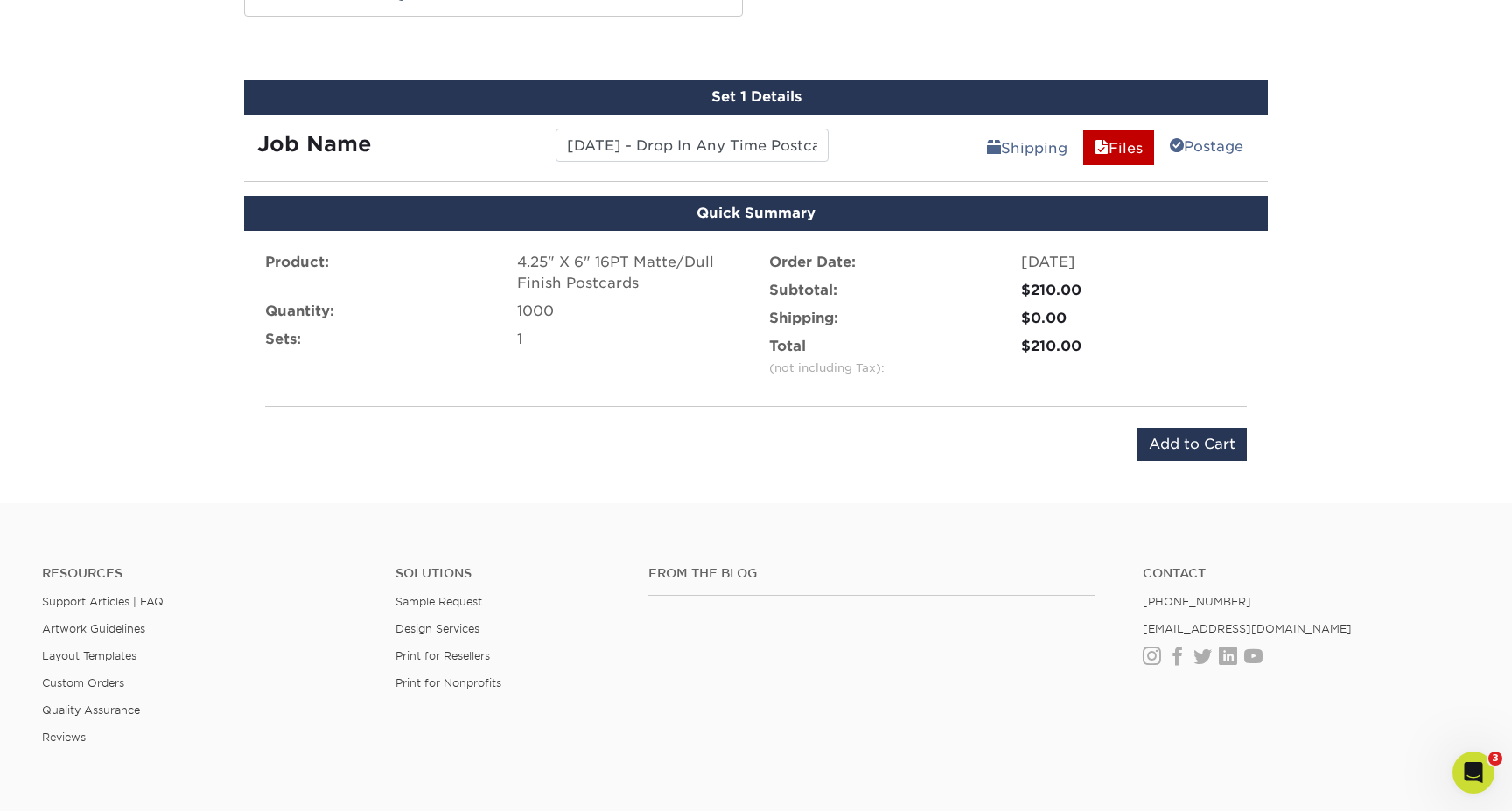
scroll to position [907, 0]
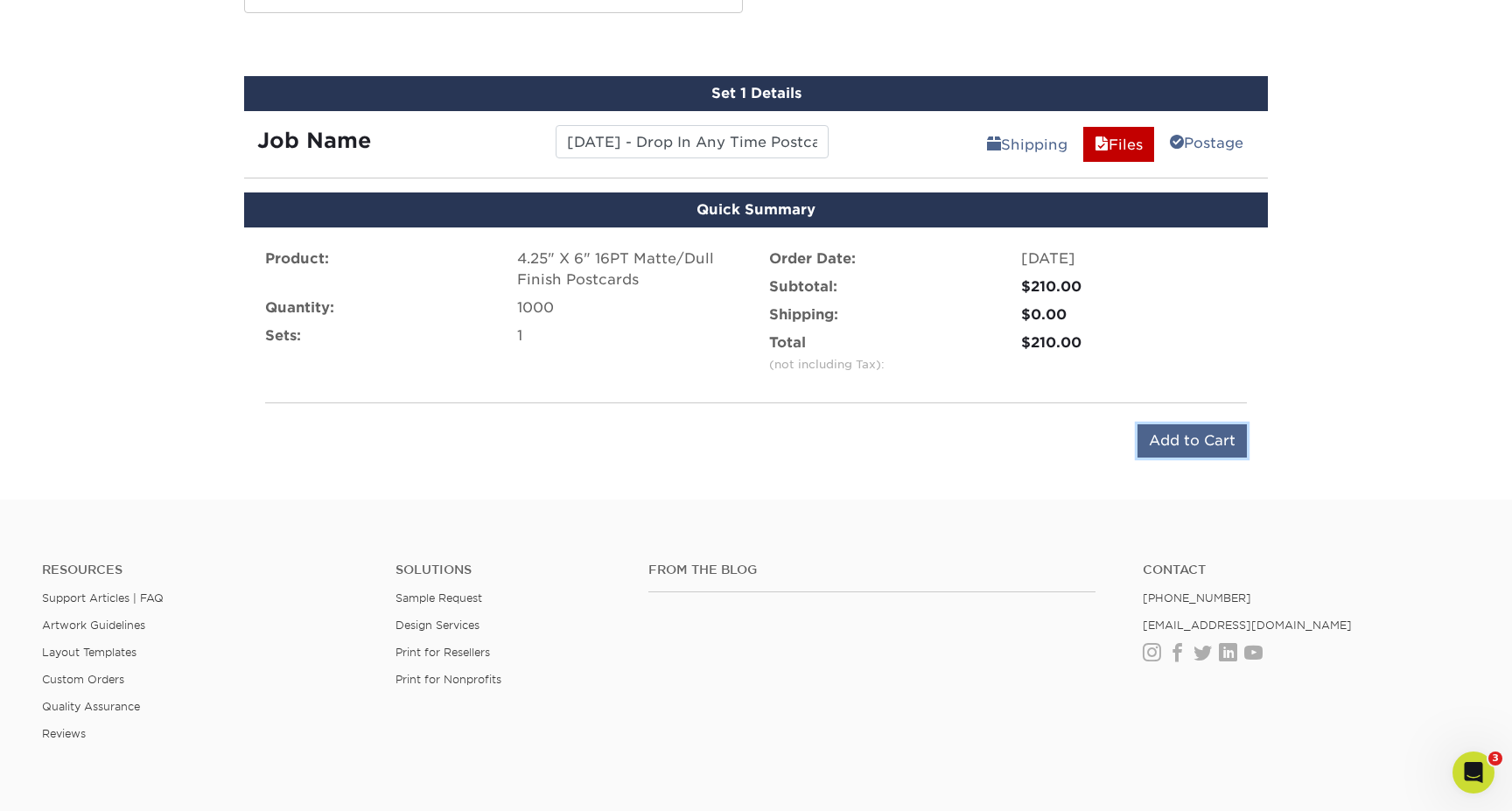
click at [1170, 437] on input "Add to Cart" at bounding box center [1192, 440] width 109 height 33
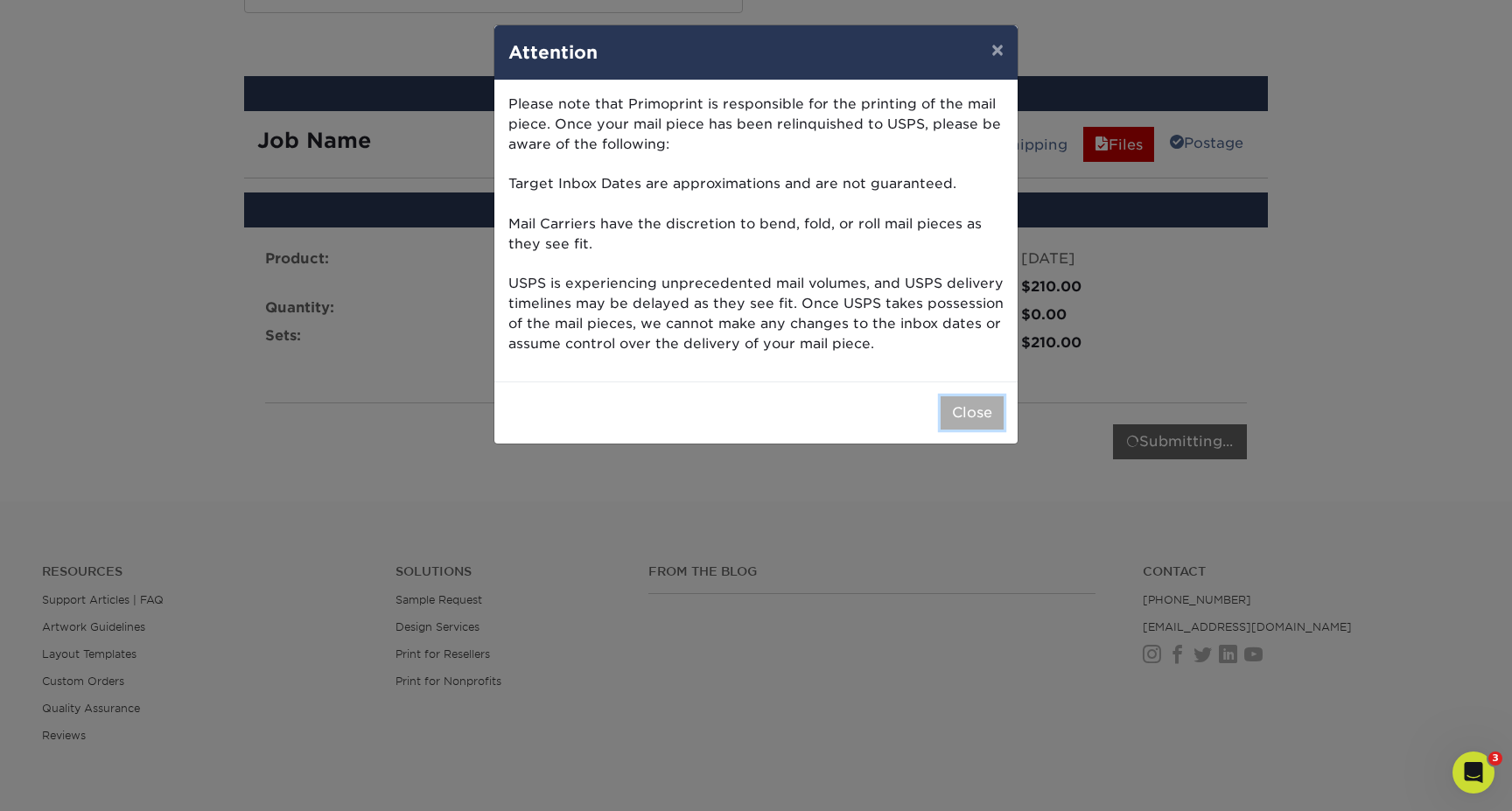
click at [960, 413] on button "Close" at bounding box center [972, 413] width 63 height 33
